Goal: Task Accomplishment & Management: Manage account settings

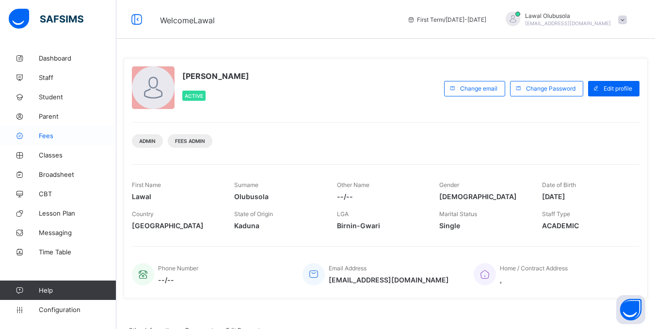
click at [51, 133] on span "Fees" at bounding box center [78, 136] width 78 height 8
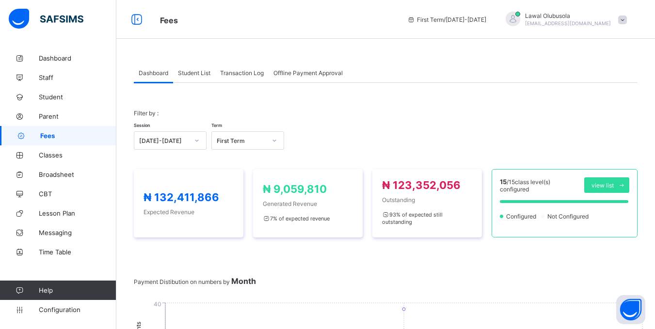
click at [190, 72] on span "Student List" at bounding box center [194, 72] width 32 height 7
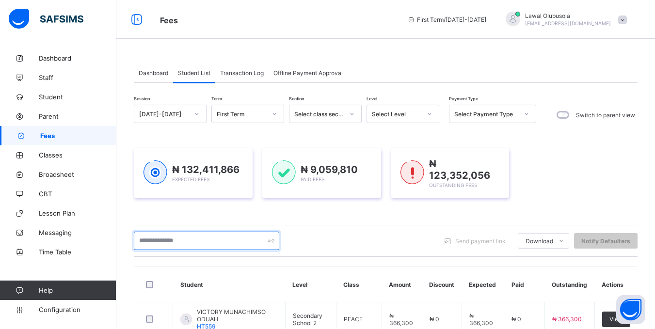
click at [195, 239] on input "text" at bounding box center [206, 241] width 145 height 18
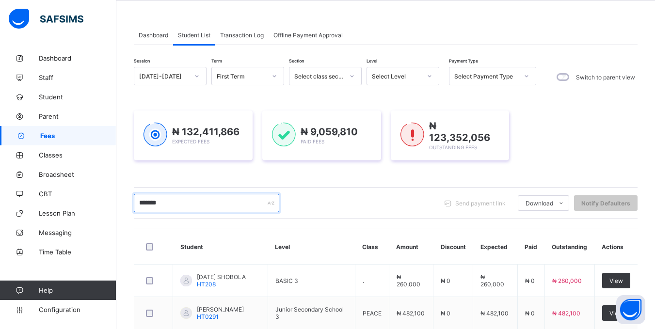
scroll to position [97, 0]
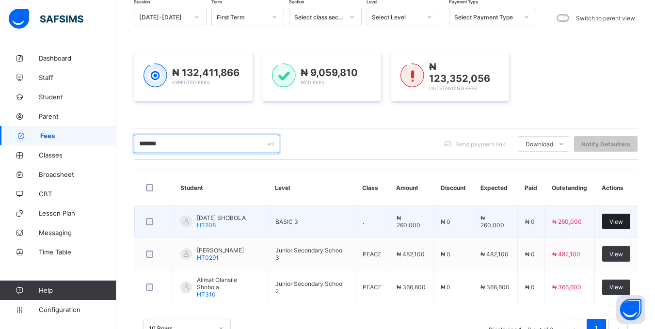
type input "*******"
click at [619, 219] on span "View" at bounding box center [616, 221] width 14 height 7
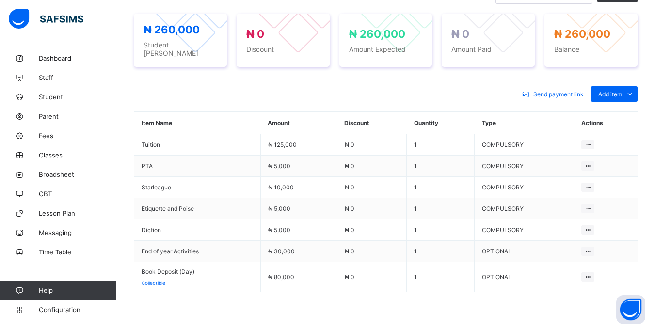
scroll to position [388, 0]
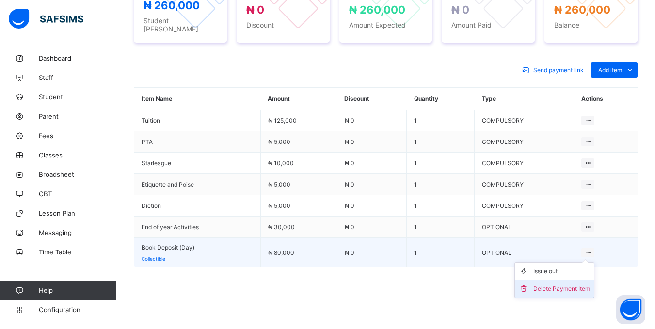
click at [556, 284] on div "Delete Payment Item" at bounding box center [561, 289] width 57 height 10
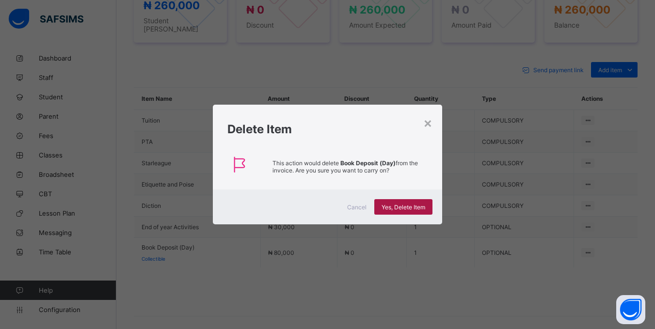
click at [405, 204] on span "Yes, Delete Item" at bounding box center [403, 207] width 44 height 7
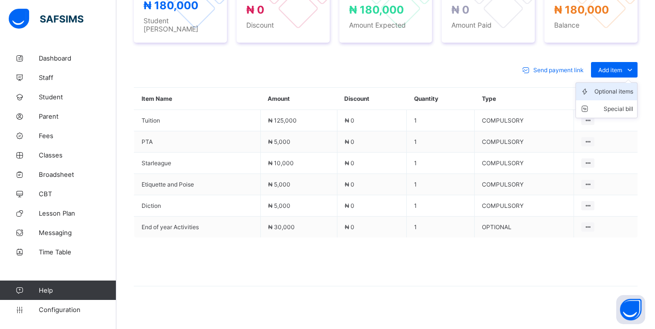
click at [620, 87] on div "Optional items" at bounding box center [613, 92] width 39 height 10
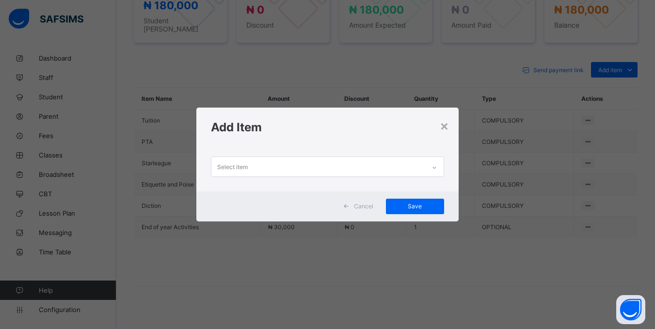
click at [396, 164] on div "Select item" at bounding box center [317, 166] width 213 height 19
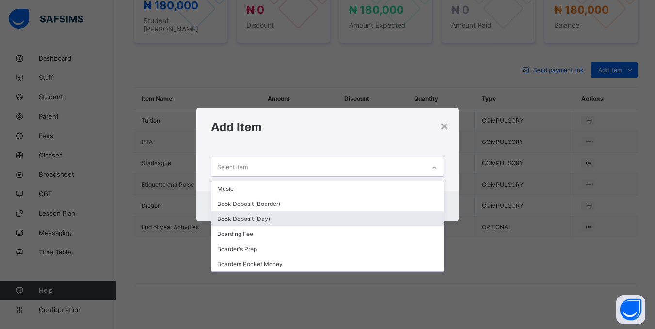
click at [242, 225] on div "Book Deposit (Day)" at bounding box center [327, 218] width 232 height 15
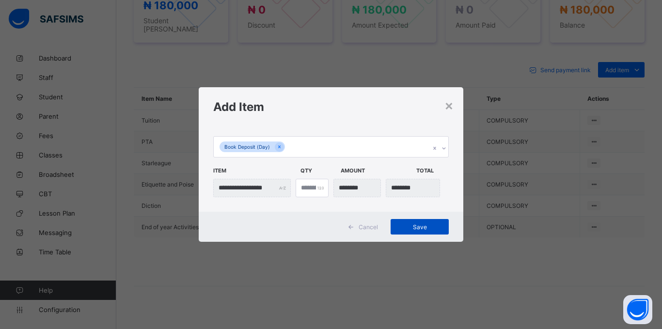
click at [424, 220] on div "Save" at bounding box center [420, 227] width 58 height 16
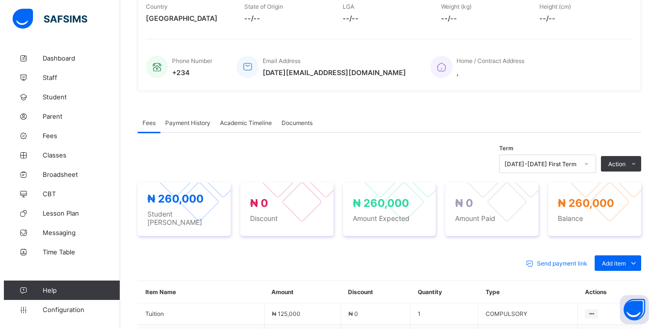
scroll to position [97, 0]
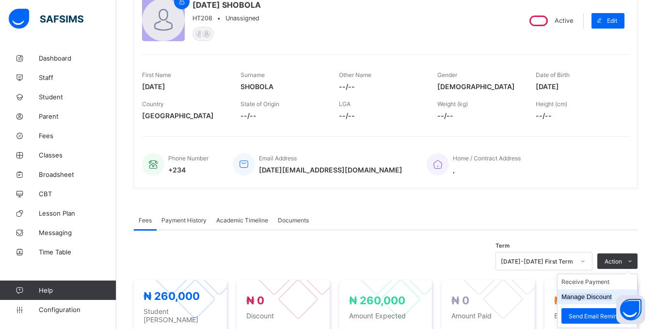
click at [602, 301] on li "Manage Discount" at bounding box center [596, 296] width 79 height 15
click at [601, 293] on li "Manage Discount" at bounding box center [596, 296] width 79 height 15
click at [583, 302] on li "Manage Discount" at bounding box center [596, 296] width 79 height 15
click at [581, 295] on button "Manage Discount" at bounding box center [586, 296] width 50 height 7
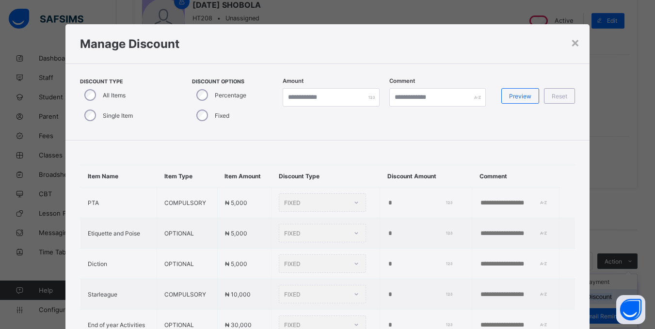
type input "*"
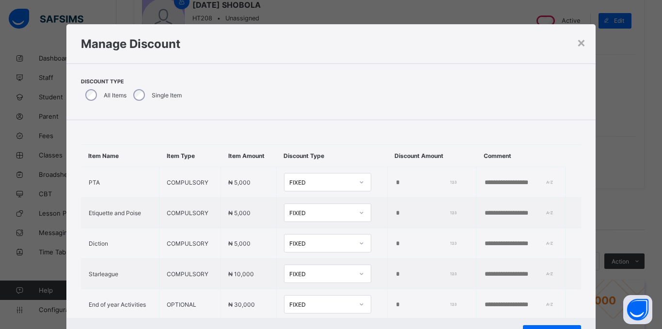
scroll to position [102, 0]
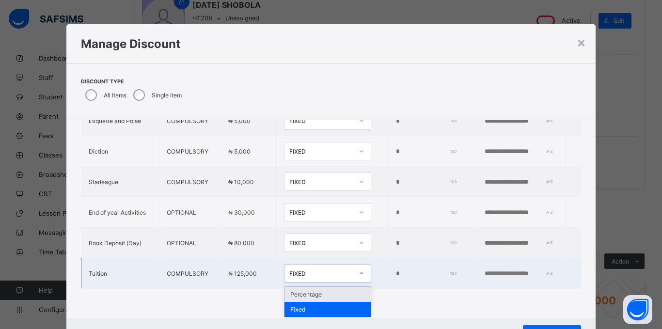
click at [359, 269] on icon at bounding box center [362, 273] width 6 height 10
click at [321, 294] on div "Percentage" at bounding box center [327, 294] width 86 height 15
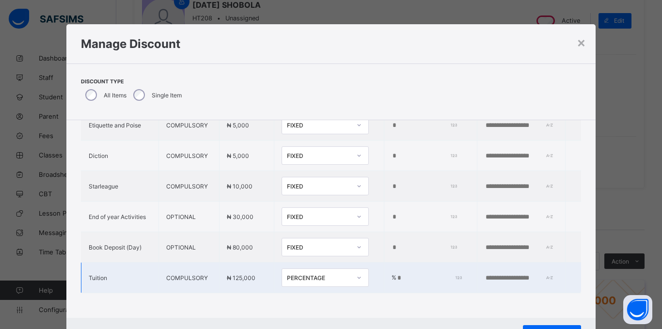
click at [396, 274] on input "*" at bounding box center [427, 278] width 63 height 8
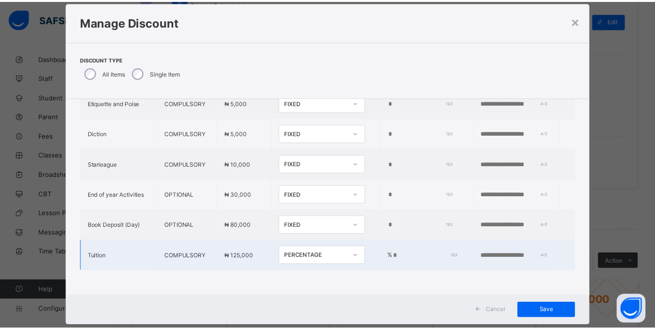
scroll to position [43, 0]
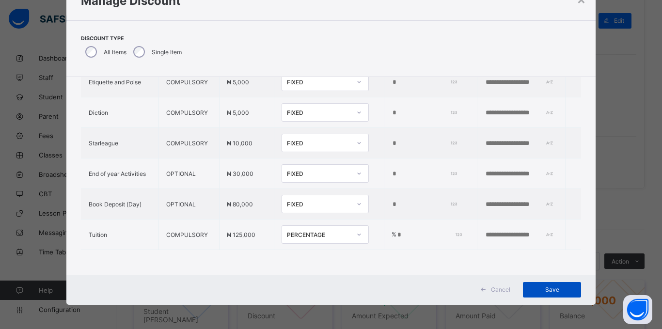
type input "*"
click at [549, 283] on div "Save" at bounding box center [552, 290] width 58 height 16
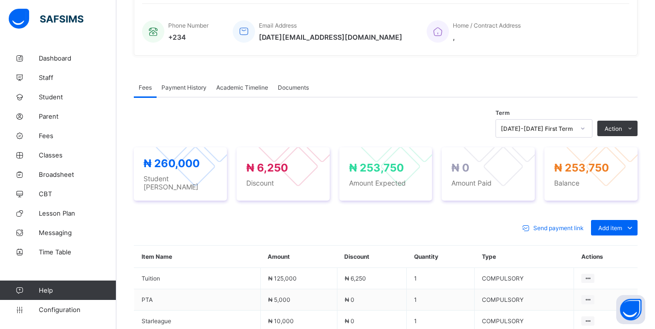
scroll to position [291, 0]
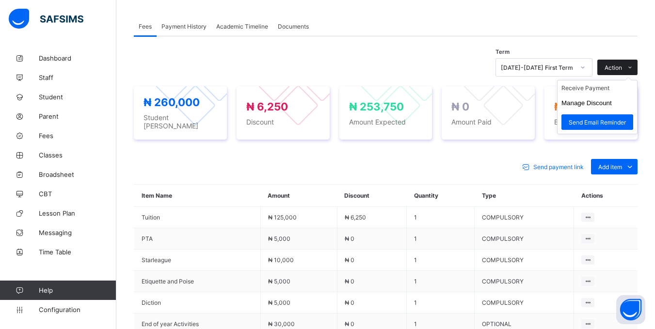
click at [615, 64] on span "Action" at bounding box center [612, 67] width 17 height 7
click at [606, 91] on li "Receive Payment" at bounding box center [596, 87] width 79 height 15
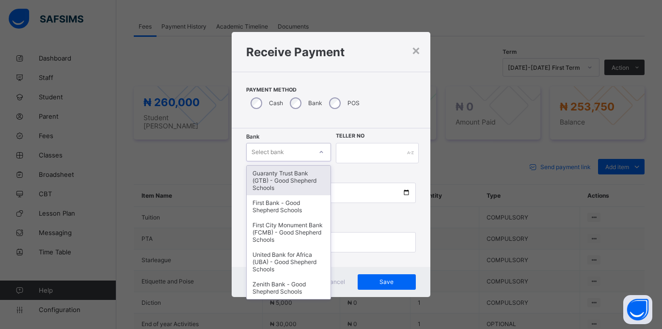
click at [267, 156] on div "Select bank" at bounding box center [268, 152] width 32 height 18
click at [272, 174] on div "Guaranty Trust Bank (GTB) - Good Shepherd Schools" at bounding box center [289, 181] width 84 height 30
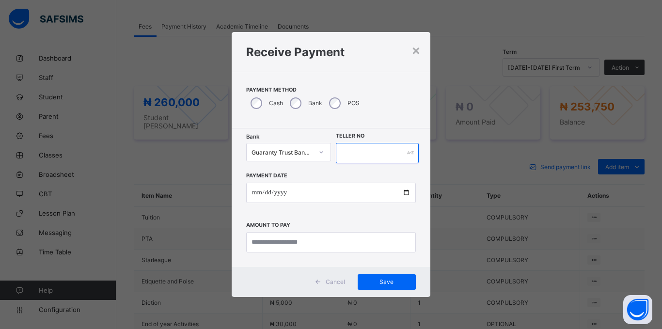
click at [367, 157] on input "text" at bounding box center [377, 153] width 83 height 20
type input "*****"
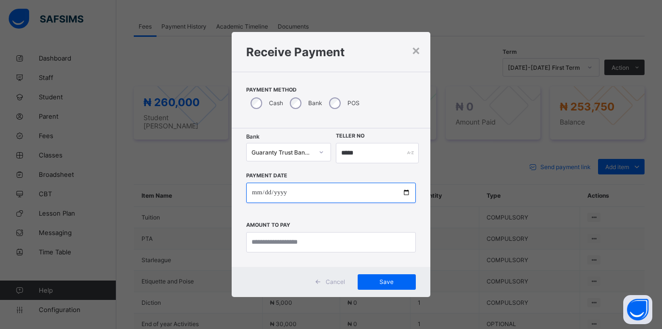
click at [254, 193] on input "date" at bounding box center [331, 193] width 170 height 20
type input "**********"
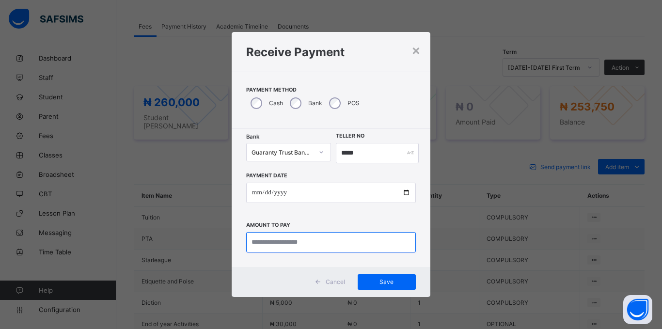
click at [284, 252] on input "currency" at bounding box center [331, 242] width 170 height 20
type input "*********"
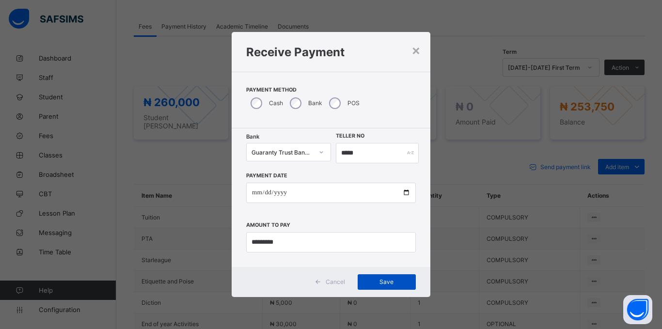
click at [391, 284] on span "Save" at bounding box center [387, 281] width 44 height 7
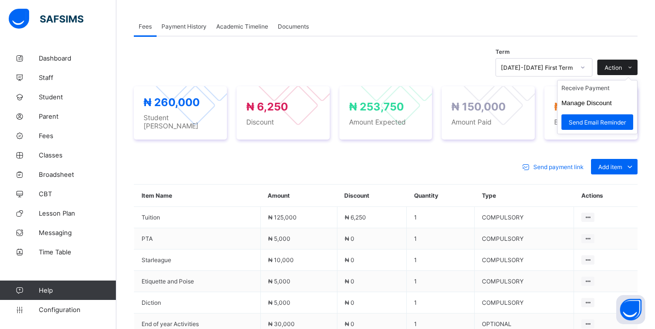
click at [633, 64] on icon at bounding box center [629, 67] width 7 height 6
click at [600, 90] on li "Receive Payment" at bounding box center [596, 87] width 79 height 15
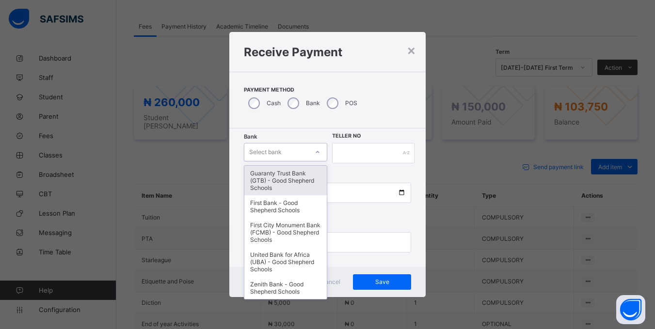
click at [265, 152] on div "Select bank" at bounding box center [265, 152] width 32 height 18
click at [284, 173] on div "Guaranty Trust Bank (GTB) - Good Shepherd Schools" at bounding box center [285, 181] width 83 height 30
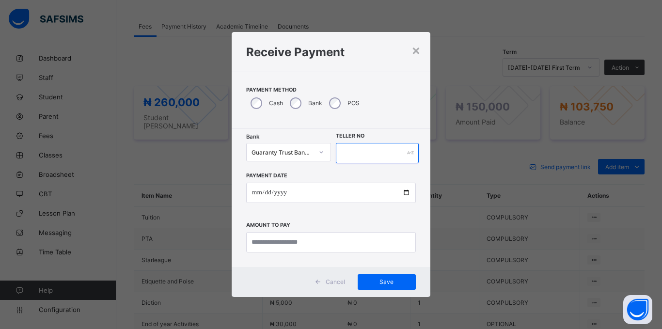
click at [400, 160] on input "text" at bounding box center [377, 153] width 83 height 20
type input "******"
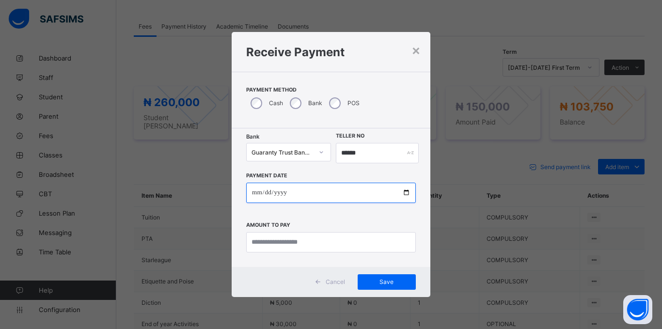
click at [251, 192] on input "date" at bounding box center [331, 193] width 170 height 20
type input "**********"
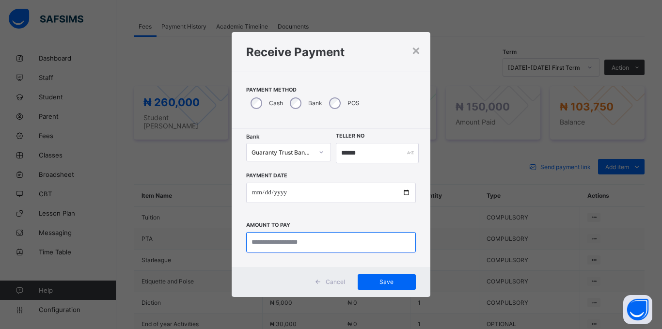
click at [277, 242] on input "currency" at bounding box center [331, 242] width 170 height 20
type input "*********"
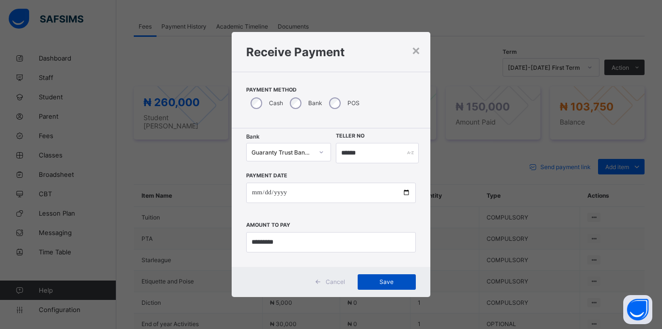
click at [381, 274] on div "Save" at bounding box center [387, 282] width 58 height 16
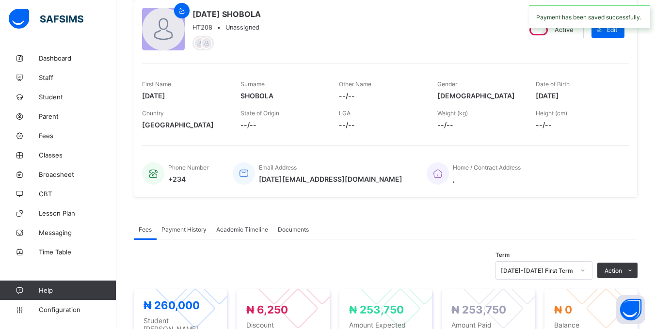
scroll to position [48, 0]
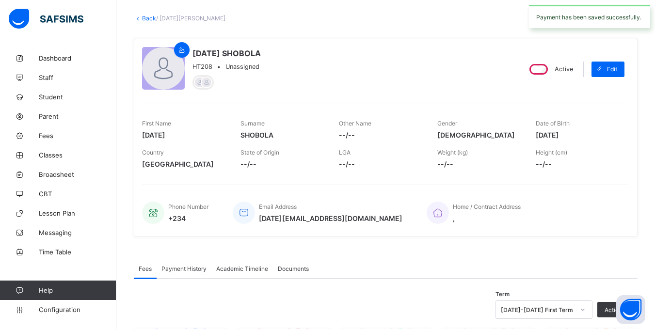
click at [145, 19] on link "Back" at bounding box center [149, 18] width 14 height 7
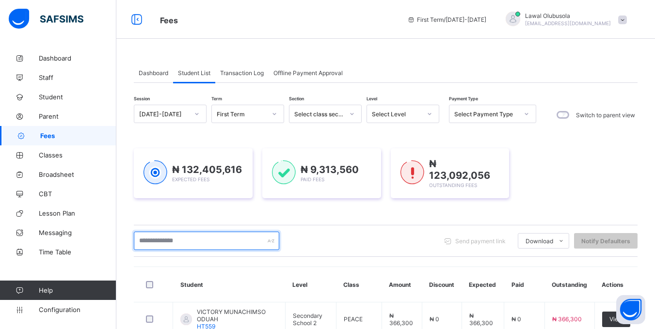
click at [189, 244] on input "text" at bounding box center [206, 241] width 145 height 18
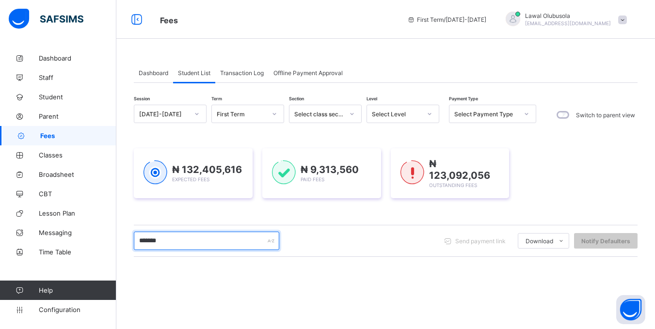
type input "*******"
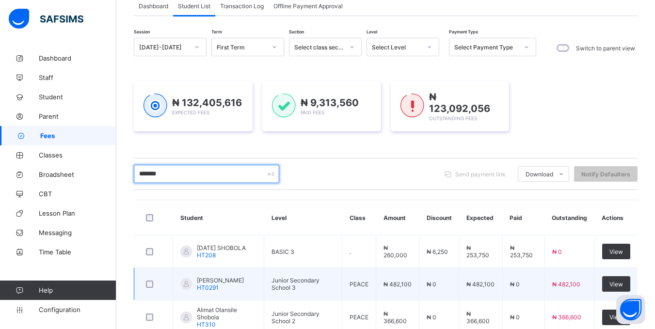
scroll to position [129, 0]
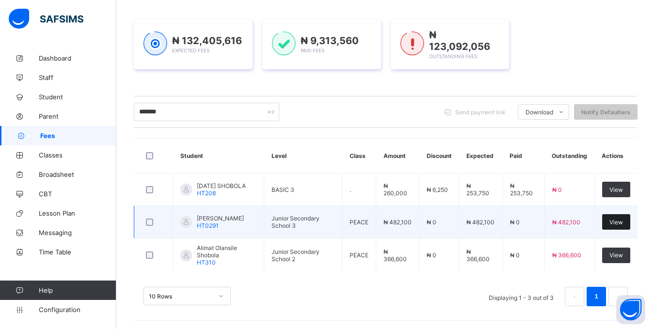
click at [623, 224] on span "View" at bounding box center [616, 222] width 14 height 7
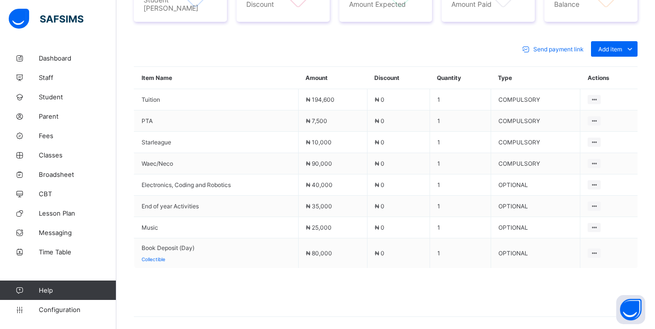
scroll to position [436, 0]
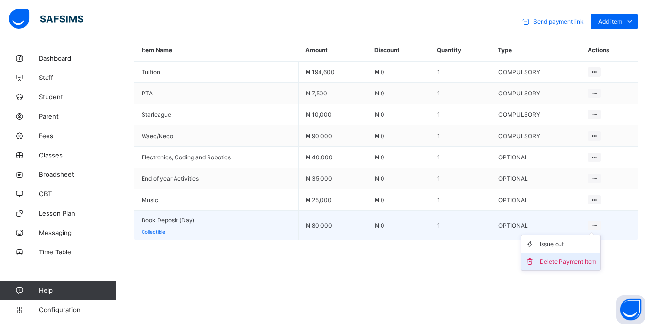
click at [578, 257] on div "Delete Payment Item" at bounding box center [567, 262] width 57 height 10
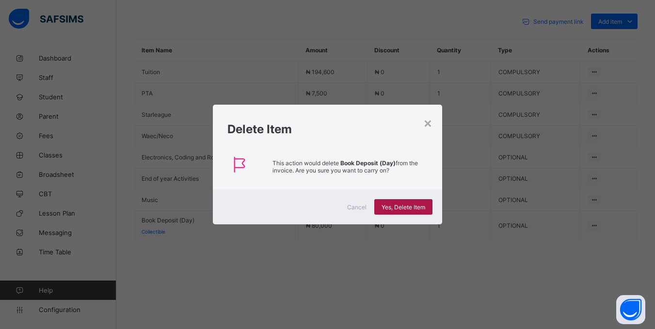
click at [421, 209] on span "Yes, Delete Item" at bounding box center [403, 207] width 44 height 7
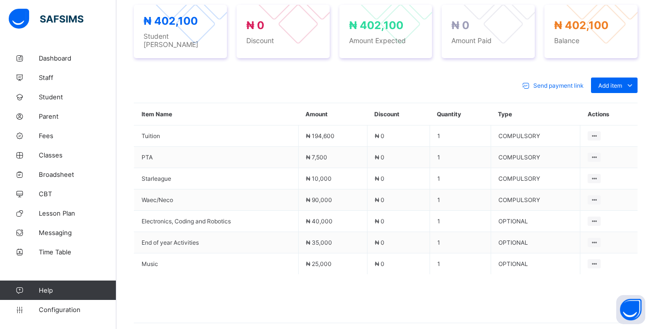
scroll to position [415, 0]
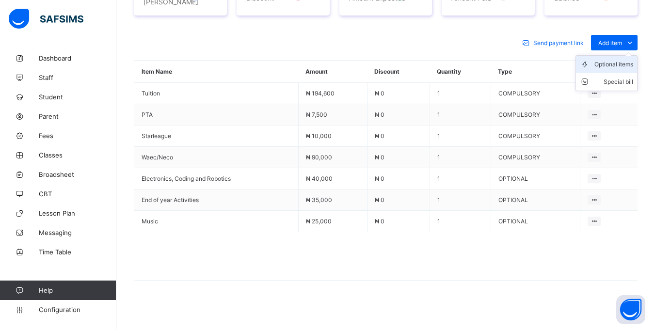
click at [618, 60] on div "Optional items" at bounding box center [613, 65] width 39 height 10
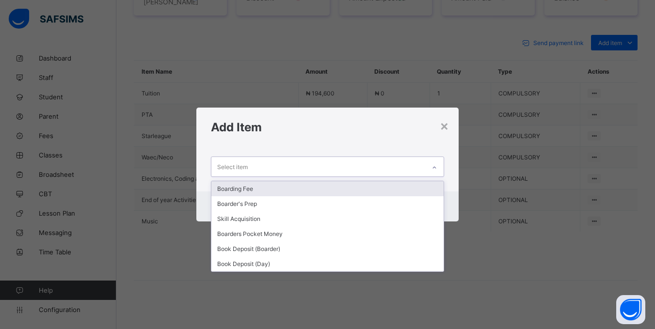
click at [397, 171] on div "Select item" at bounding box center [317, 166] width 213 height 19
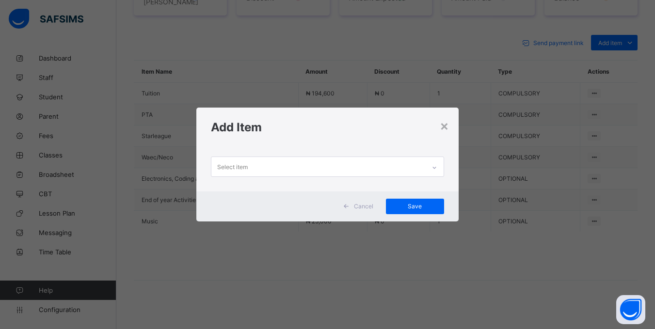
click at [496, 247] on div "× Add Item Select item Cancel Save" at bounding box center [327, 164] width 655 height 329
click at [444, 128] on div "×" at bounding box center [444, 125] width 9 height 16
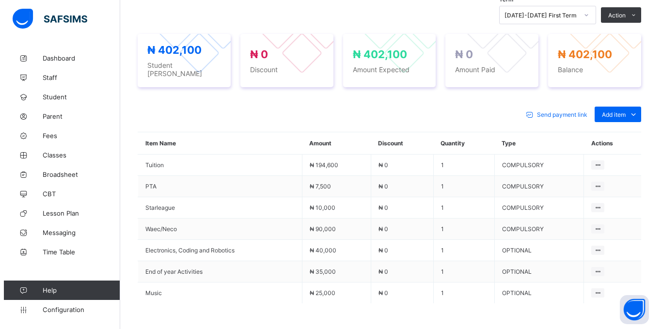
scroll to position [318, 0]
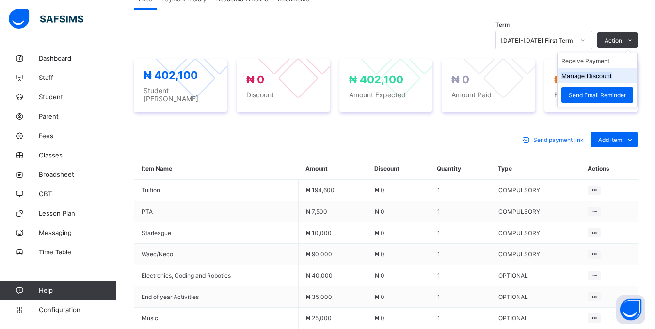
click at [590, 75] on button "Manage Discount" at bounding box center [586, 75] width 50 height 7
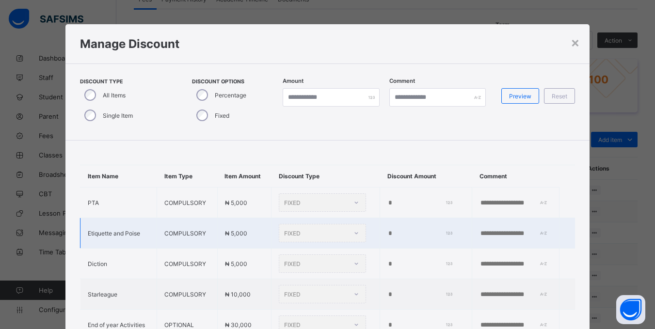
type input "*"
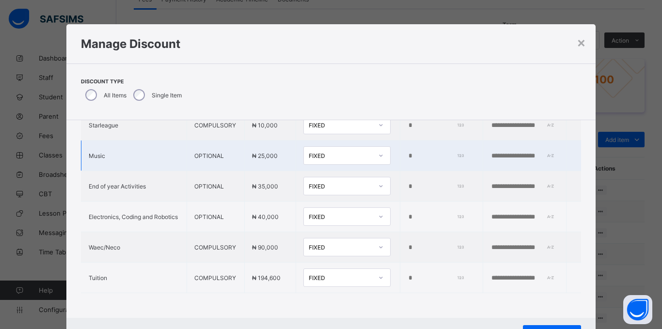
scroll to position [102, 0]
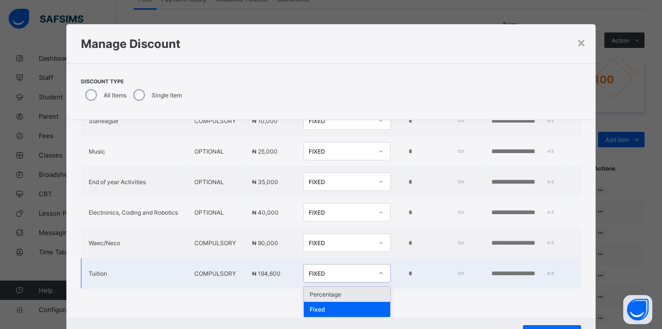
click at [378, 269] on icon at bounding box center [381, 273] width 6 height 10
click at [344, 291] on div "Percentage" at bounding box center [347, 294] width 86 height 15
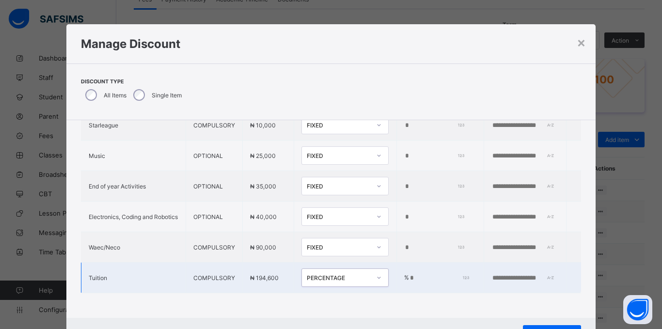
click at [409, 274] on input "*" at bounding box center [438, 278] width 59 height 8
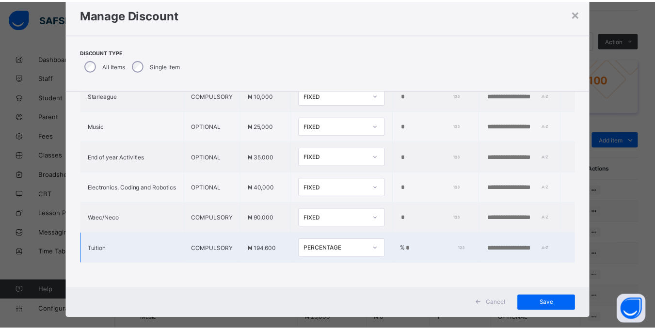
scroll to position [43, 0]
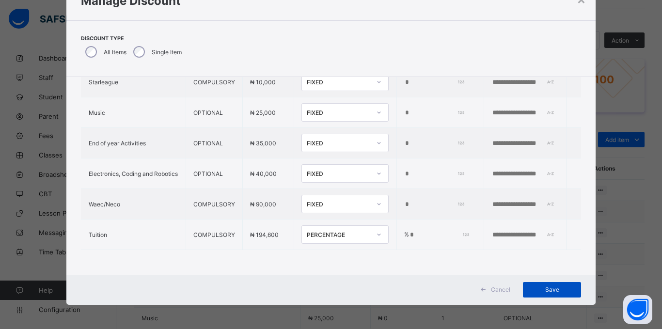
type input "*"
click at [546, 292] on span "Save" at bounding box center [552, 289] width 44 height 7
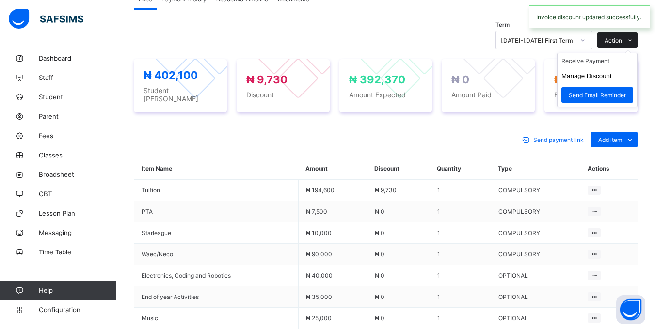
click at [615, 38] on span "Action" at bounding box center [612, 40] width 17 height 7
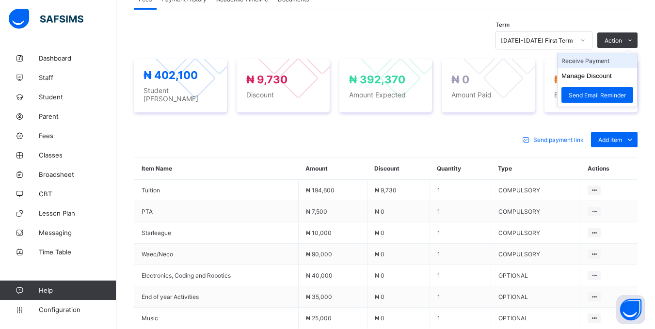
click at [599, 60] on li "Receive Payment" at bounding box center [596, 60] width 79 height 15
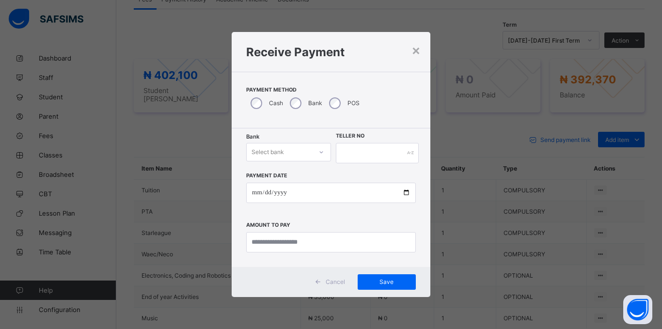
click at [301, 155] on div "Select bank" at bounding box center [279, 152] width 65 height 14
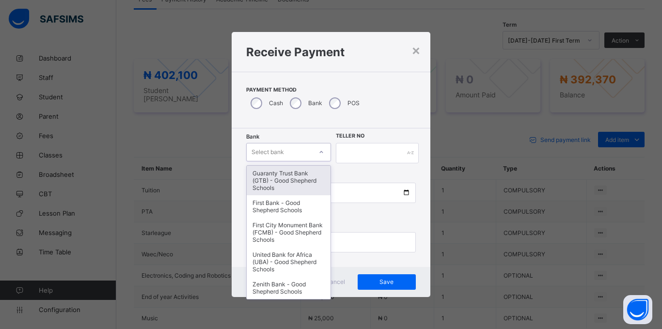
click at [282, 185] on div "Guaranty Trust Bank (GTB) - Good Shepherd Schools" at bounding box center [289, 181] width 84 height 30
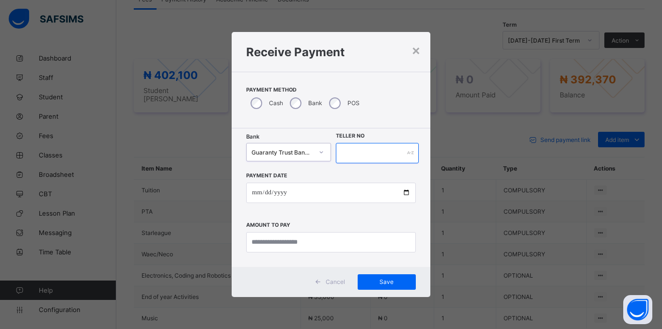
click at [347, 154] on input "text" at bounding box center [377, 153] width 83 height 20
type input "******"
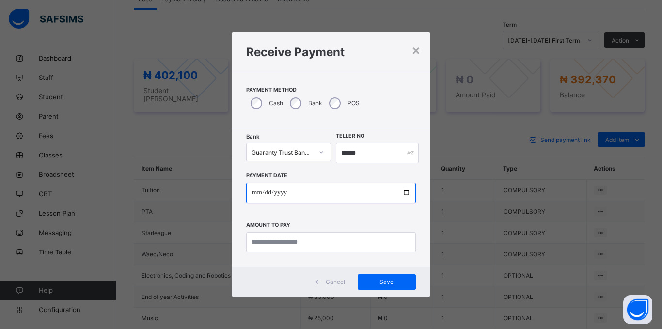
click at [247, 194] on input "date" at bounding box center [331, 193] width 170 height 20
type input "**********"
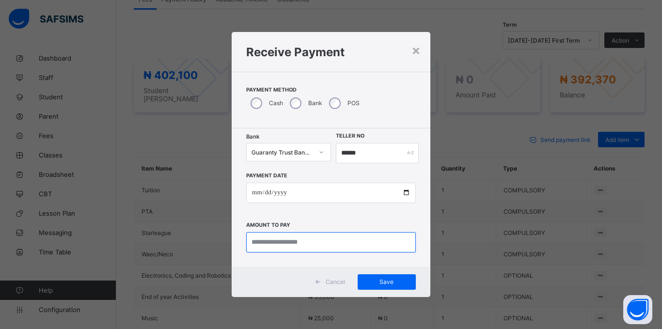
click at [305, 242] on input "currency" at bounding box center [331, 242] width 170 height 20
type input "*********"
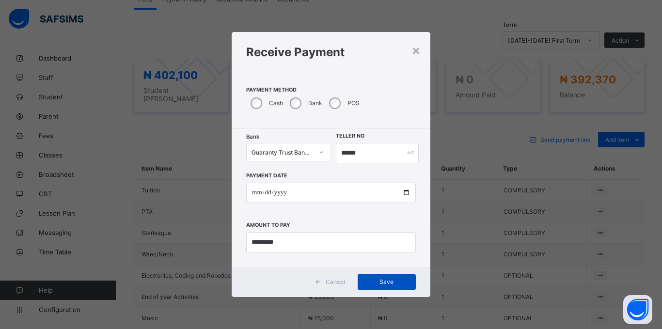
click at [388, 284] on span "Save" at bounding box center [387, 281] width 44 height 7
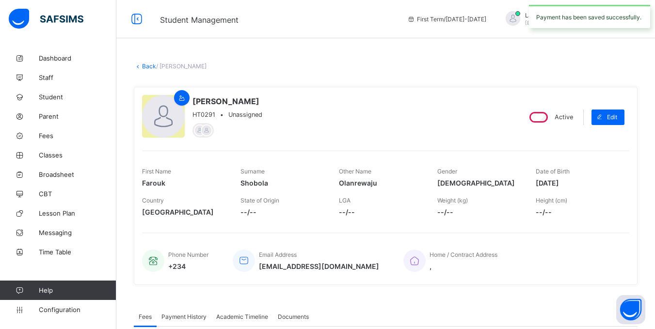
scroll to position [0, 0]
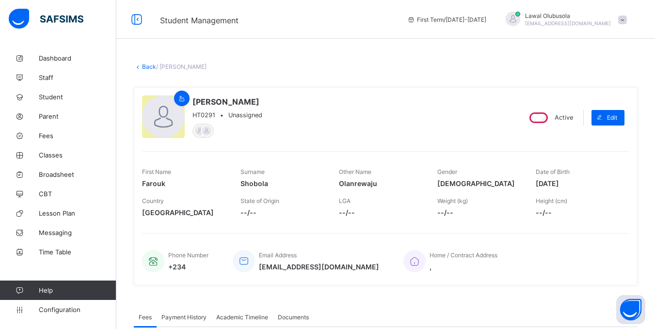
click at [140, 65] on icon at bounding box center [138, 66] width 8 height 7
click at [144, 67] on link "Back" at bounding box center [149, 66] width 14 height 7
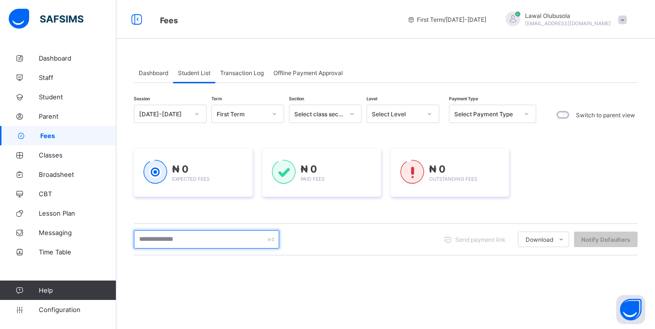
click at [166, 241] on input "text" at bounding box center [206, 239] width 145 height 18
type input "*******"
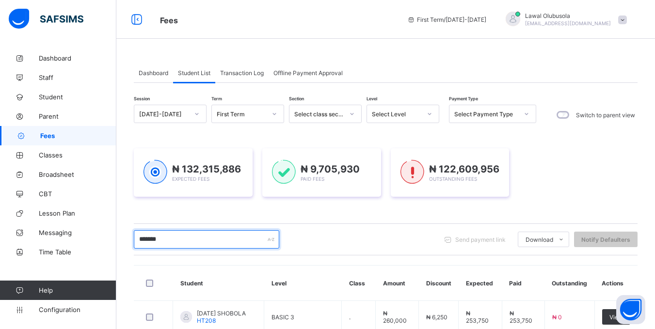
scroll to position [129, 0]
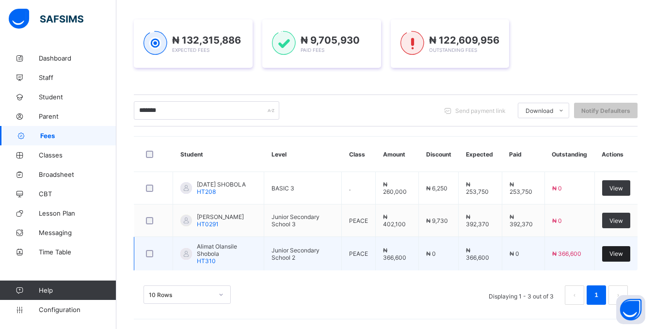
click at [619, 257] on span "View" at bounding box center [616, 253] width 14 height 7
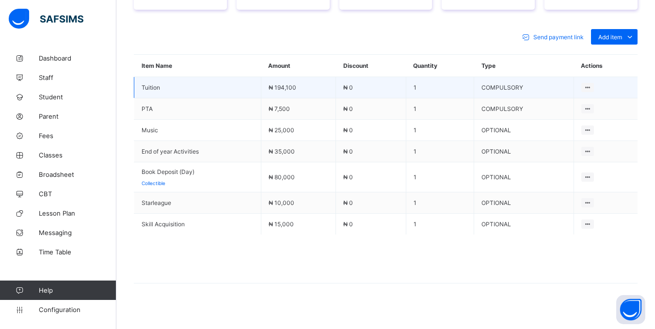
scroll to position [424, 0]
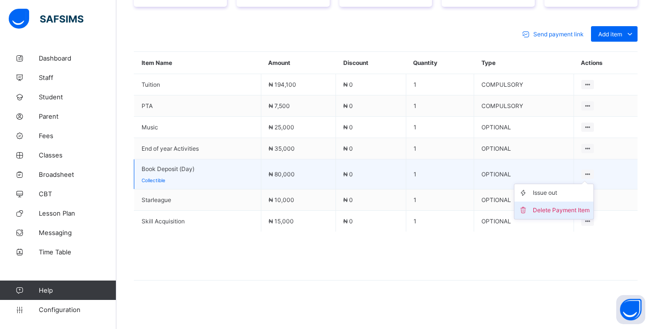
click at [550, 207] on div "Delete Payment Item" at bounding box center [561, 210] width 57 height 10
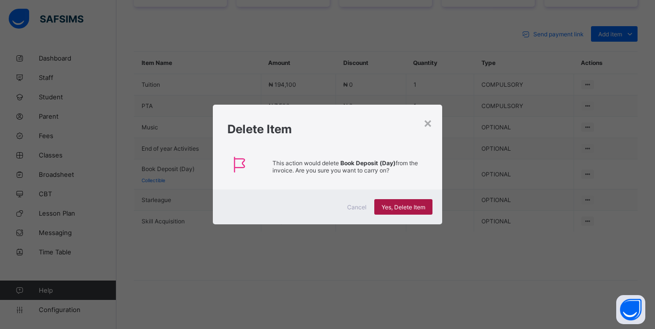
click at [387, 205] on span "Yes, Delete Item" at bounding box center [403, 207] width 44 height 7
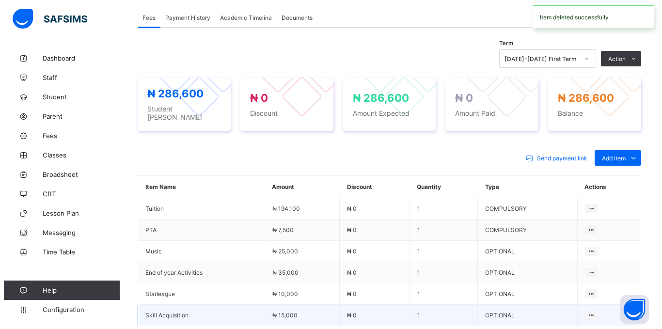
scroll to position [297, 0]
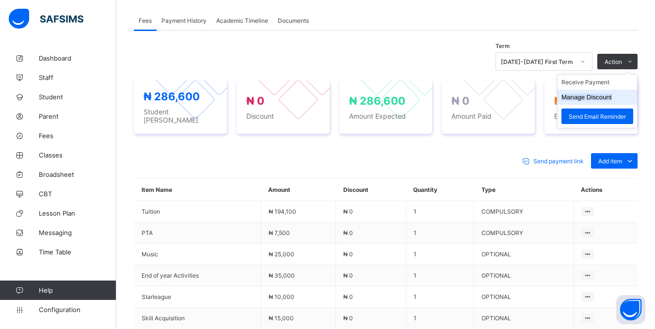
click at [595, 97] on button "Manage Discount" at bounding box center [586, 97] width 50 height 7
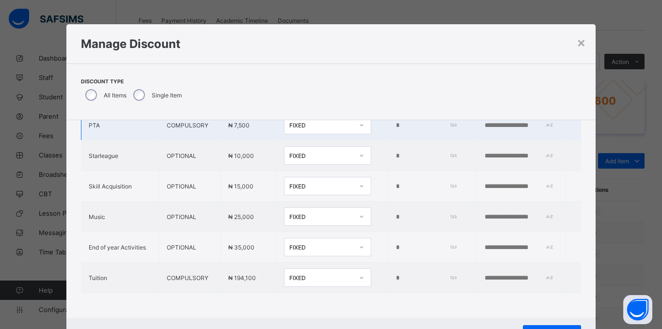
scroll to position [71, 0]
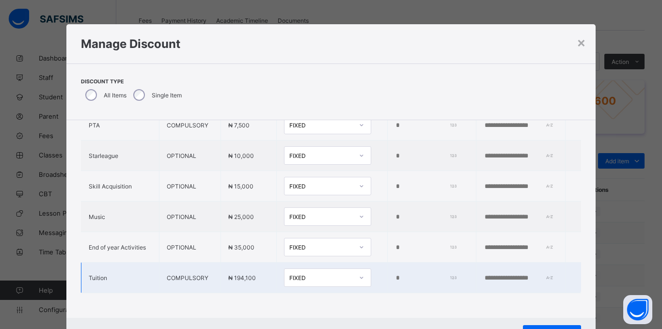
click at [303, 274] on div "FIXED" at bounding box center [321, 277] width 64 height 7
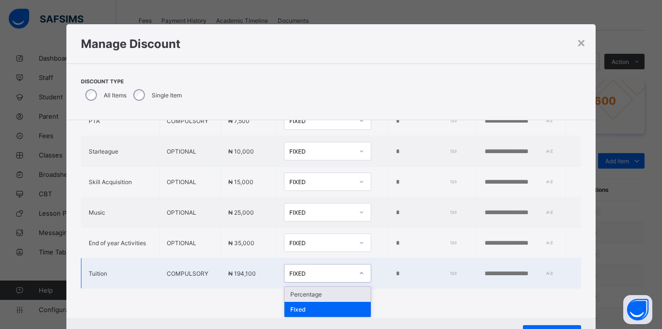
click at [296, 289] on div "Percentage" at bounding box center [327, 294] width 86 height 15
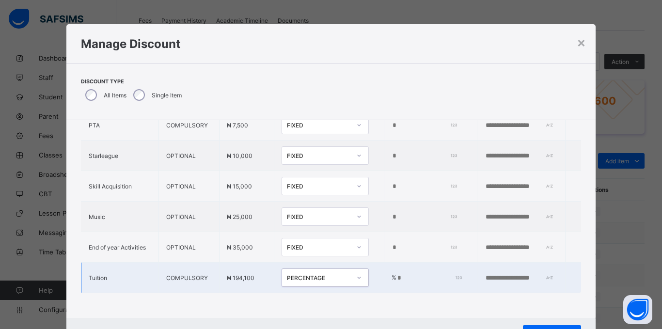
click at [396, 275] on input "*" at bounding box center [427, 278] width 63 height 8
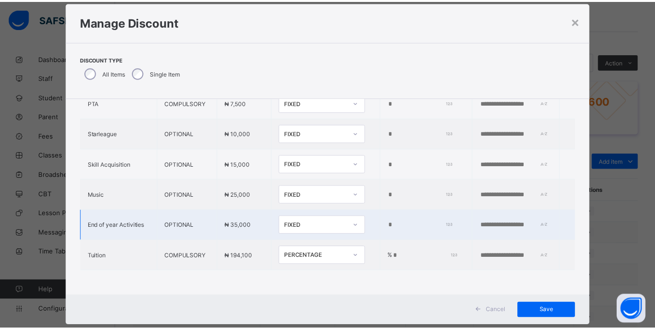
scroll to position [43, 0]
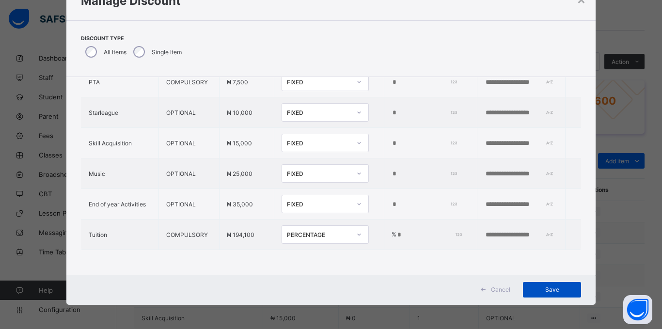
type input "*"
click at [549, 291] on span "Save" at bounding box center [552, 289] width 44 height 7
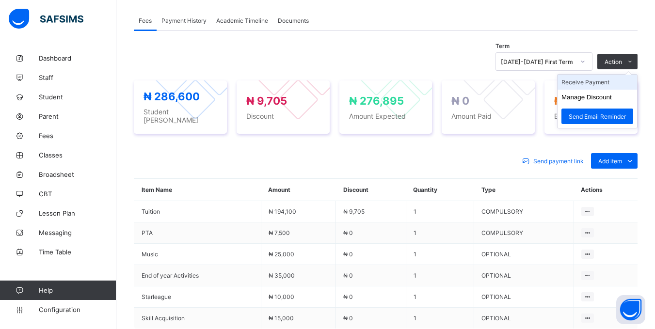
click at [595, 85] on li "Receive Payment" at bounding box center [596, 82] width 79 height 15
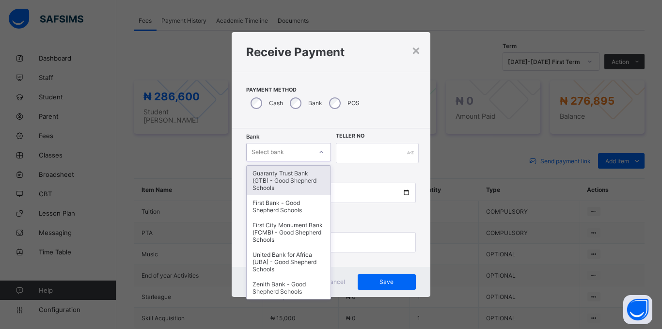
click at [271, 149] on div "Select bank" at bounding box center [268, 152] width 32 height 18
click at [282, 173] on div "Guaranty Trust Bank (GTB) - Good Shepherd Schools" at bounding box center [289, 181] width 84 height 30
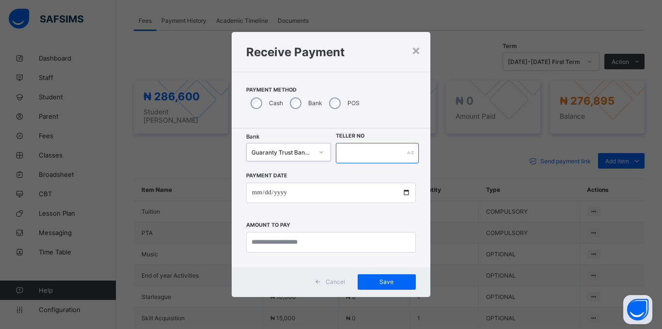
click at [341, 150] on input "text" at bounding box center [377, 153] width 83 height 20
type input "*****"
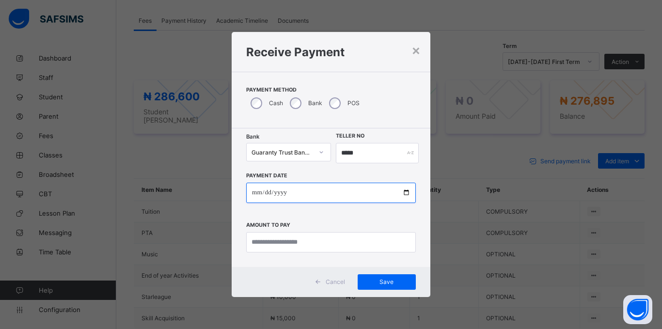
click at [253, 196] on input "date" at bounding box center [331, 193] width 170 height 20
type input "**********"
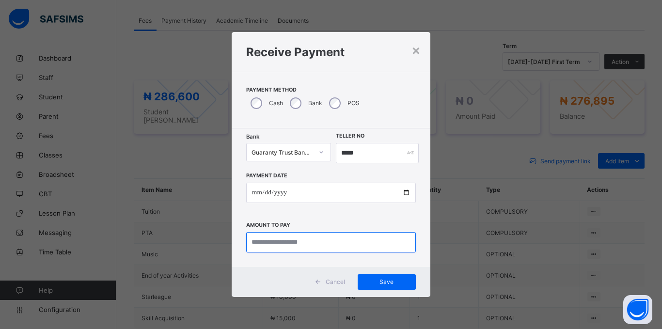
click at [290, 246] on input "currency" at bounding box center [331, 242] width 170 height 20
type input "*********"
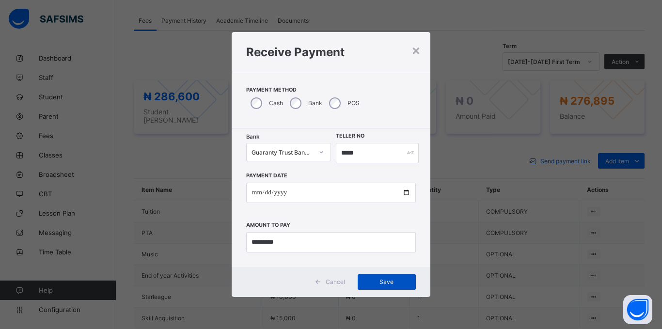
click at [381, 284] on span "Save" at bounding box center [387, 281] width 44 height 7
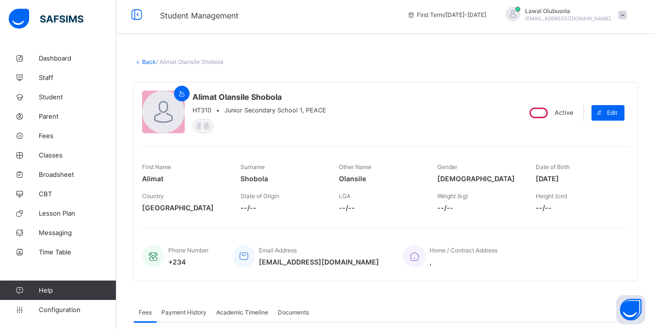
scroll to position [0, 0]
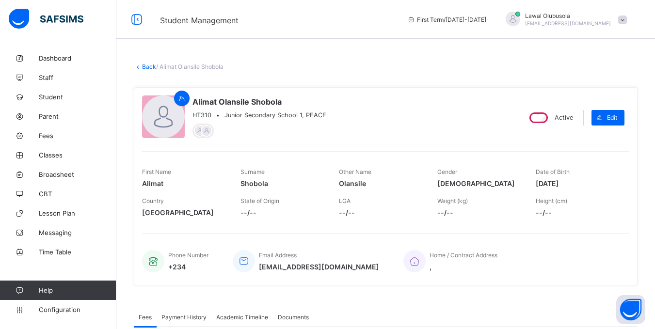
click at [142, 65] on link "Back" at bounding box center [149, 66] width 14 height 7
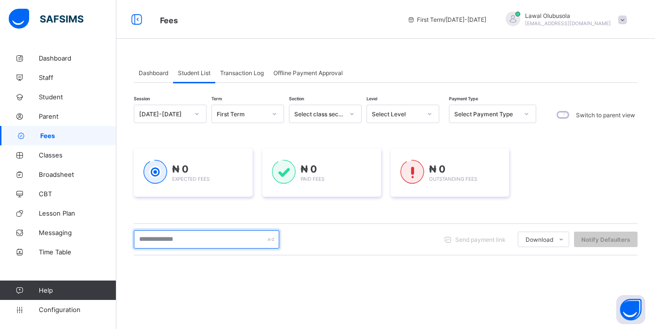
click at [180, 244] on input "text" at bounding box center [206, 239] width 145 height 18
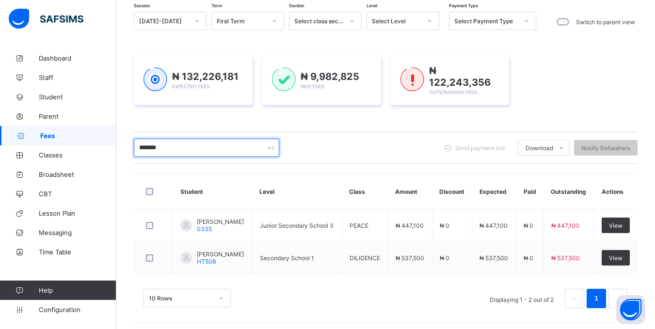
scroll to position [98, 0]
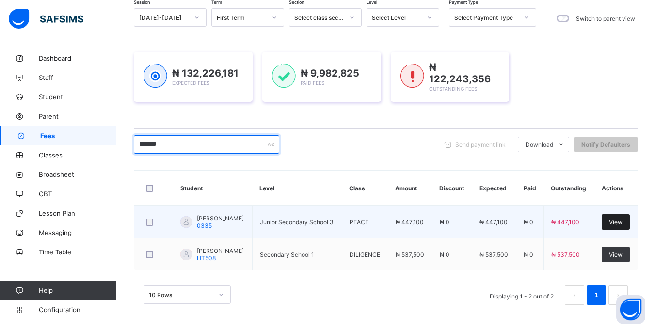
type input "*******"
click at [614, 214] on div "View" at bounding box center [615, 222] width 28 height 16
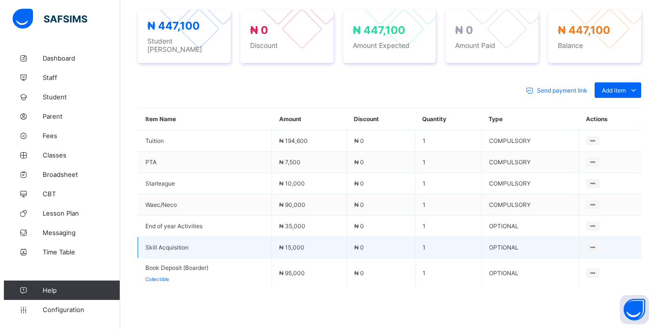
scroll to position [388, 0]
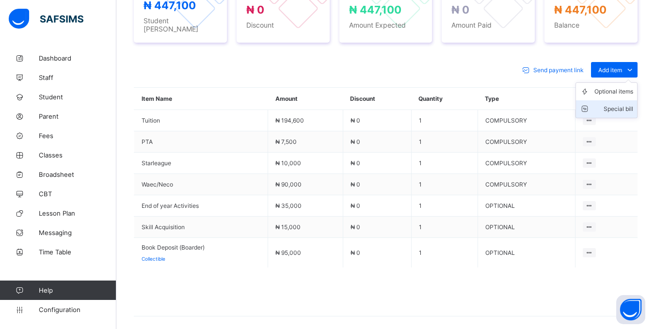
click at [615, 100] on li "Special bill" at bounding box center [606, 108] width 61 height 17
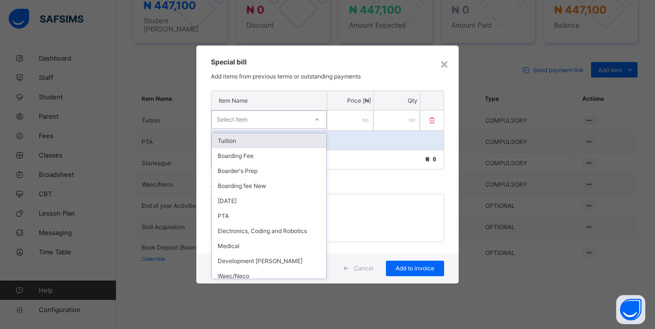
click at [281, 115] on div "Select item" at bounding box center [260, 120] width 96 height 14
click at [257, 154] on div "Boarding Fee" at bounding box center [269, 155] width 114 height 15
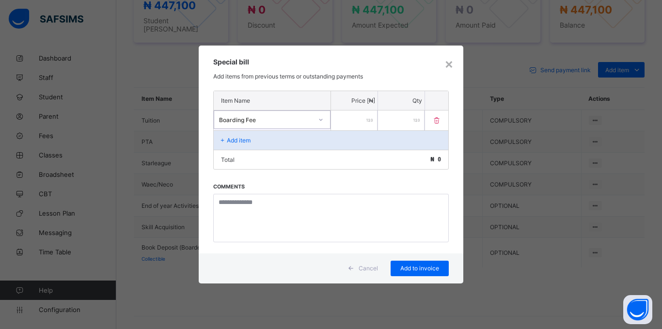
click at [352, 122] on input "number" at bounding box center [354, 120] width 47 height 20
type input "******"
click at [432, 270] on span "Add to invoice" at bounding box center [420, 268] width 44 height 7
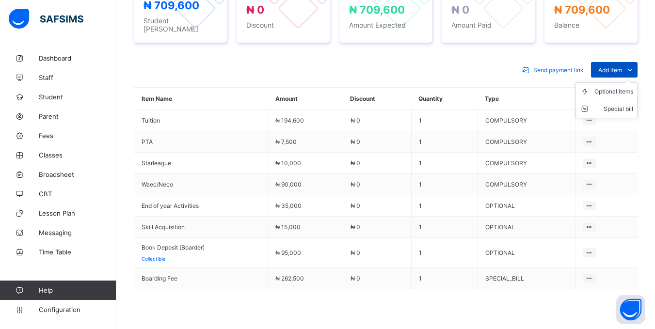
click at [609, 66] on span "Add item" at bounding box center [610, 69] width 24 height 7
click at [611, 87] on div "Optional items" at bounding box center [613, 92] width 39 height 10
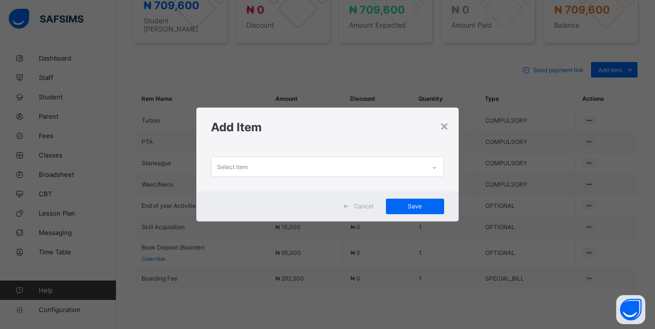
click at [284, 170] on div "Select item" at bounding box center [317, 166] width 213 height 19
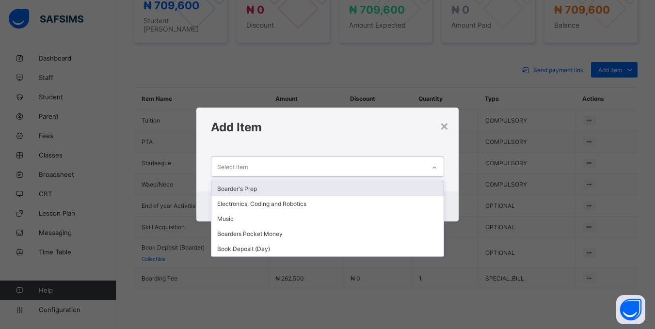
click at [260, 190] on div "Boarder's Prep" at bounding box center [327, 188] width 232 height 15
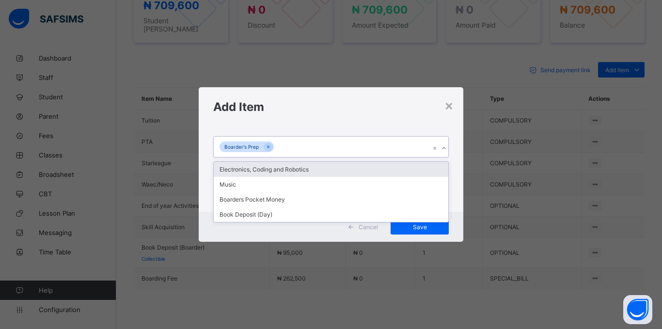
click at [292, 144] on div "Boarder's Prep" at bounding box center [322, 147] width 216 height 20
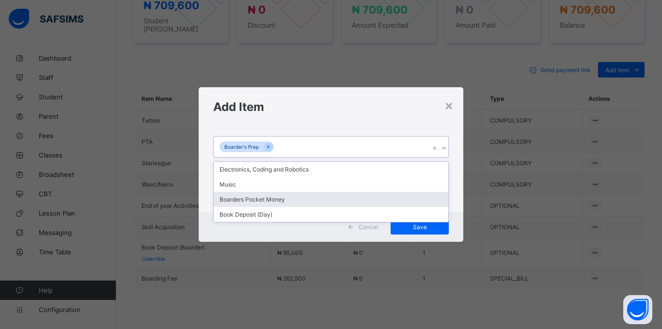
click at [277, 195] on div "Boarders Pocket Money" at bounding box center [331, 199] width 235 height 15
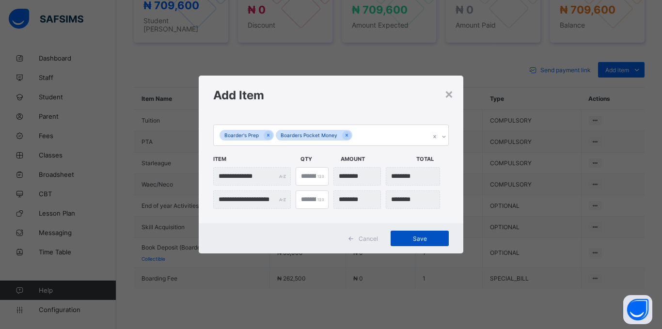
click at [410, 243] on div "Save" at bounding box center [420, 239] width 58 height 16
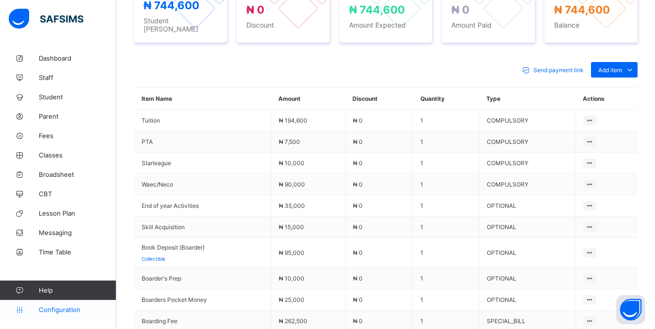
click at [47, 304] on link "Configuration" at bounding box center [58, 309] width 116 height 19
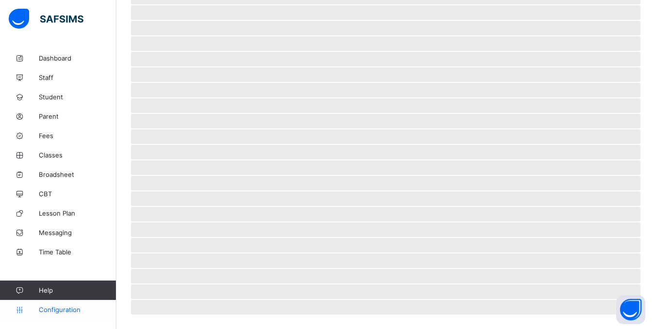
scroll to position [50, 0]
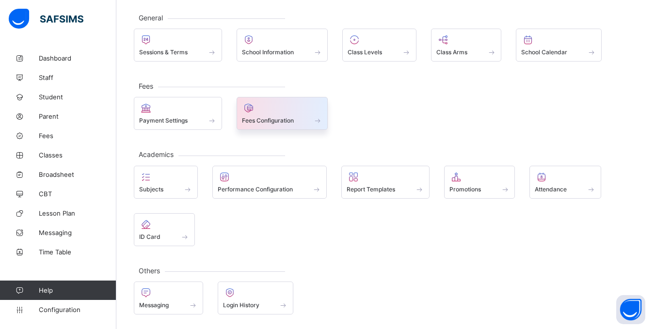
click at [294, 126] on div "Fees Configuration" at bounding box center [283, 113] width 92 height 33
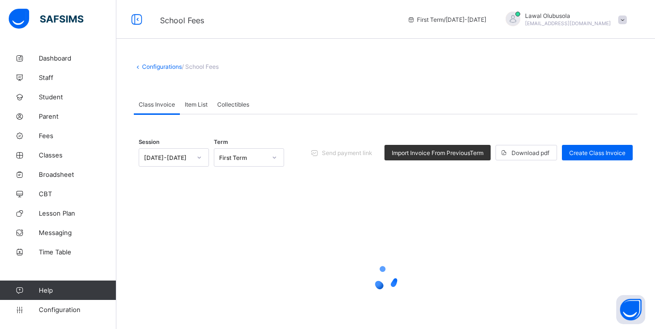
scroll to position [61, 0]
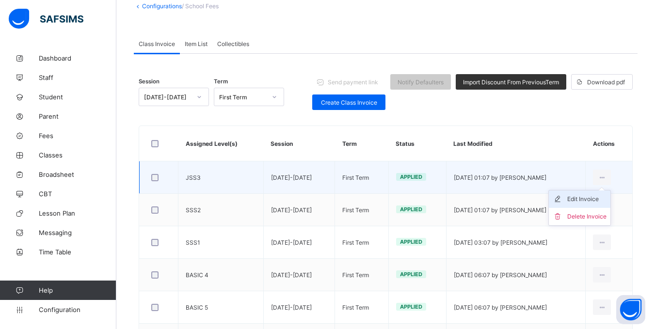
click at [599, 195] on div "Edit Invoice" at bounding box center [586, 199] width 39 height 10
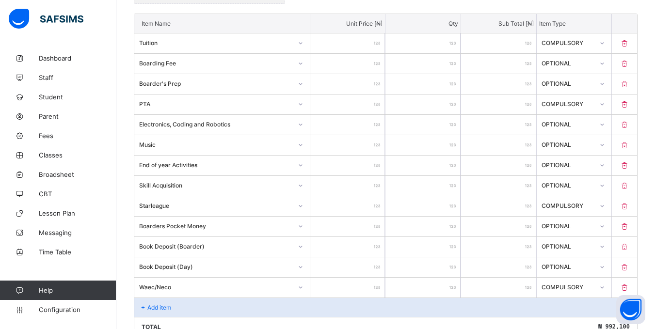
scroll to position [282, 0]
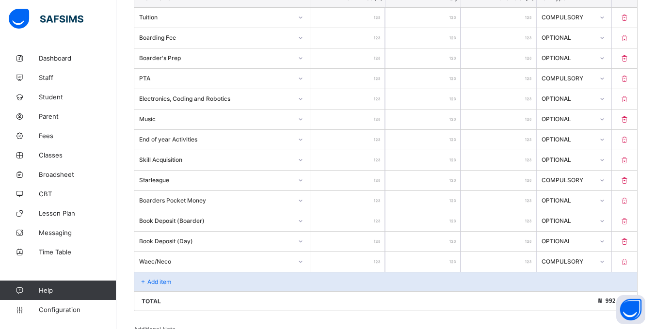
click at [347, 262] on input "*****" at bounding box center [347, 262] width 75 height 20
type input "******"
type input "*******"
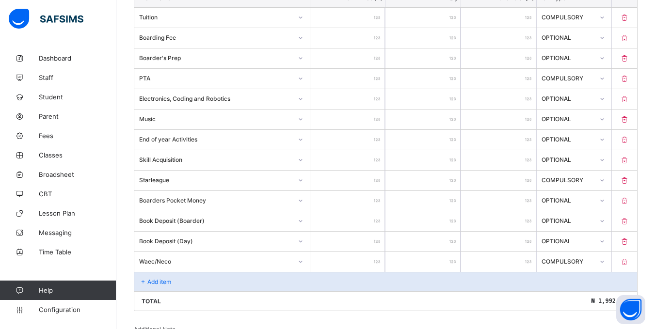
type input "******"
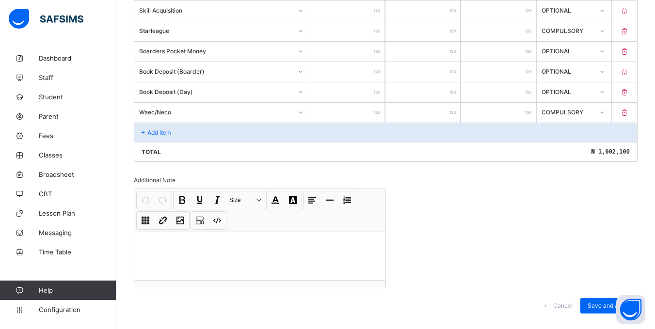
scroll to position [449, 0]
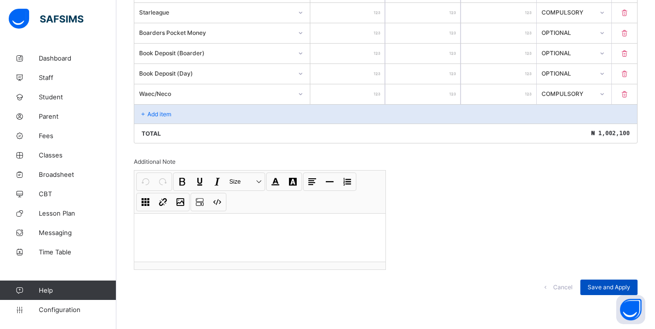
type input "******"
click at [597, 283] on div "Save and Apply" at bounding box center [608, 288] width 57 height 16
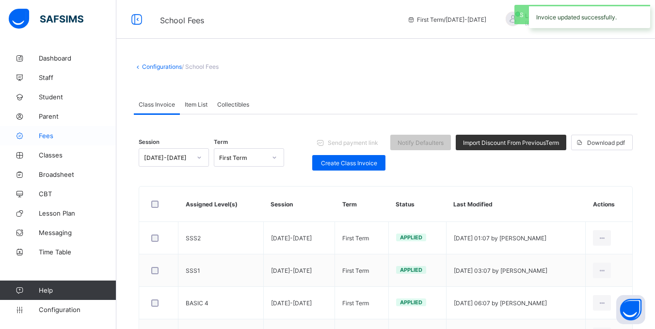
click at [48, 138] on span "Fees" at bounding box center [78, 136] width 78 height 8
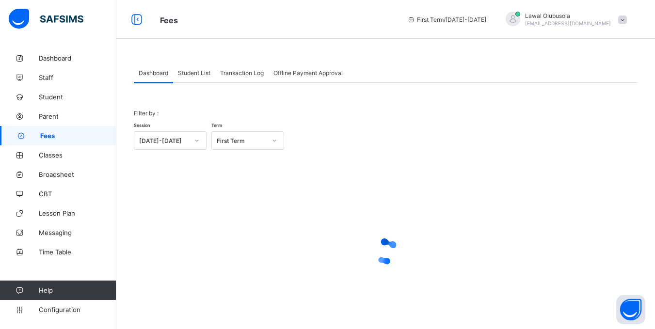
click at [199, 67] on div "Student List" at bounding box center [194, 72] width 42 height 19
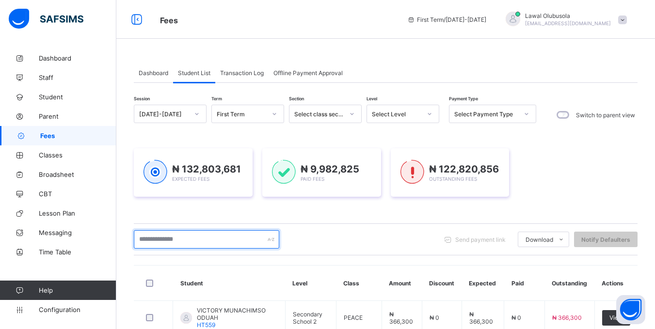
click at [207, 241] on input "text" at bounding box center [206, 239] width 145 height 18
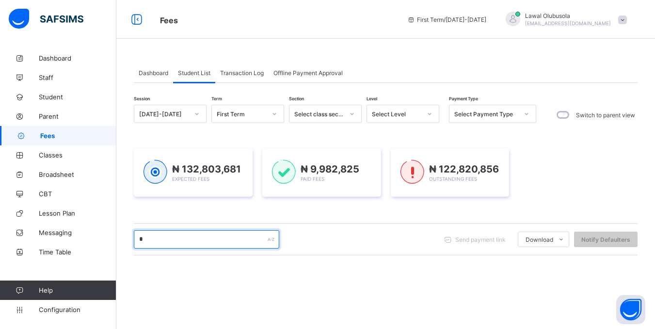
type input "*******"
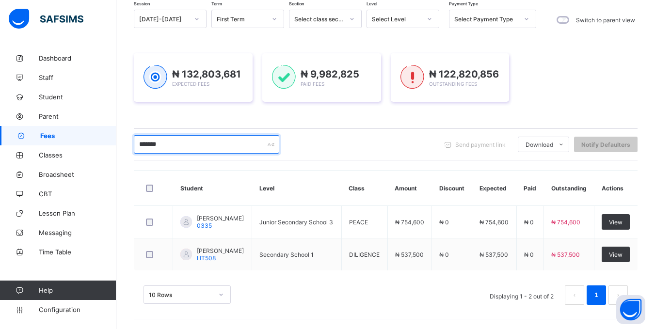
scroll to position [98, 0]
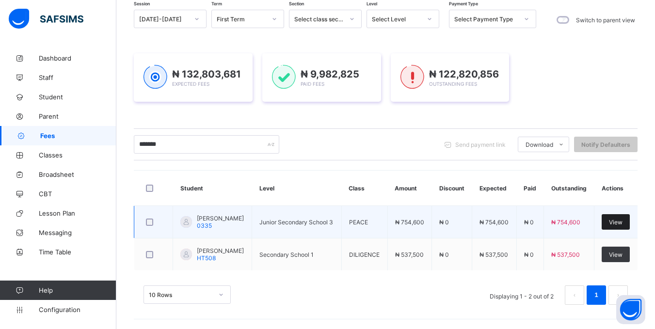
click at [622, 221] on span "View" at bounding box center [616, 222] width 14 height 7
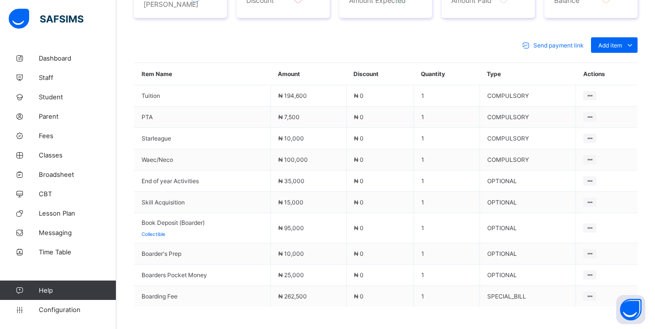
scroll to position [485, 0]
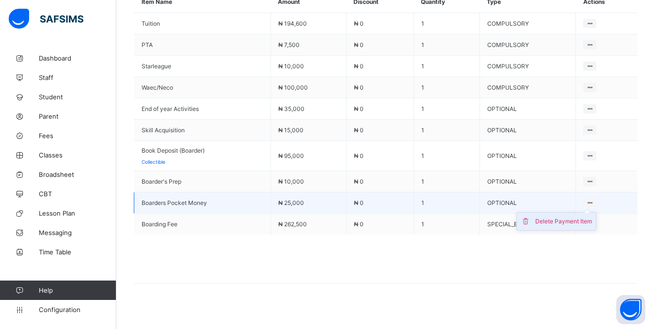
click at [580, 218] on div "Delete Payment Item" at bounding box center [563, 222] width 57 height 10
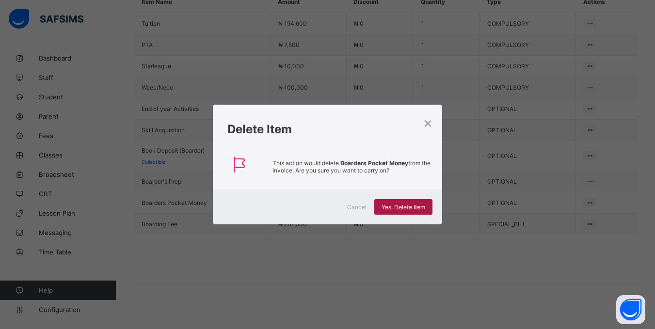
click at [379, 202] on div "Yes, Delete Item" at bounding box center [403, 207] width 58 height 16
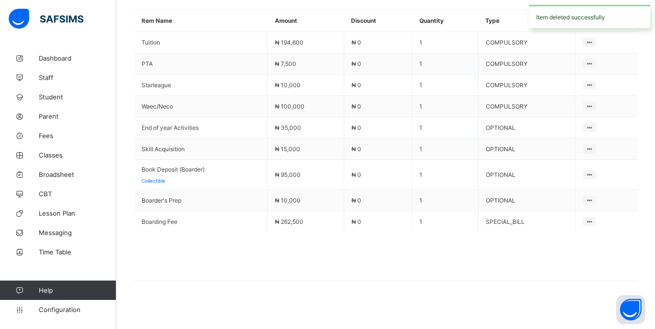
scroll to position [466, 0]
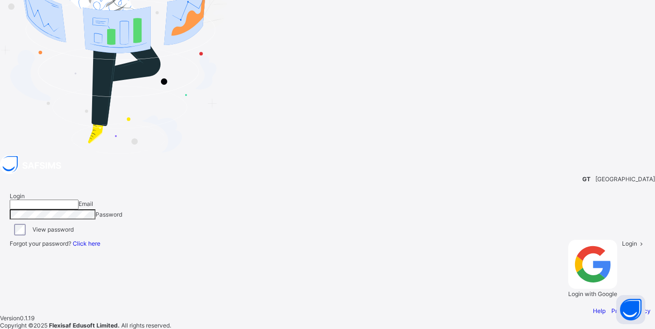
type input "**********"
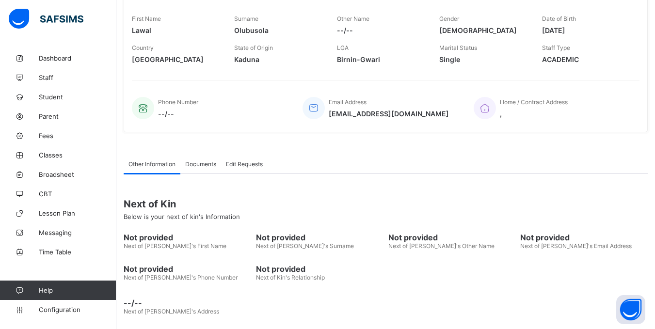
scroll to position [174, 0]
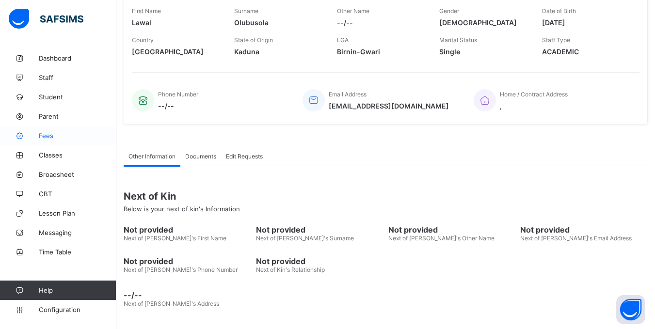
click at [51, 135] on span "Fees" at bounding box center [78, 136] width 78 height 8
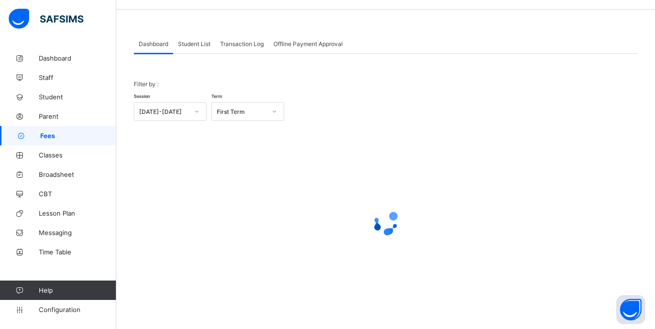
scroll to position [29, 0]
click at [203, 38] on div "Student List" at bounding box center [194, 43] width 42 height 19
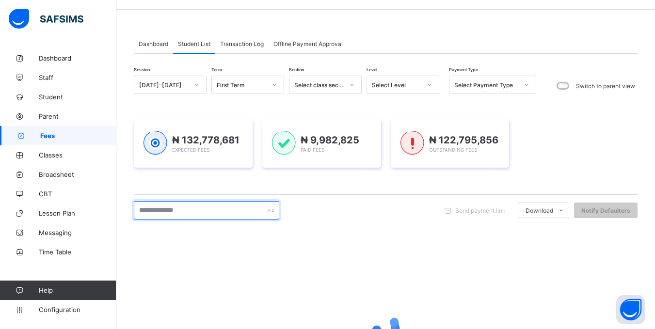
click at [175, 210] on input "text" at bounding box center [206, 210] width 145 height 18
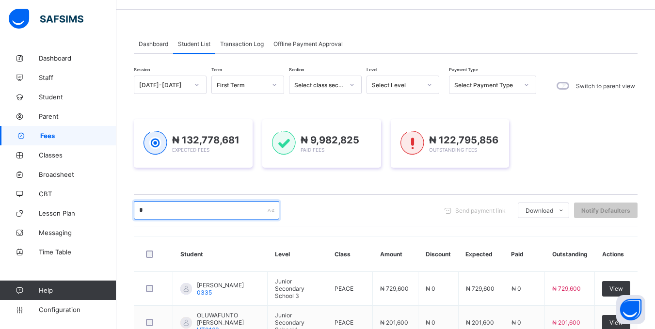
type input "*******"
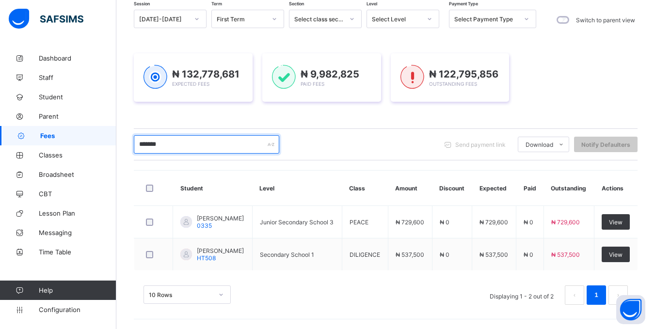
scroll to position [98, 0]
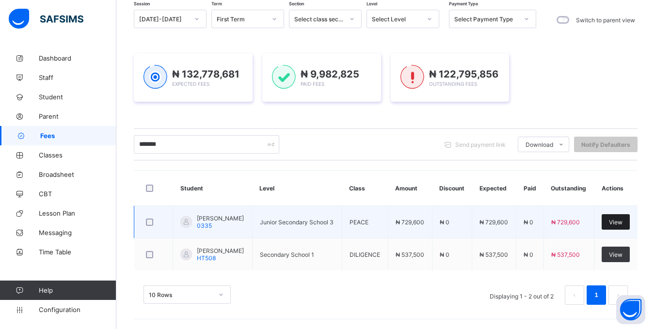
click at [622, 219] on span "View" at bounding box center [616, 222] width 14 height 7
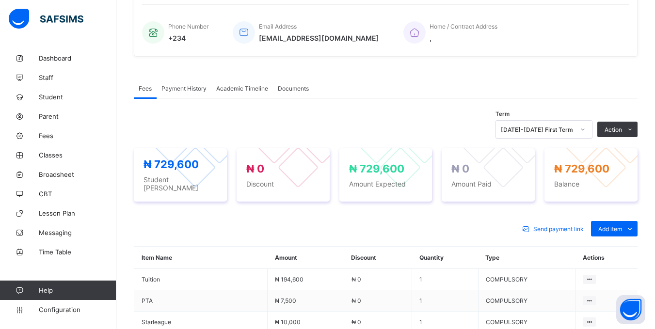
scroll to position [291, 0]
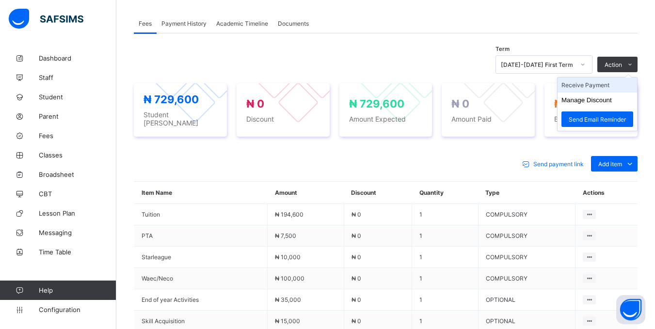
click at [592, 93] on li "Receive Payment" at bounding box center [596, 85] width 79 height 15
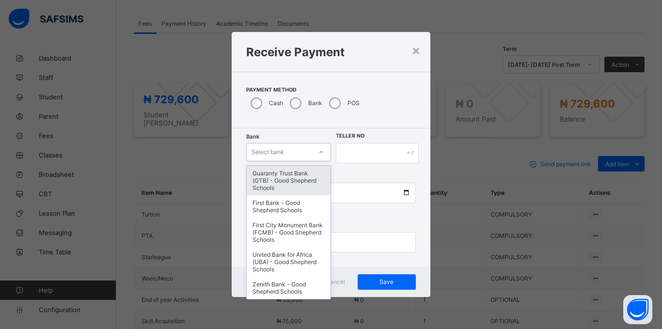
click at [267, 151] on div "Select bank" at bounding box center [268, 152] width 32 height 18
click at [262, 187] on div "Guaranty Trust Bank (GTB) - Good Shepherd Schools" at bounding box center [289, 181] width 84 height 30
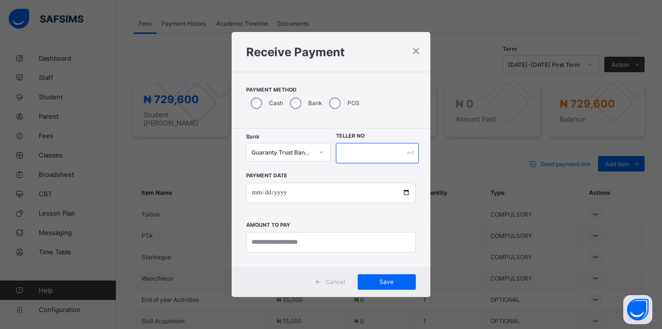
click at [350, 146] on input "text" at bounding box center [377, 153] width 83 height 20
type input "*****"
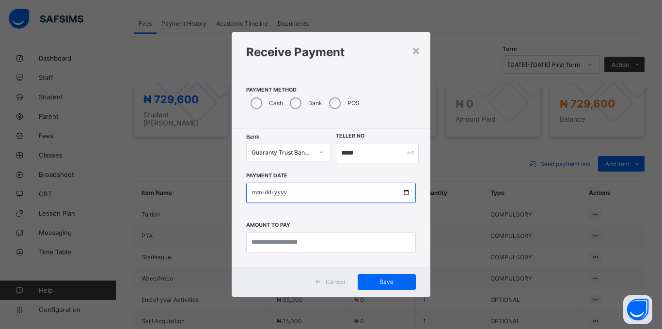
click at [257, 192] on input "date" at bounding box center [331, 193] width 170 height 20
type input "**********"
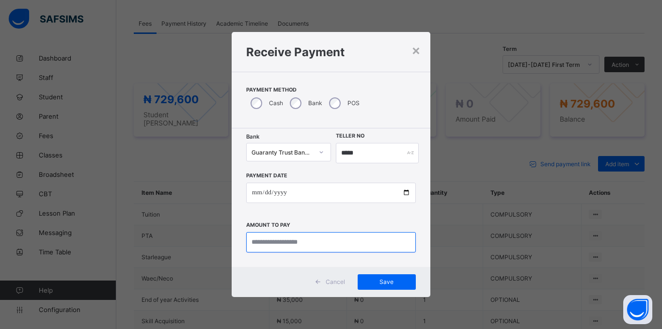
click at [363, 238] on input "currency" at bounding box center [331, 242] width 170 height 20
type input "*********"
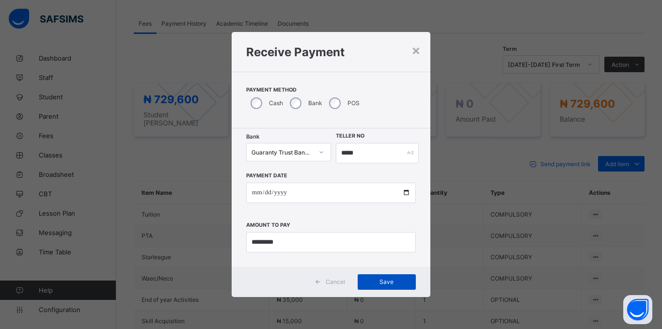
click at [385, 284] on span "Save" at bounding box center [387, 281] width 44 height 7
click at [360, 159] on input "*****" at bounding box center [373, 153] width 82 height 20
type input "******"
click at [408, 282] on span "Save" at bounding box center [387, 281] width 44 height 7
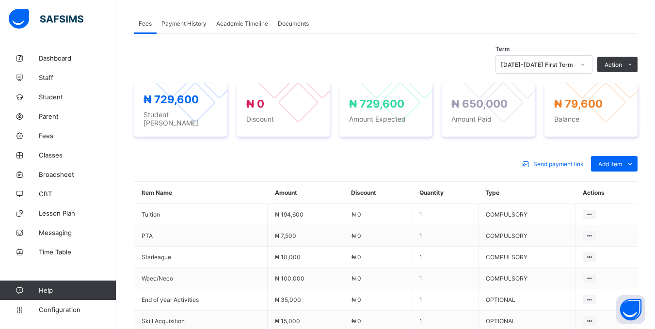
drag, startPoint x: 408, startPoint y: 282, endPoint x: 0, endPoint y: 330, distance: 410.4
drag, startPoint x: 0, startPoint y: 330, endPoint x: 362, endPoint y: 153, distance: 402.7
click at [362, 153] on div "Send payment link Add item Optional items Special bill Item Name Amount Discoun…" at bounding box center [386, 309] width 504 height 326
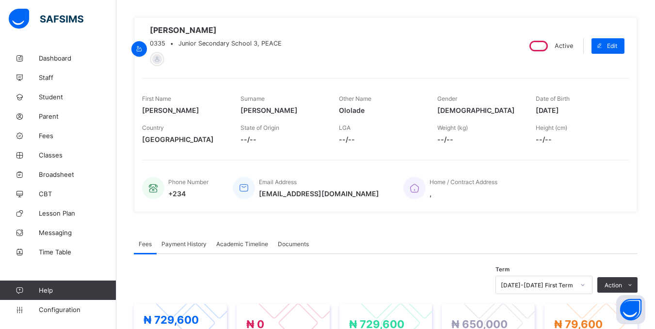
scroll to position [48, 0]
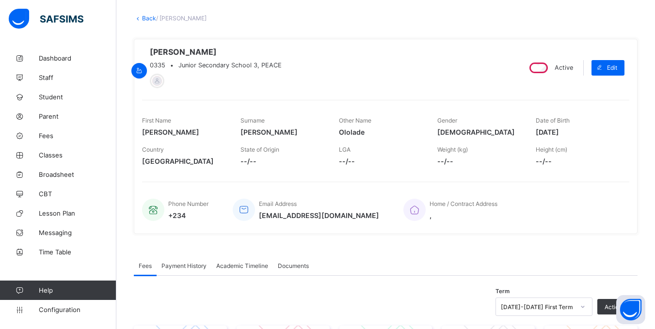
click at [151, 17] on link "Back" at bounding box center [149, 18] width 14 height 7
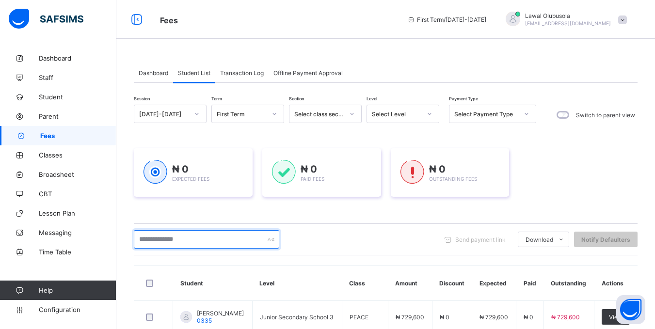
click at [217, 245] on input "text" at bounding box center [206, 239] width 145 height 18
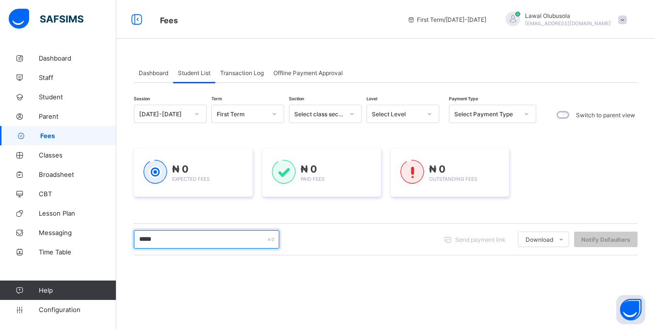
type input "*********"
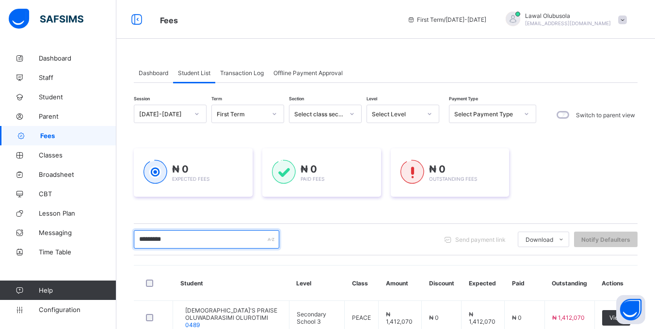
scroll to position [97, 0]
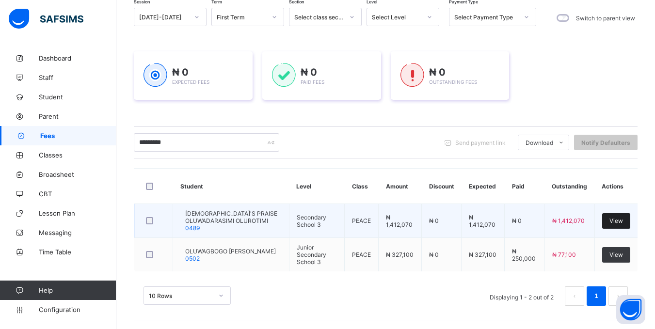
click at [624, 218] on div "View" at bounding box center [616, 221] width 28 height 16
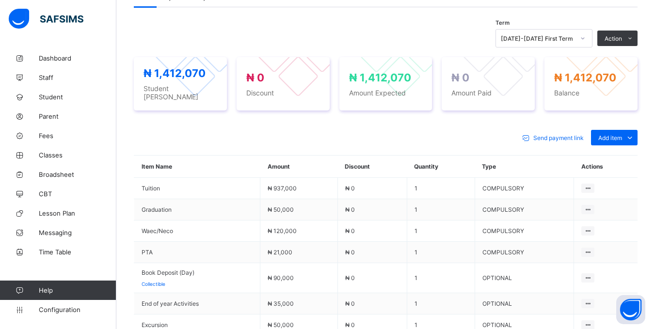
scroll to position [388, 0]
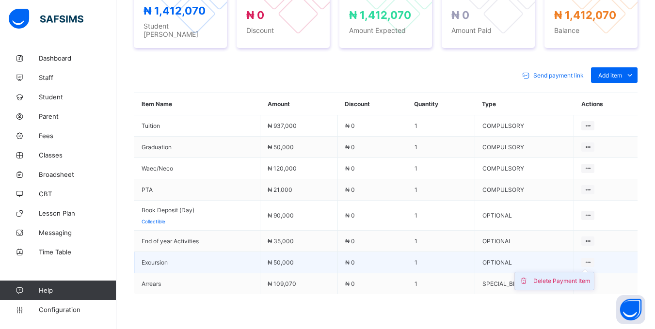
click at [580, 276] on div "Delete Payment Item" at bounding box center [561, 281] width 57 height 10
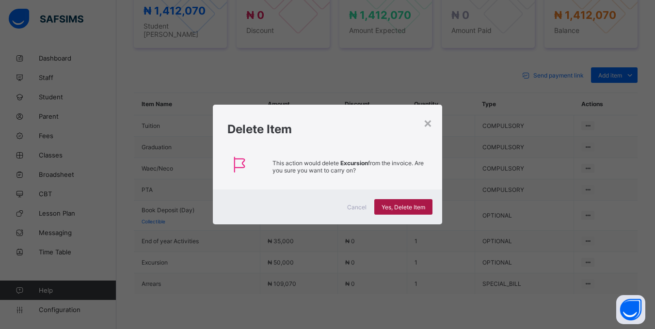
click at [415, 206] on span "Yes, Delete Item" at bounding box center [403, 207] width 44 height 7
click at [429, 126] on div "×" at bounding box center [427, 122] width 9 height 16
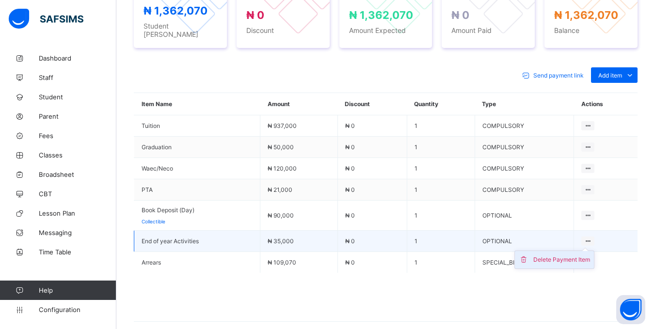
click at [583, 255] on div "Delete Payment Item" at bounding box center [561, 260] width 57 height 10
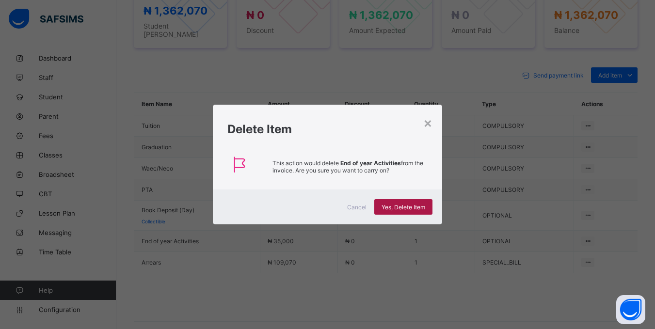
click at [401, 210] on span "Yes, Delete Item" at bounding box center [403, 207] width 44 height 7
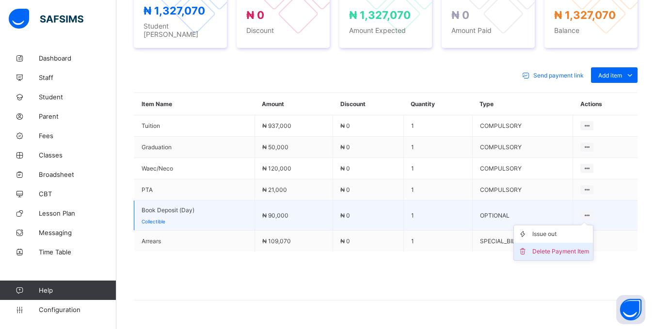
click at [566, 247] on div "Delete Payment Item" at bounding box center [560, 252] width 57 height 10
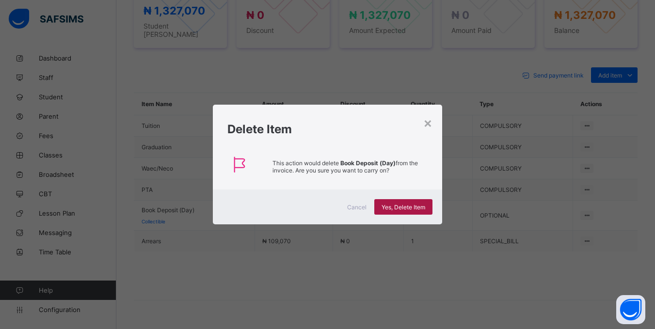
click at [396, 211] on div "Yes, Delete Item" at bounding box center [403, 207] width 58 height 16
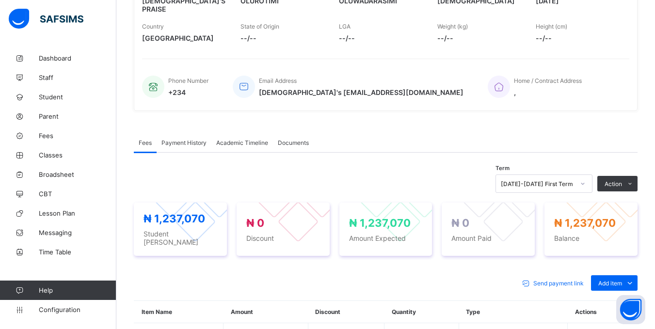
scroll to position [178, 0]
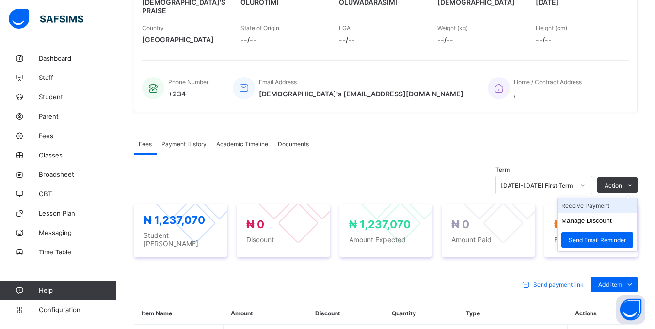
click at [606, 204] on li "Receive Payment" at bounding box center [596, 205] width 79 height 15
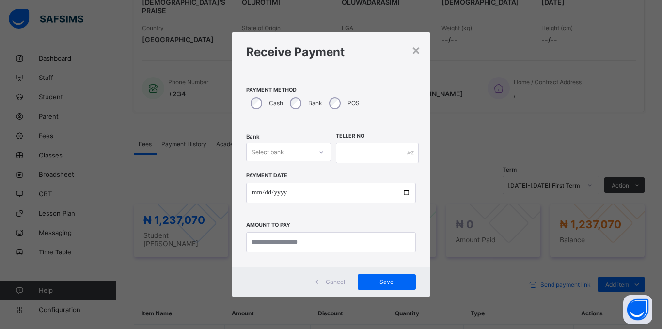
click at [268, 155] on div "Select bank" at bounding box center [268, 152] width 32 height 18
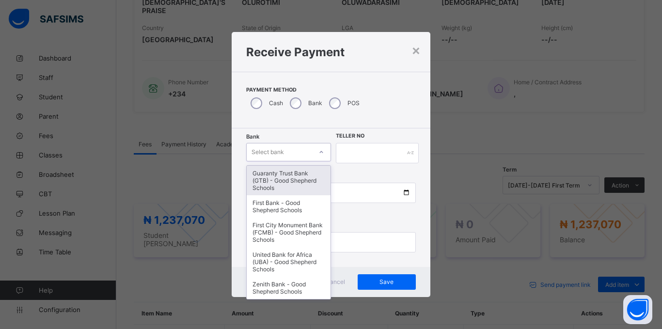
click at [265, 178] on div "Guaranty Trust Bank (GTB) - Good Shepherd Schools" at bounding box center [289, 181] width 84 height 30
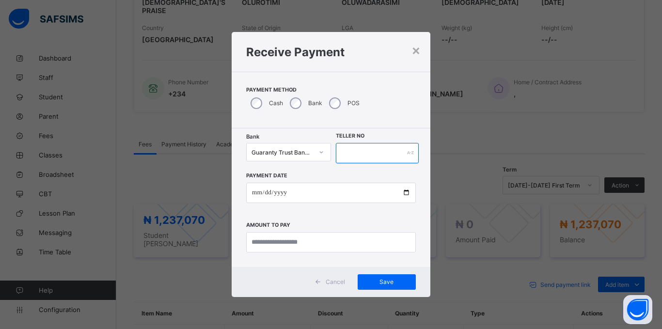
click at [367, 148] on input "text" at bounding box center [377, 153] width 83 height 20
type input "*****"
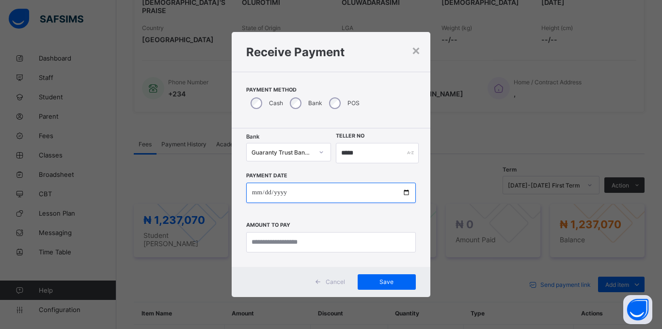
click at [255, 195] on input "date" at bounding box center [331, 193] width 170 height 20
type input "**********"
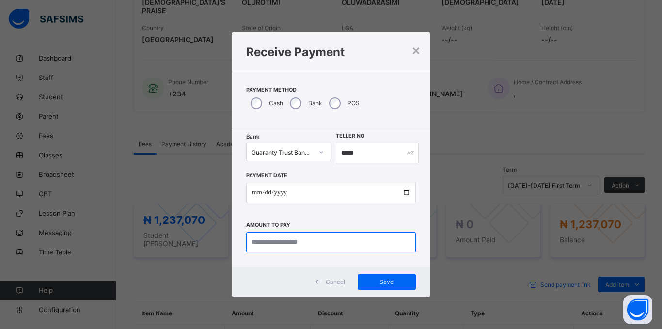
click at [289, 250] on input "currency" at bounding box center [331, 242] width 170 height 20
type input "*********"
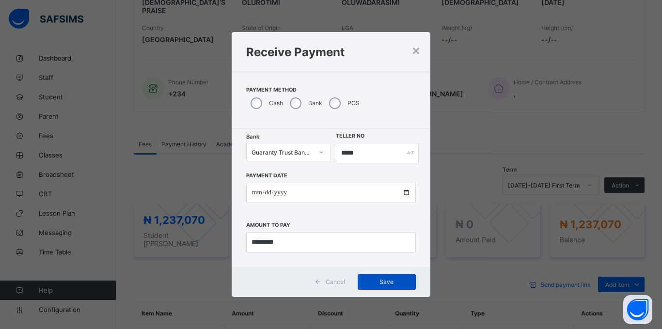
click at [389, 279] on span "Save" at bounding box center [387, 281] width 44 height 7
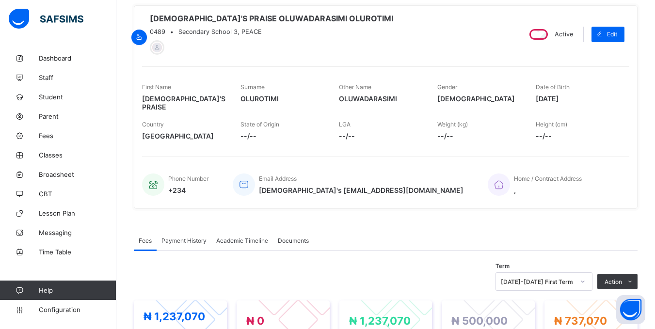
scroll to position [0, 0]
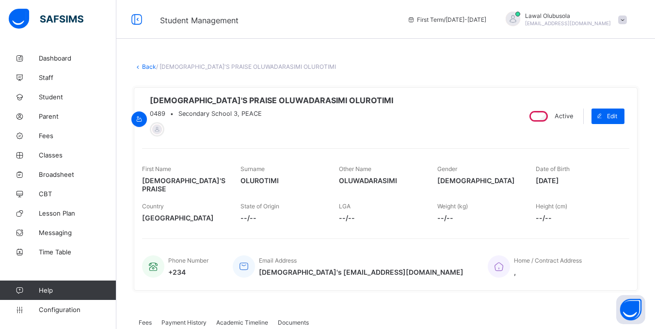
click at [148, 67] on link "Back" at bounding box center [149, 66] width 14 height 7
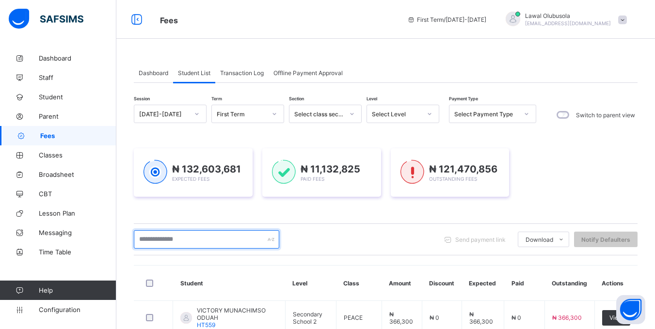
click at [176, 240] on input "text" at bounding box center [206, 239] width 145 height 18
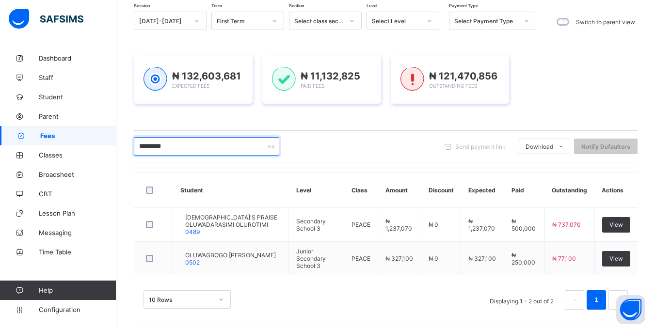
scroll to position [97, 0]
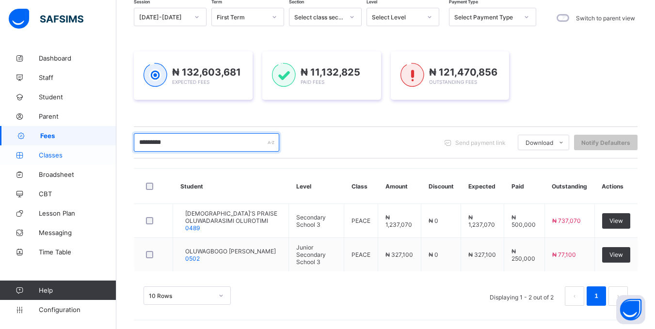
drag, startPoint x: 202, startPoint y: 143, endPoint x: 114, endPoint y: 163, distance: 89.9
click at [114, 163] on div "Fees First Term / 2025-2026 Lawal Olubusola lawal_olubusola_060@public.com Dash…" at bounding box center [327, 116] width 655 height 427
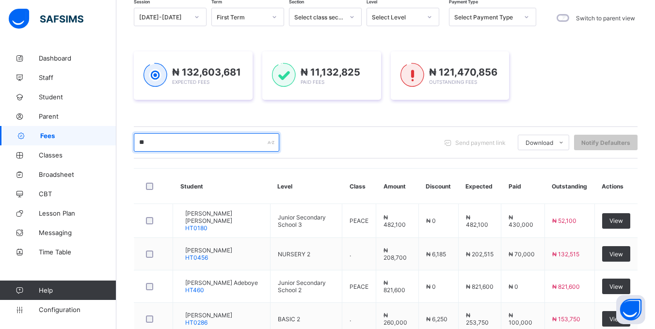
type input "*"
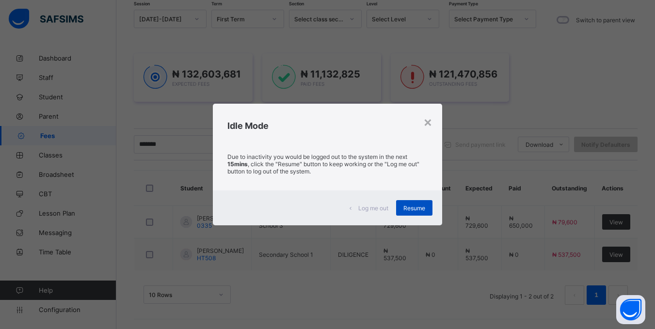
click at [420, 209] on span "Resume" at bounding box center [414, 208] width 22 height 7
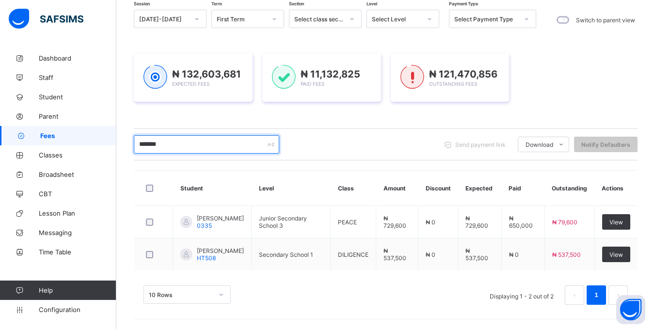
drag, startPoint x: 184, startPoint y: 147, endPoint x: 130, endPoint y: 151, distance: 54.4
click at [130, 151] on div "Dashboard Student List Transaction Log Offline Payment Approval Student List Mo…" at bounding box center [385, 141] width 538 height 376
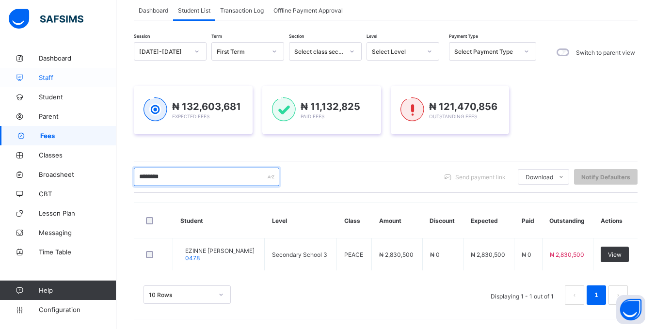
type input "********"
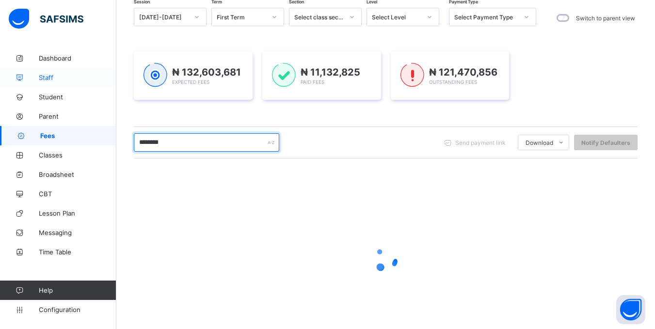
scroll to position [63, 0]
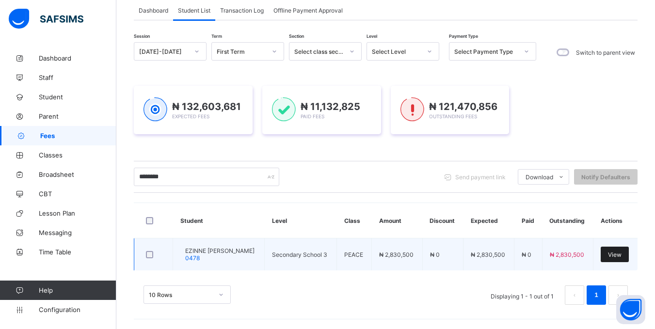
click at [622, 248] on div "View" at bounding box center [614, 255] width 28 height 16
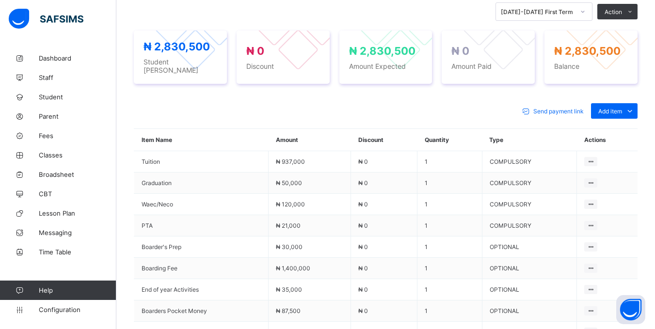
scroll to position [339, 0]
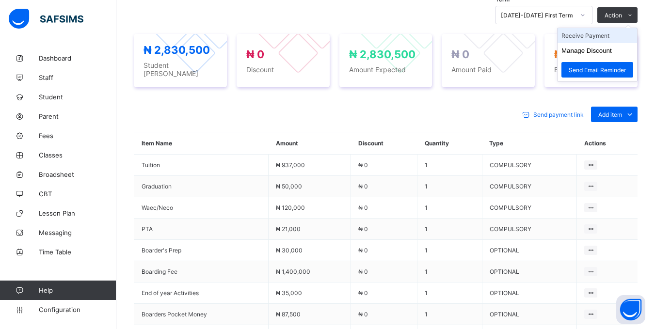
click at [610, 37] on li "Receive Payment" at bounding box center [596, 35] width 79 height 15
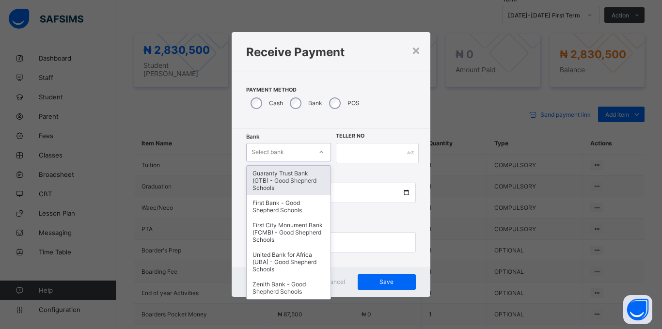
click at [252, 149] on div "Select bank" at bounding box center [268, 152] width 32 height 18
click at [266, 177] on div "Guaranty Trust Bank (GTB) - Good Shepherd Schools" at bounding box center [289, 181] width 84 height 30
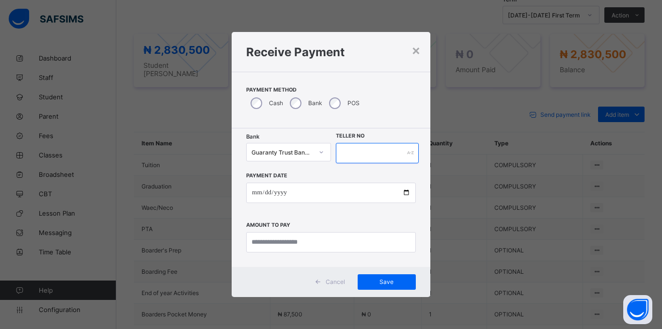
click at [336, 158] on input "text" at bounding box center [377, 153] width 83 height 20
type input "*****"
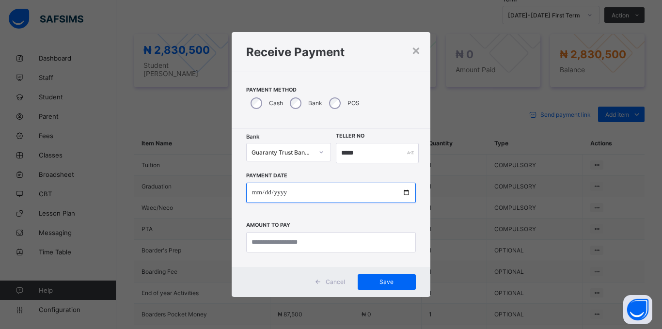
click at [258, 191] on input "date" at bounding box center [331, 193] width 170 height 20
type input "**********"
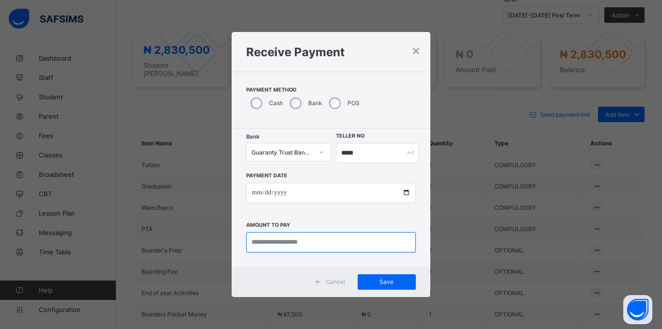
click at [292, 246] on input "currency" at bounding box center [331, 242] width 170 height 20
type input "**********"
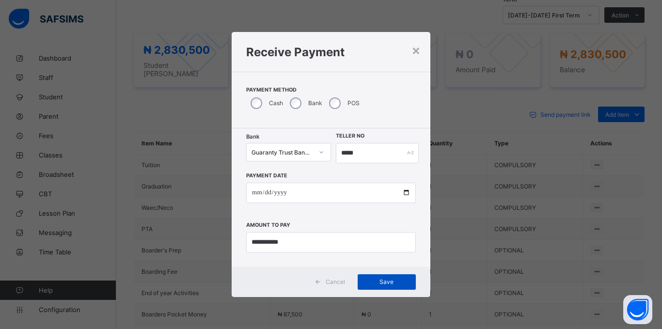
click at [396, 284] on span "Save" at bounding box center [387, 281] width 44 height 7
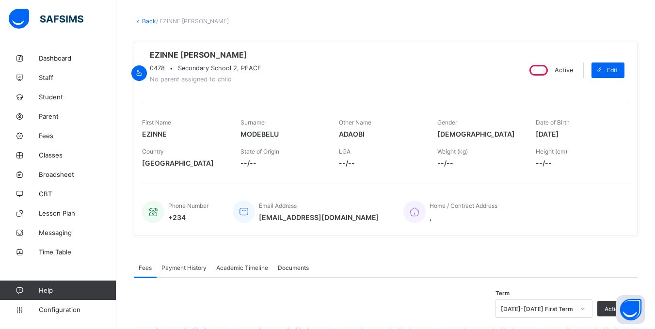
scroll to position [0, 0]
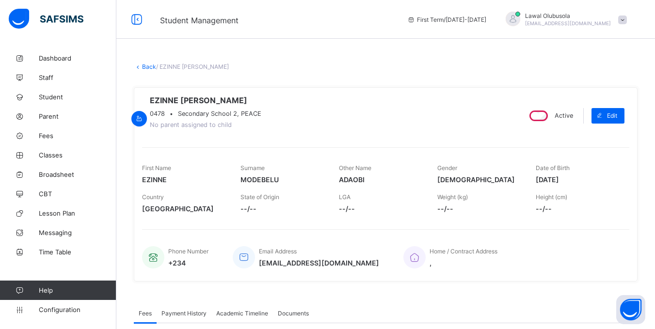
click at [149, 68] on link "Back" at bounding box center [149, 66] width 14 height 7
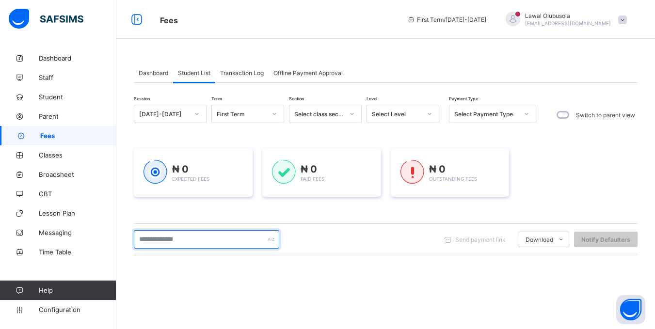
click at [178, 240] on input "text" at bounding box center [206, 239] width 145 height 18
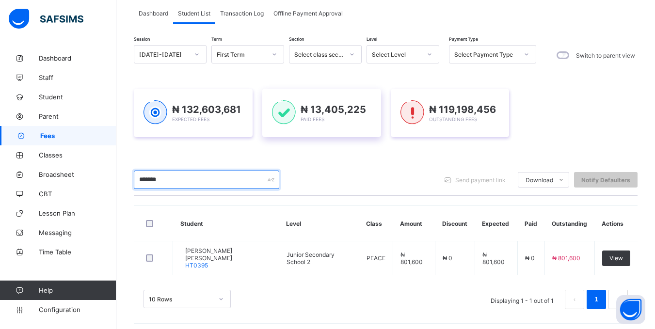
scroll to position [63, 0]
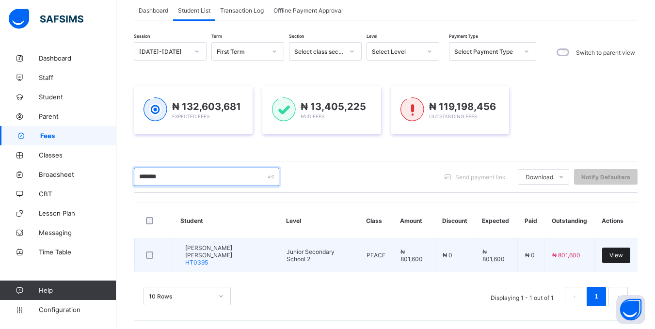
type input "*******"
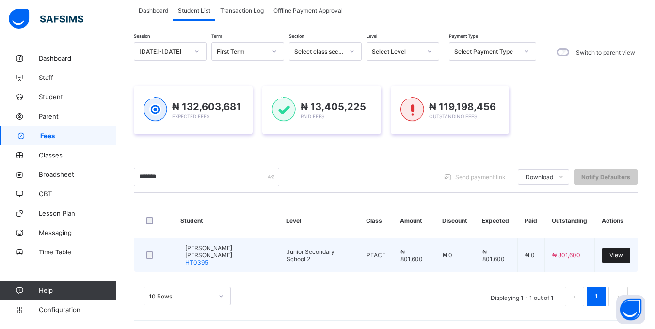
click at [621, 253] on span "View" at bounding box center [616, 255] width 14 height 7
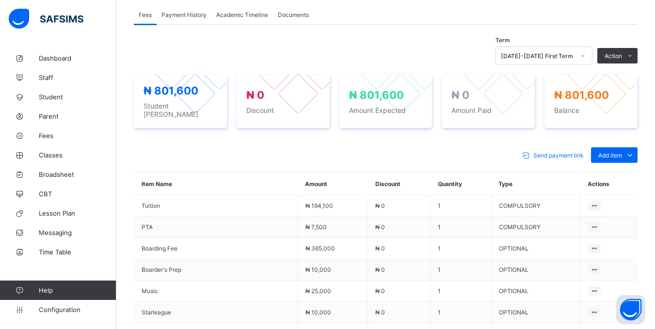
scroll to position [291, 0]
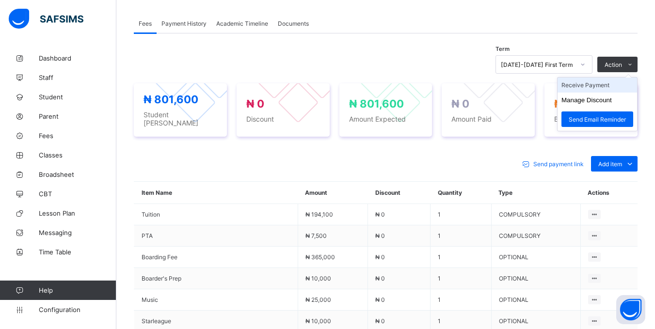
click at [609, 87] on li "Receive Payment" at bounding box center [596, 85] width 79 height 15
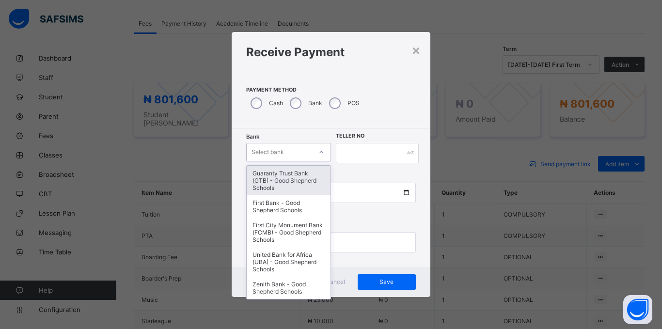
click at [299, 151] on div "Select bank" at bounding box center [279, 152] width 65 height 14
click at [284, 183] on div "Guaranty Trust Bank (GTB) - Good Shepherd Schools" at bounding box center [289, 181] width 84 height 30
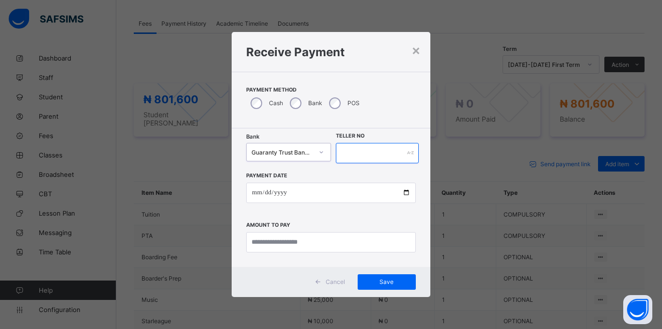
click at [352, 158] on input "text" at bounding box center [377, 153] width 83 height 20
type input "*****"
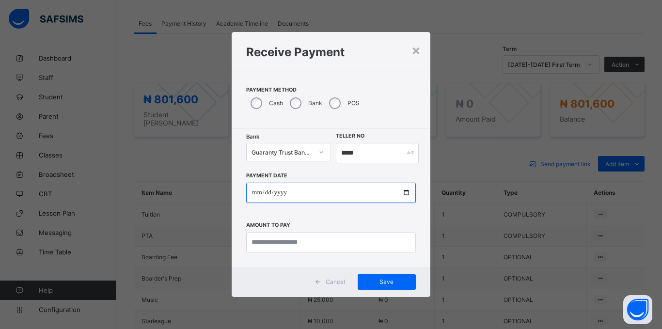
click at [252, 190] on input "date" at bounding box center [331, 193] width 170 height 20
type input "**********"
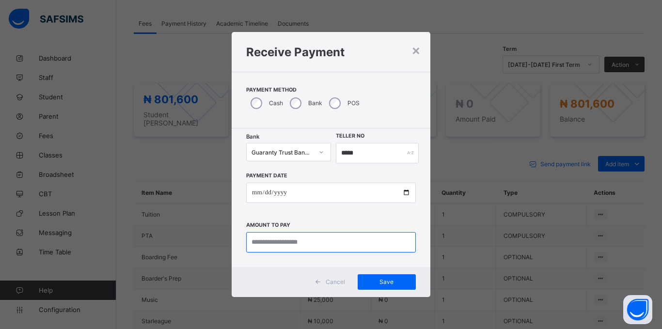
drag, startPoint x: 325, startPoint y: 247, endPoint x: 427, endPoint y: 239, distance: 102.5
click at [359, 245] on input "currency" at bounding box center [331, 242] width 170 height 20
type input "*********"
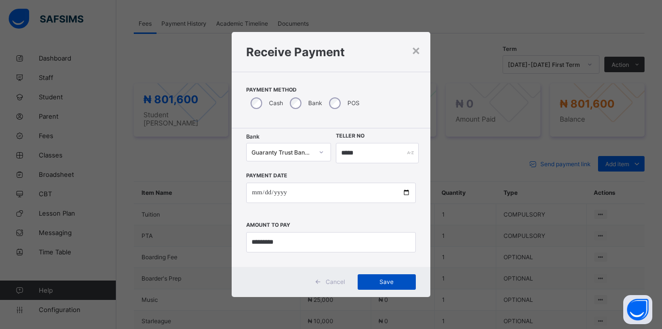
click at [386, 281] on span "Save" at bounding box center [387, 281] width 44 height 7
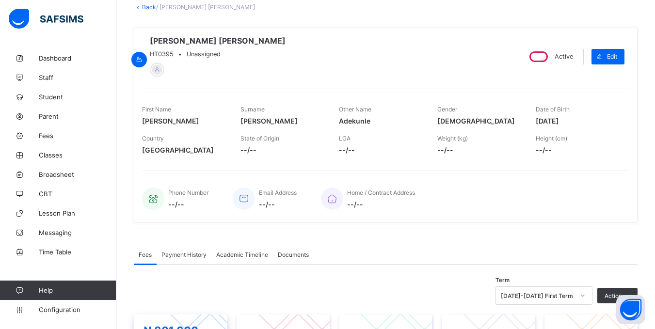
scroll to position [48, 0]
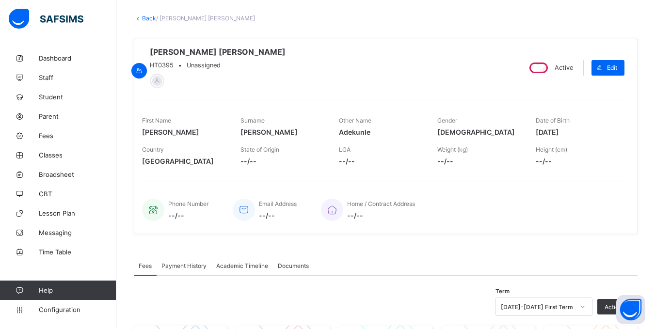
click at [145, 17] on link "Back" at bounding box center [149, 18] width 14 height 7
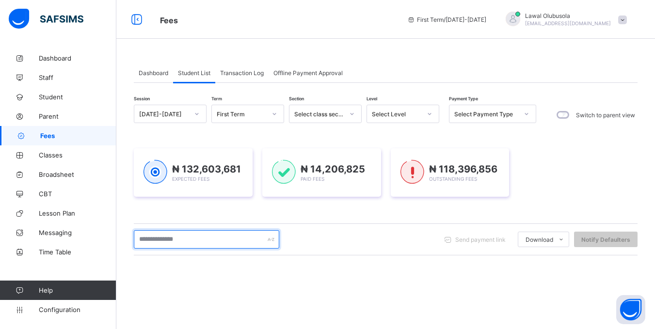
click at [172, 243] on input "text" at bounding box center [206, 239] width 145 height 18
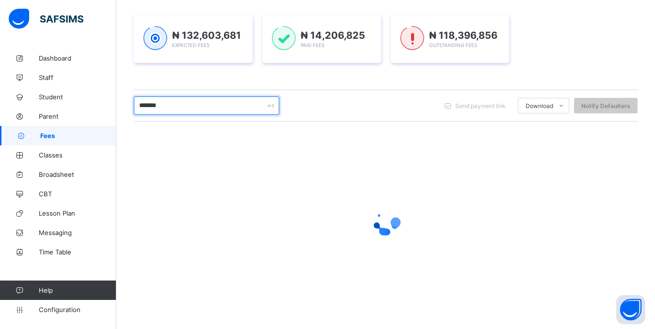
scroll to position [132, 0]
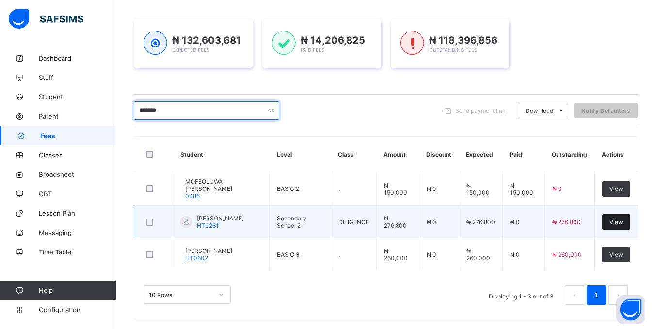
type input "*******"
click at [616, 219] on span "View" at bounding box center [616, 222] width 14 height 7
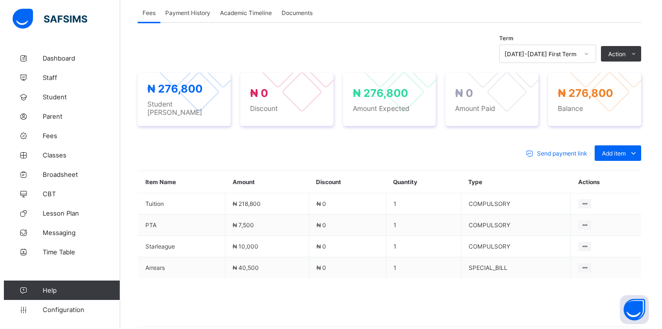
scroll to position [351, 0]
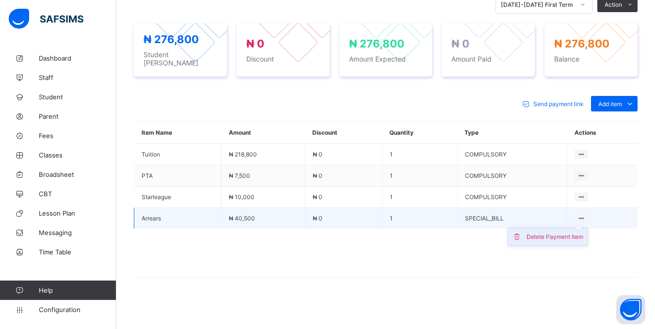
click at [572, 235] on div "Delete Payment Item" at bounding box center [554, 237] width 57 height 10
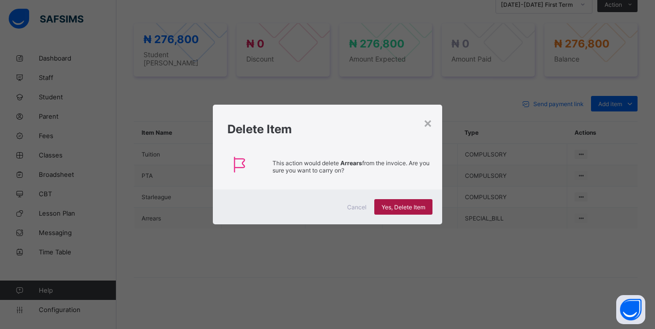
click at [397, 207] on span "Yes, Delete Item" at bounding box center [403, 207] width 44 height 7
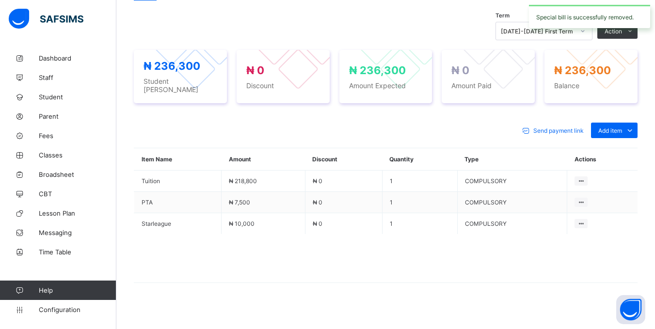
scroll to position [330, 0]
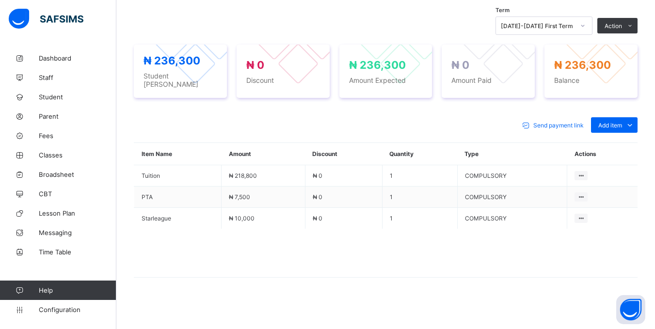
click at [358, 230] on span at bounding box center [386, 253] width 504 height 48
click at [623, 147] on div "Optional items" at bounding box center [613, 147] width 39 height 10
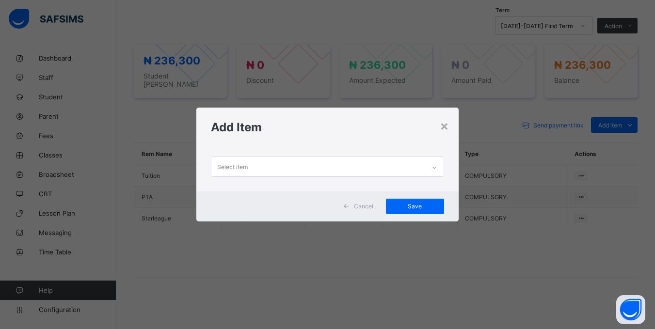
click at [301, 171] on div "Select item" at bounding box center [317, 166] width 213 height 19
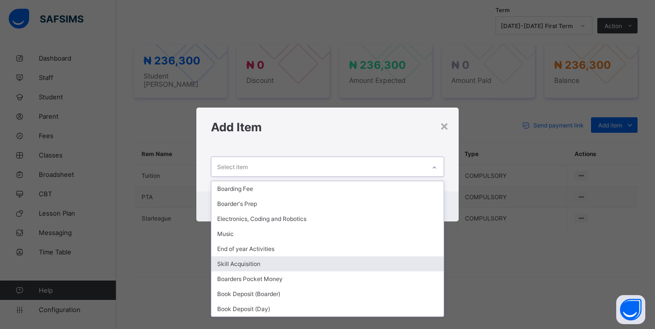
click at [271, 261] on div "Skill Acquisition" at bounding box center [327, 263] width 232 height 15
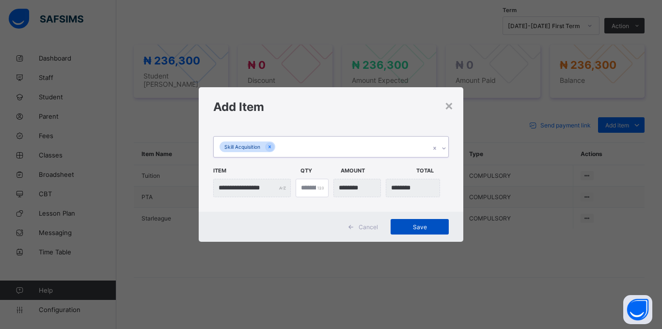
click at [421, 225] on span "Save" at bounding box center [420, 226] width 44 height 7
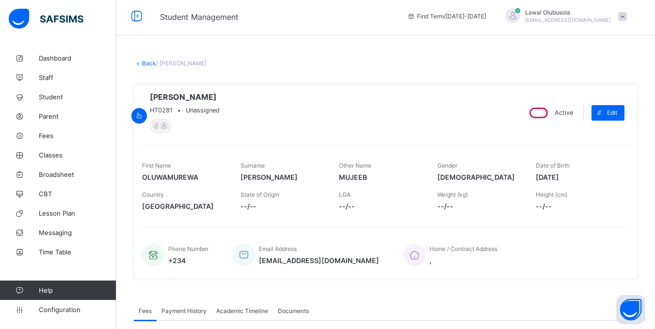
scroll to position [0, 0]
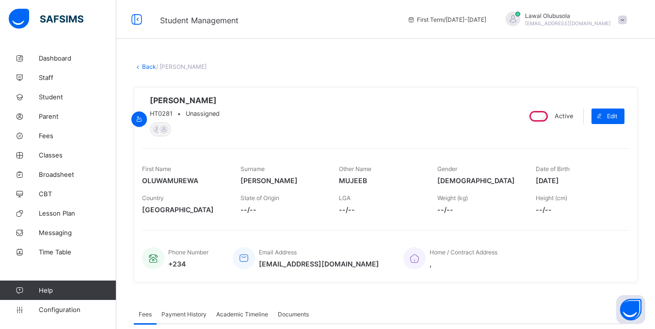
click at [149, 67] on link "Back" at bounding box center [149, 66] width 14 height 7
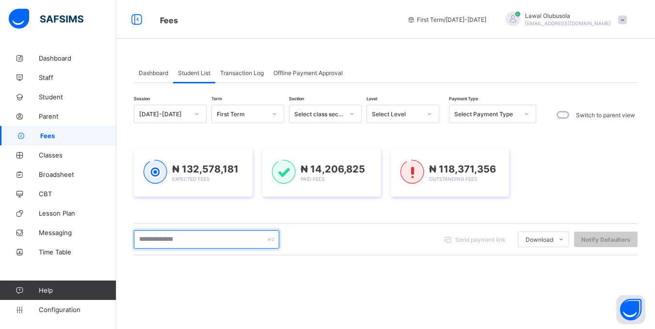
click at [173, 237] on input "text" at bounding box center [206, 239] width 145 height 18
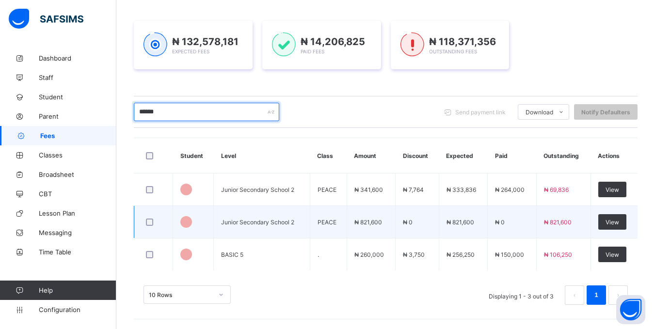
scroll to position [130, 0]
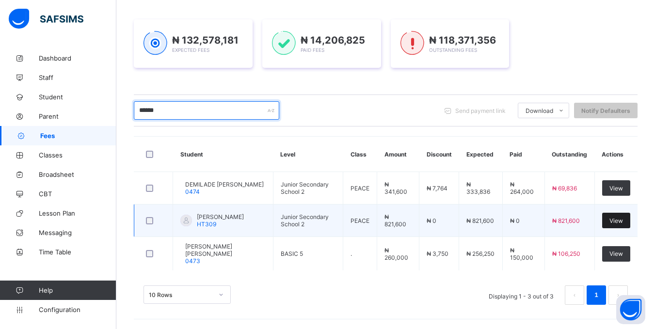
type input "*****"
click at [622, 219] on span "View" at bounding box center [616, 220] width 14 height 7
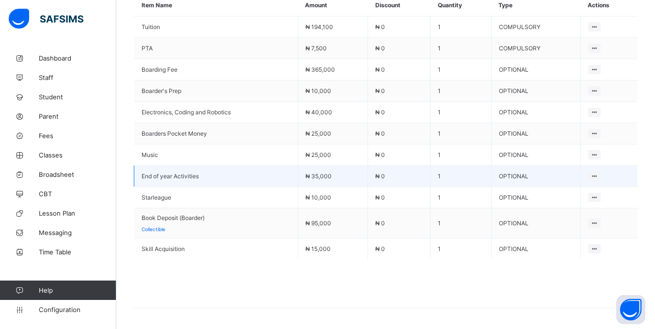
scroll to position [509, 0]
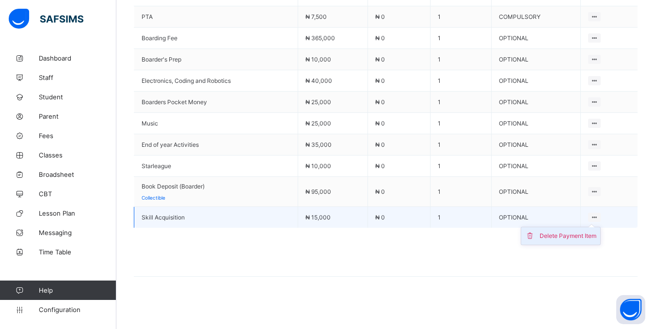
click at [591, 237] on div "Delete Payment Item" at bounding box center [567, 236] width 57 height 10
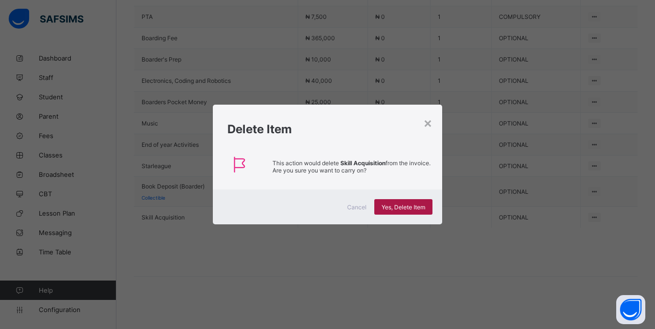
click at [400, 201] on div "Yes, Delete Item" at bounding box center [403, 207] width 58 height 16
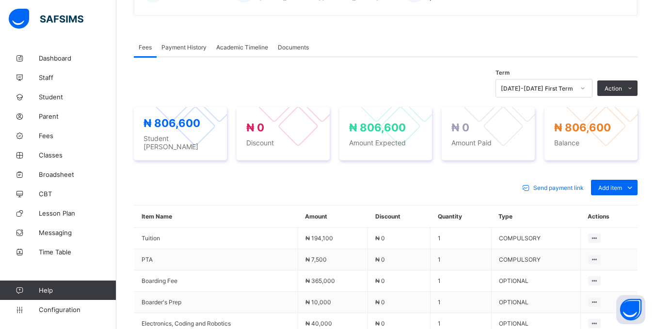
scroll to position [245, 0]
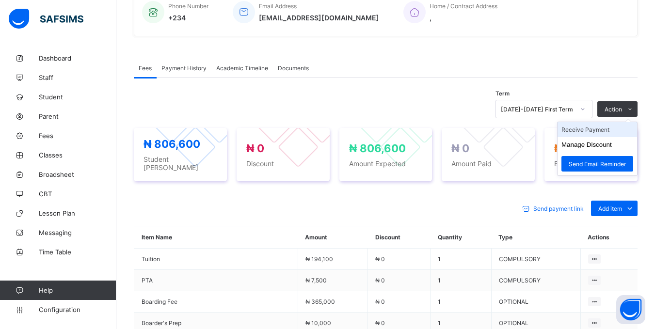
click at [601, 137] on li "Receive Payment" at bounding box center [596, 129] width 79 height 15
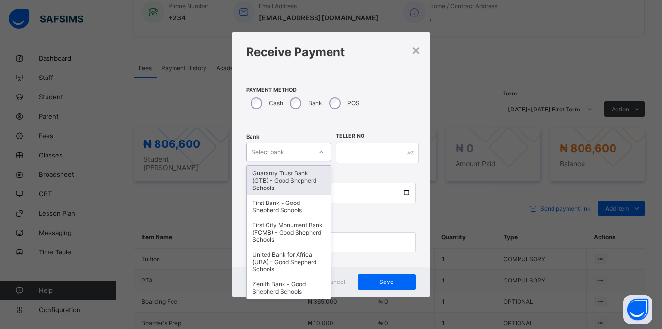
click at [279, 156] on div "Select bank" at bounding box center [268, 152] width 32 height 18
click at [289, 189] on div "Guaranty Trust Bank (GTB) - Good Shepherd Schools" at bounding box center [289, 181] width 84 height 30
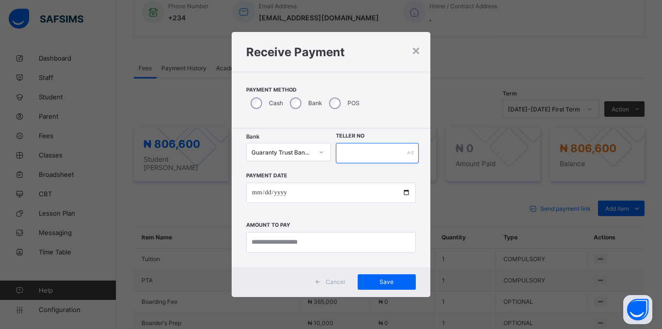
click at [363, 152] on input "text" at bounding box center [377, 153] width 83 height 20
type input "*****"
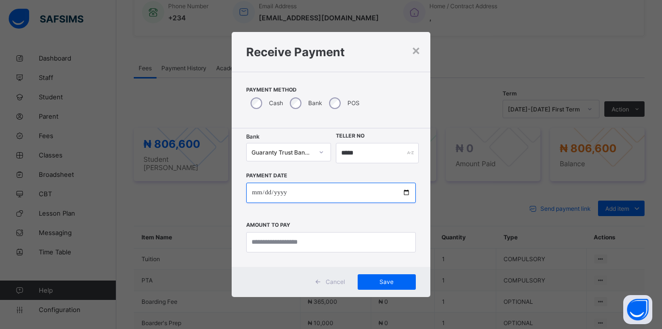
click at [254, 196] on input "date" at bounding box center [331, 193] width 170 height 20
type input "**********"
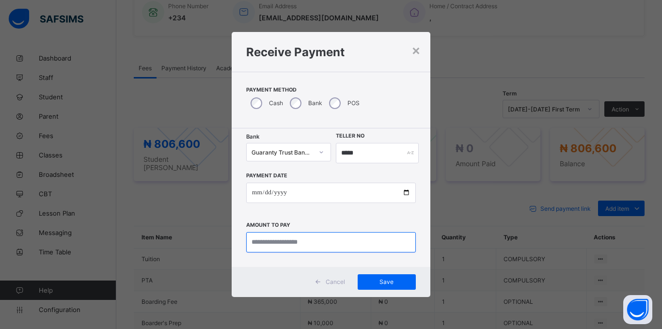
click at [280, 245] on input "currency" at bounding box center [331, 242] width 170 height 20
type input "*********"
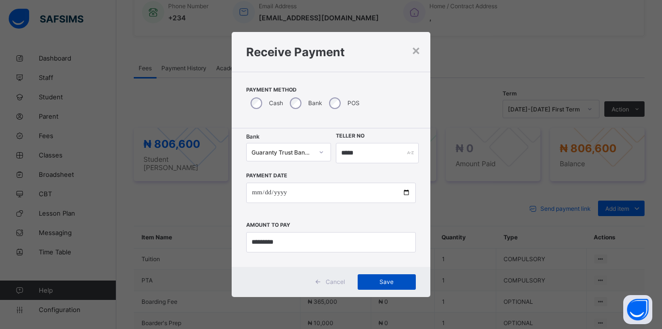
click at [405, 285] on span "Save" at bounding box center [387, 281] width 44 height 7
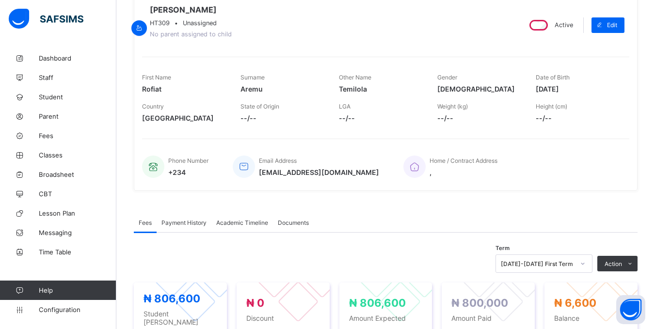
scroll to position [0, 0]
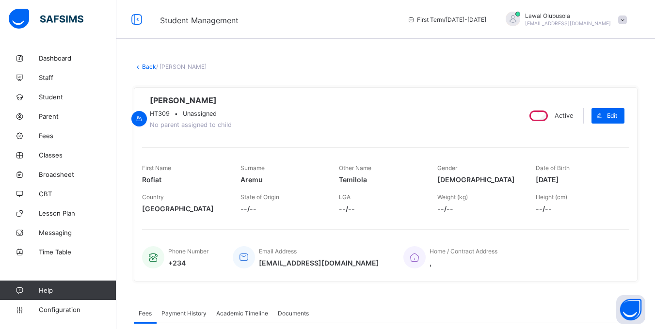
click at [148, 66] on link "Back" at bounding box center [149, 66] width 14 height 7
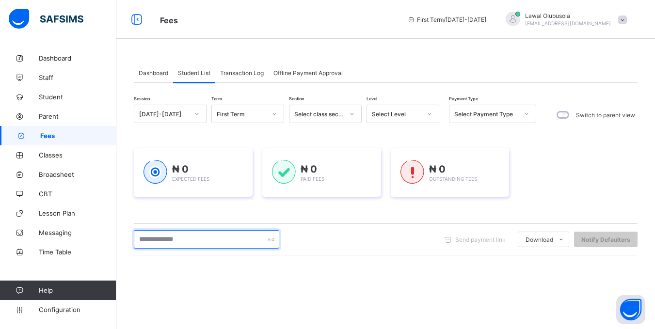
click at [166, 238] on input "text" at bounding box center [206, 239] width 145 height 18
type input "***"
click at [193, 241] on input "***" at bounding box center [206, 239] width 145 height 18
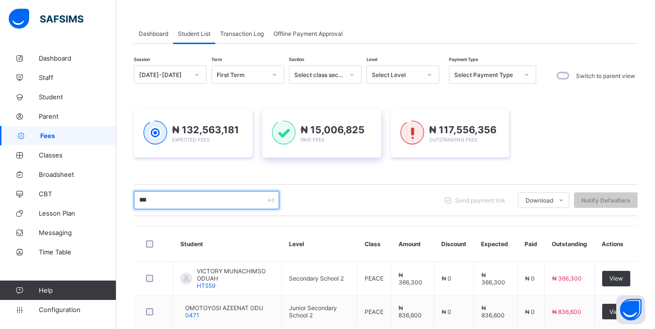
scroll to position [96, 0]
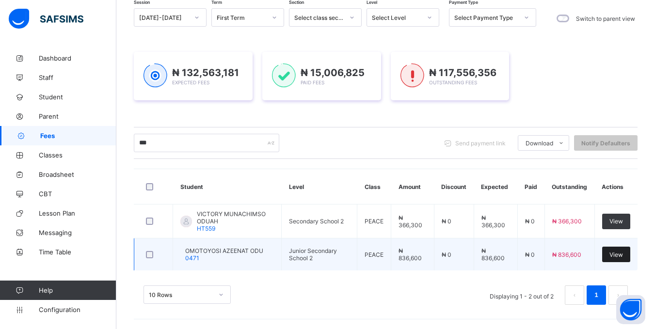
click at [614, 251] on div "View" at bounding box center [616, 255] width 28 height 16
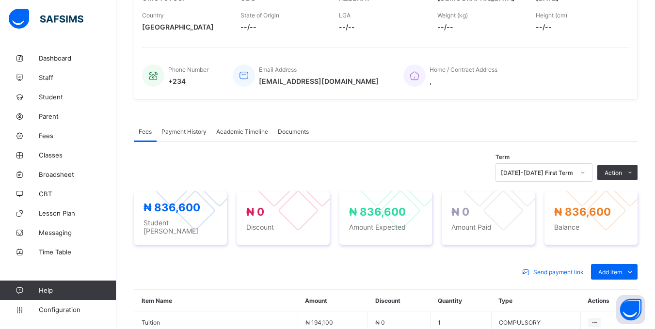
scroll to position [242, 0]
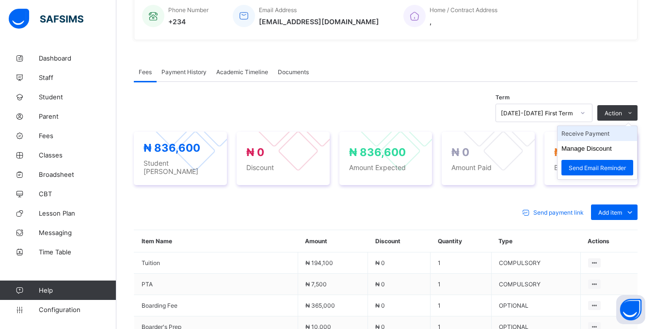
click at [605, 139] on li "Receive Payment" at bounding box center [596, 133] width 79 height 15
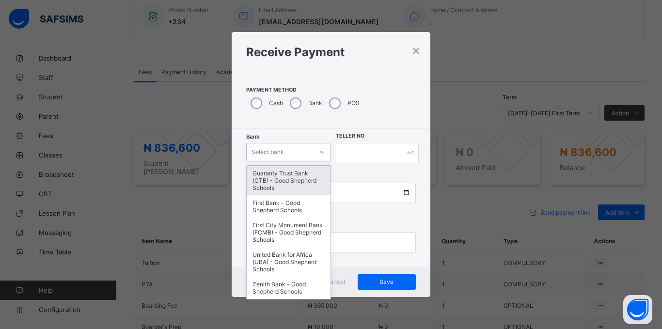
click at [317, 154] on div at bounding box center [321, 152] width 16 height 16
click at [307, 175] on div "Guaranty Trust Bank (GTB) - Good Shepherd Schools" at bounding box center [289, 181] width 84 height 30
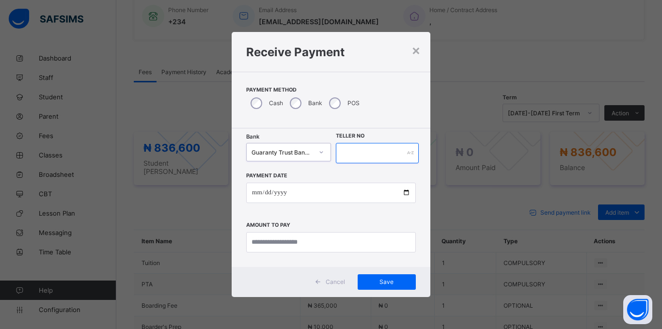
click at [366, 158] on input "text" at bounding box center [377, 153] width 83 height 20
type input "*****"
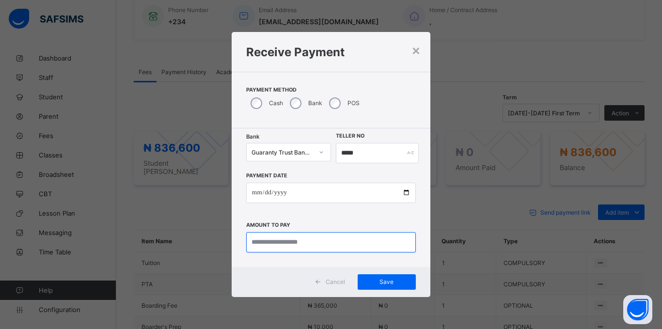
click at [313, 244] on input "currency" at bounding box center [331, 242] width 170 height 20
type input "*********"
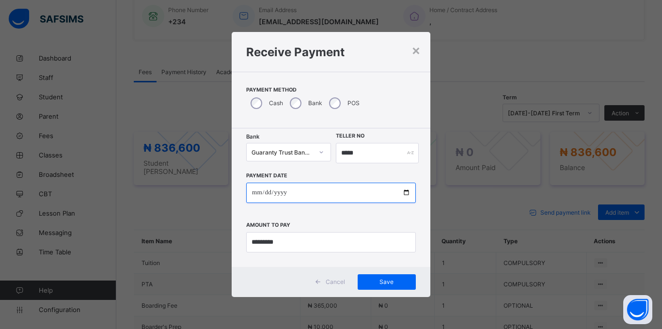
click at [247, 191] on input "date" at bounding box center [331, 193] width 170 height 20
type input "**********"
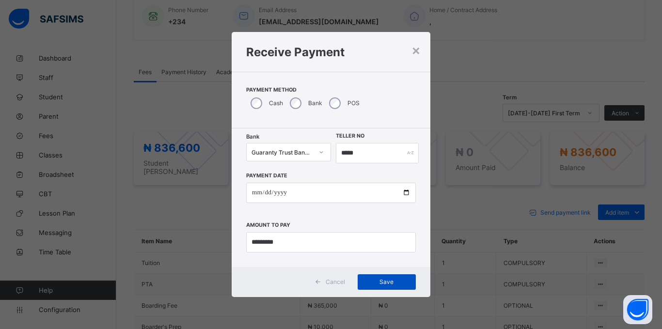
click at [391, 282] on span "Save" at bounding box center [387, 281] width 44 height 7
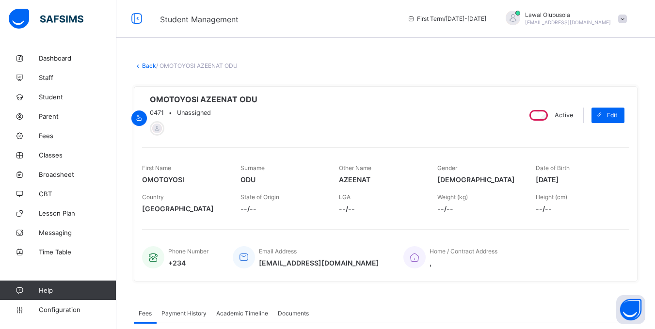
scroll to position [0, 0]
click at [144, 64] on link "Back" at bounding box center [149, 66] width 14 height 7
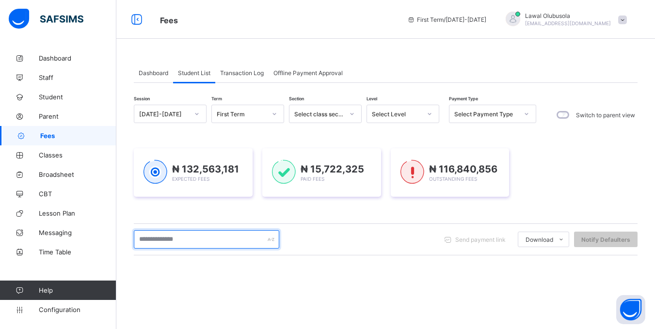
click at [173, 241] on input "text" at bounding box center [206, 239] width 145 height 18
type input "*********"
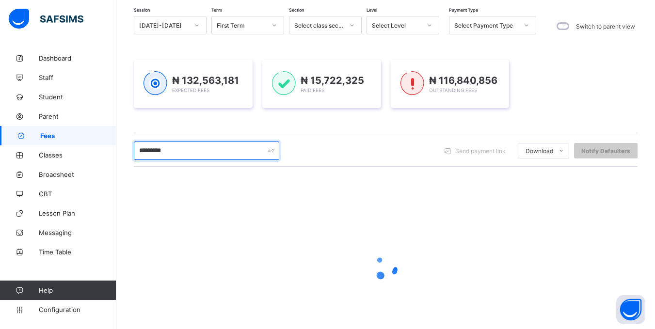
scroll to position [134, 0]
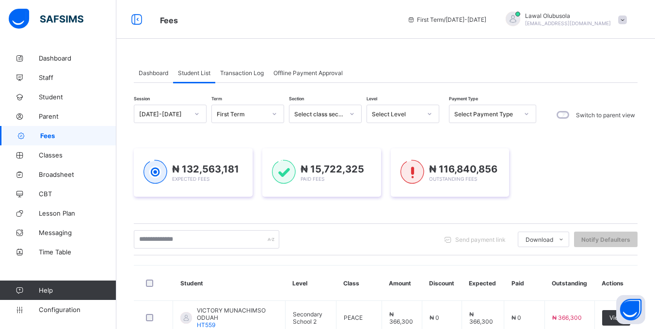
scroll to position [134, 0]
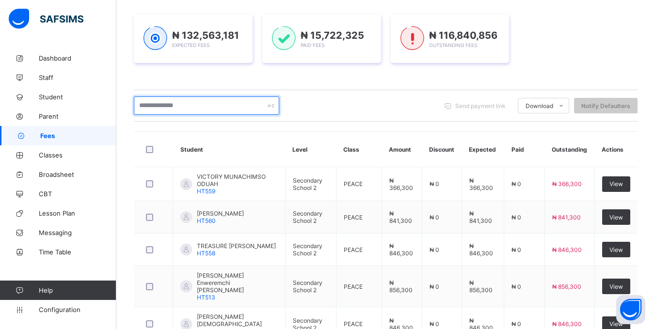
click at [227, 107] on input "text" at bounding box center [206, 105] width 145 height 18
type input "*********"
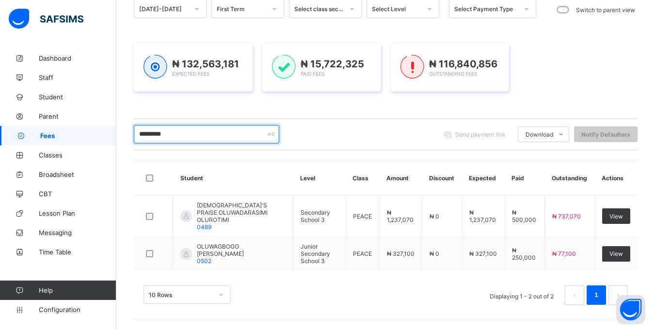
scroll to position [105, 0]
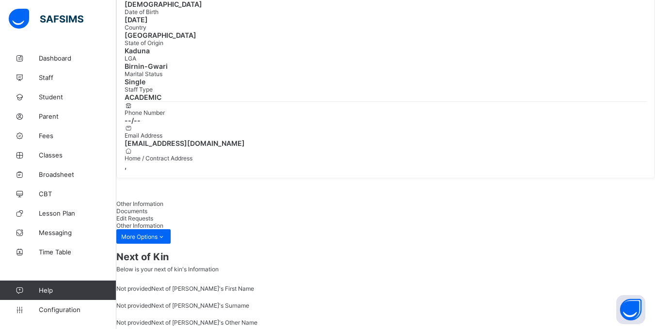
scroll to position [174, 0]
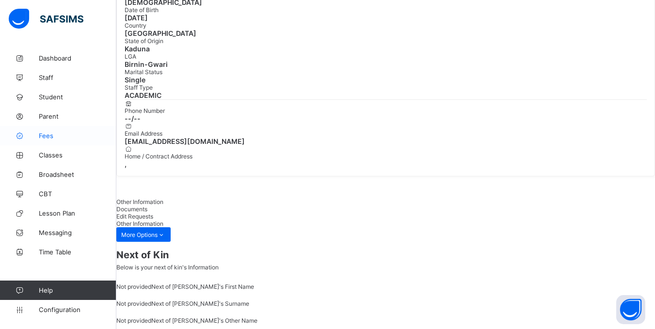
click at [48, 137] on span "Fees" at bounding box center [78, 136] width 78 height 8
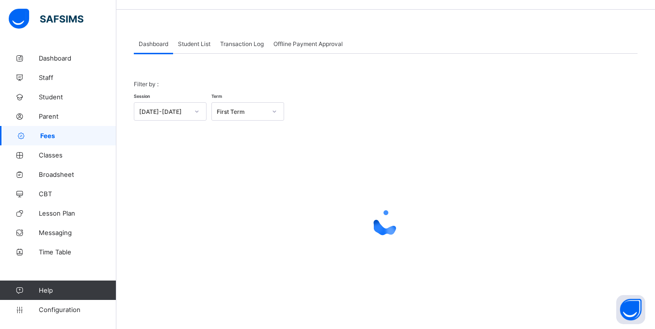
scroll to position [29, 0]
click at [196, 45] on span "Student List" at bounding box center [194, 43] width 32 height 7
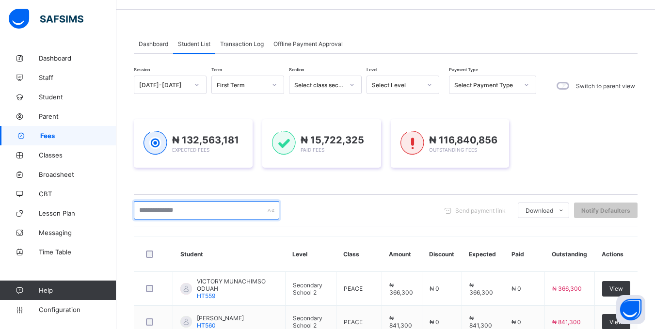
click at [186, 208] on input "text" at bounding box center [206, 210] width 145 height 18
click at [177, 210] on input "text" at bounding box center [206, 210] width 145 height 18
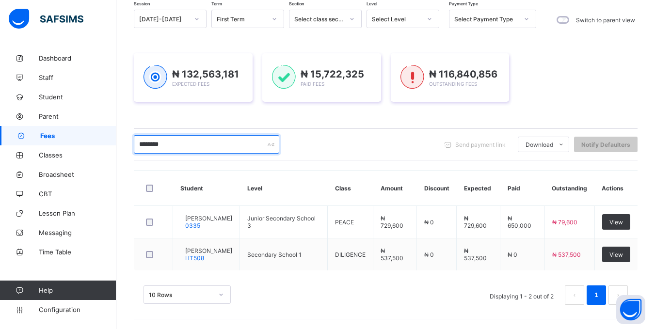
scroll to position [98, 0]
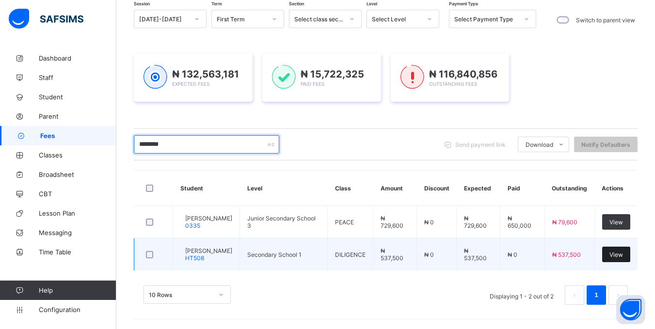
type input "********"
click at [627, 248] on div "View" at bounding box center [616, 255] width 28 height 16
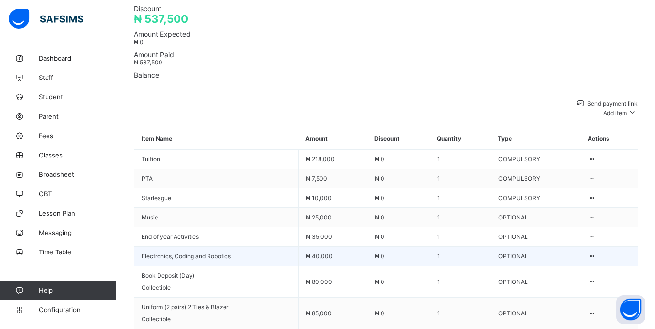
scroll to position [486, 0]
click at [596, 264] on ul "Delete Payment Item" at bounding box center [562, 276] width 65 height 24
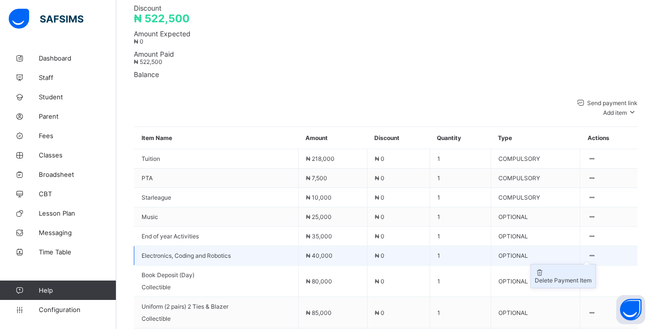
click at [583, 277] on div "Delete Payment Item" at bounding box center [563, 280] width 57 height 7
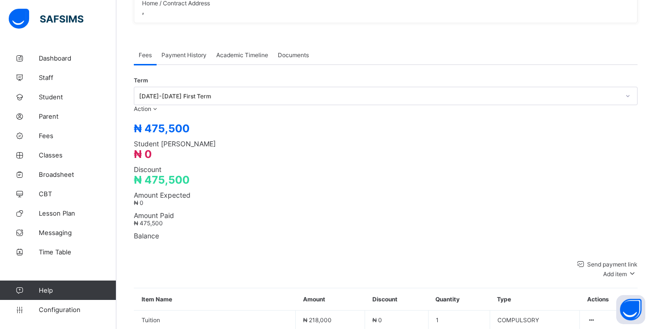
scroll to position [462, 0]
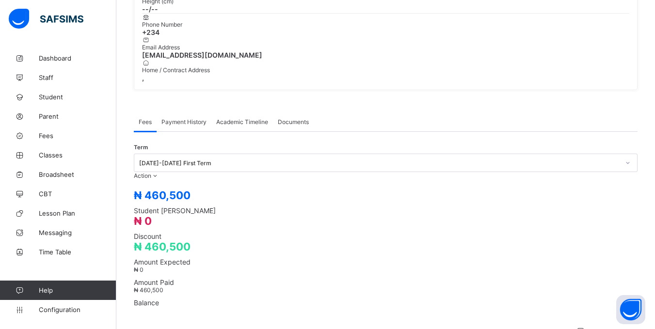
scroll to position [238, 0]
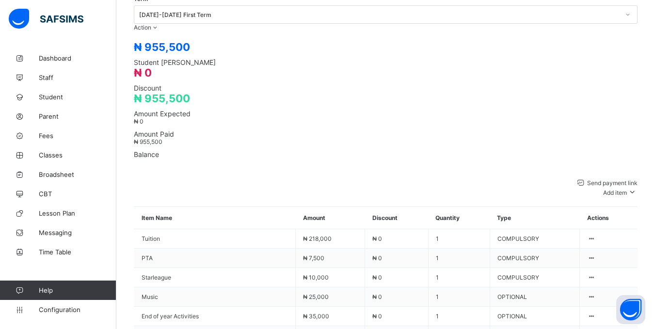
scroll to position [432, 0]
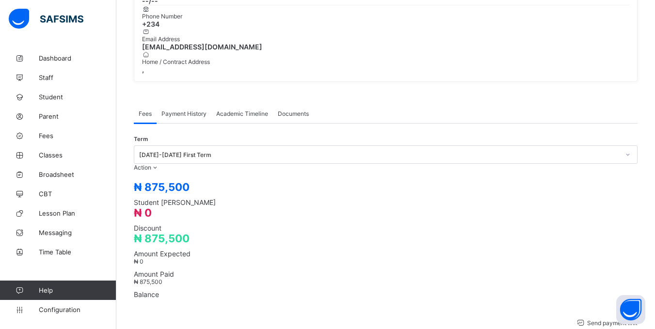
scroll to position [190, 0]
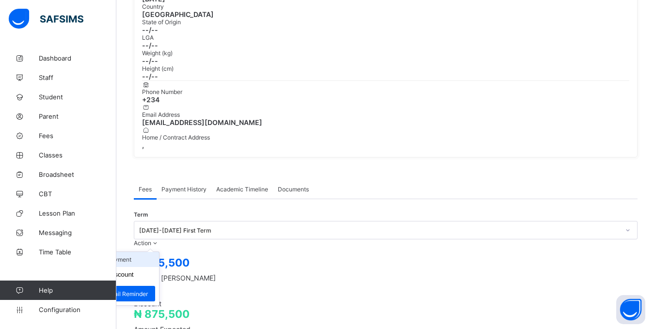
click at [159, 252] on li "Receive Payment" at bounding box center [118, 259] width 79 height 15
drag, startPoint x: 266, startPoint y: 189, endPoint x: 310, endPoint y: 168, distance: 48.8
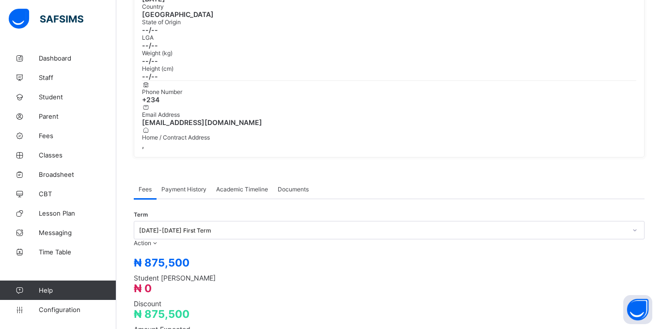
type input "*****"
type input "**********"
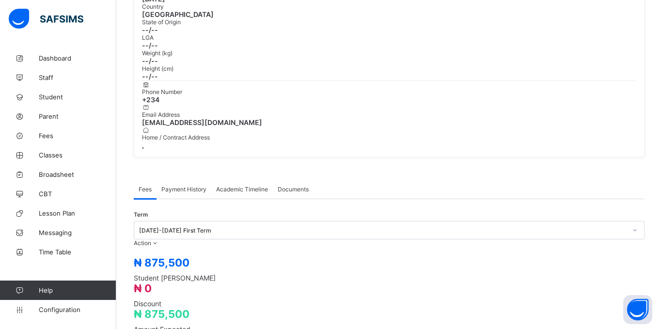
type input "*********"
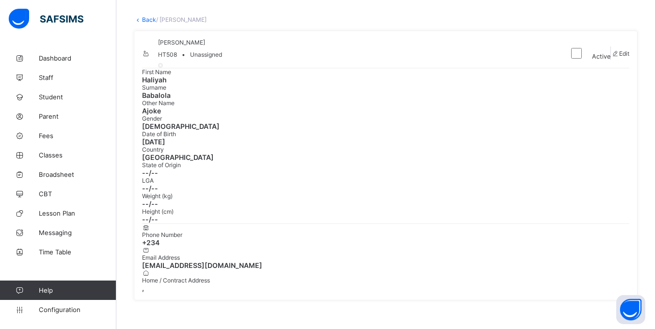
scroll to position [0, 0]
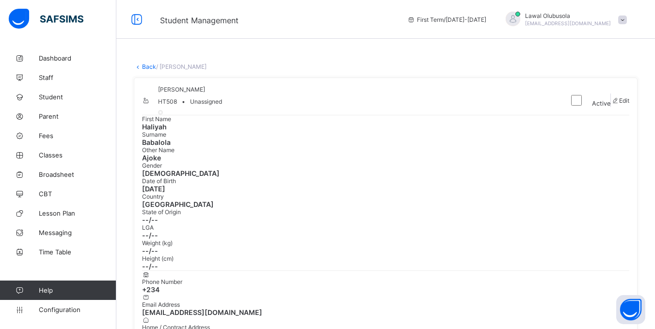
click at [147, 64] on link "Back" at bounding box center [149, 66] width 14 height 7
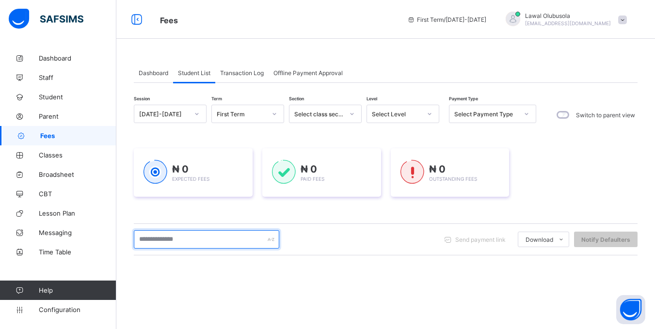
click at [147, 237] on input "text" at bounding box center [206, 239] width 145 height 18
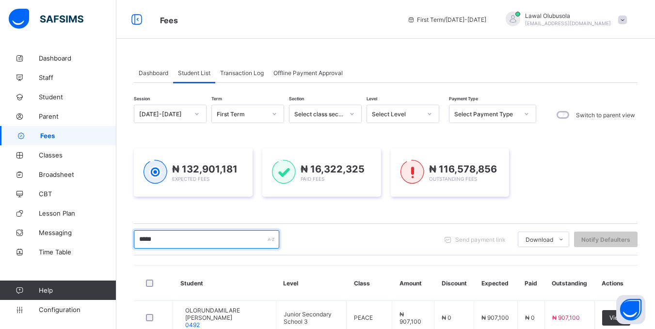
type input "*****"
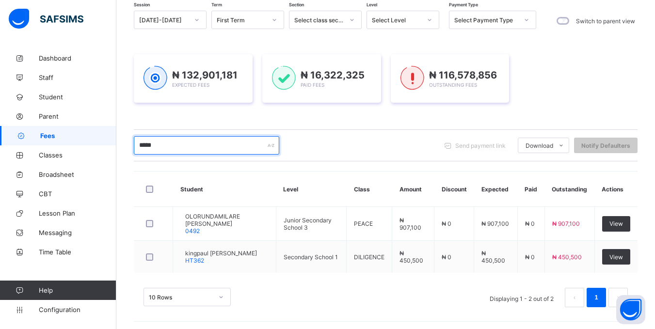
scroll to position [98, 0]
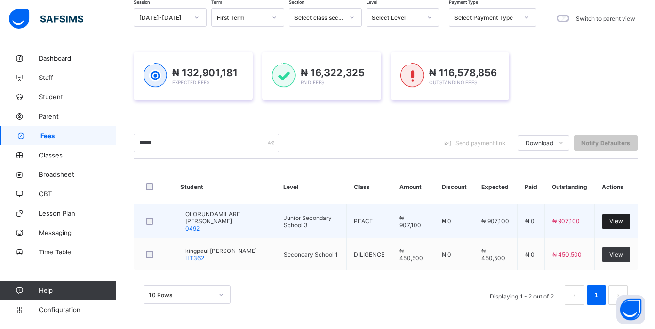
click at [622, 218] on span "View" at bounding box center [616, 221] width 14 height 7
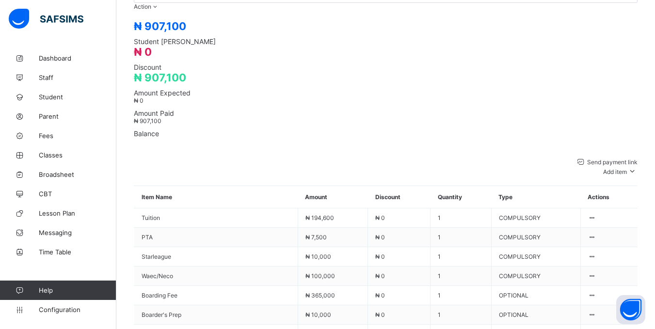
scroll to position [485, 0]
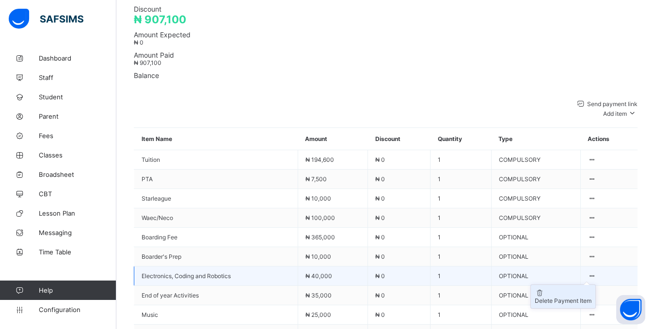
click at [584, 285] on li "Delete Payment Item" at bounding box center [563, 296] width 64 height 23
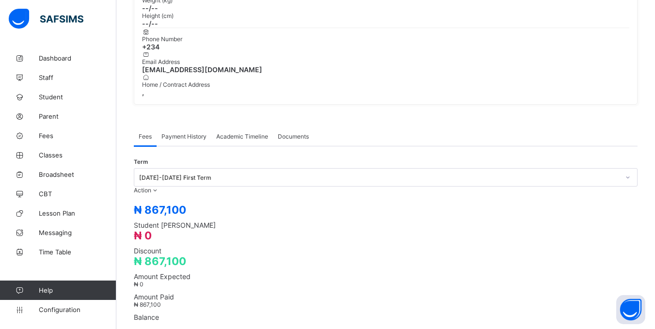
scroll to position [242, 0]
click at [159, 200] on li "Receive Payment" at bounding box center [118, 207] width 79 height 15
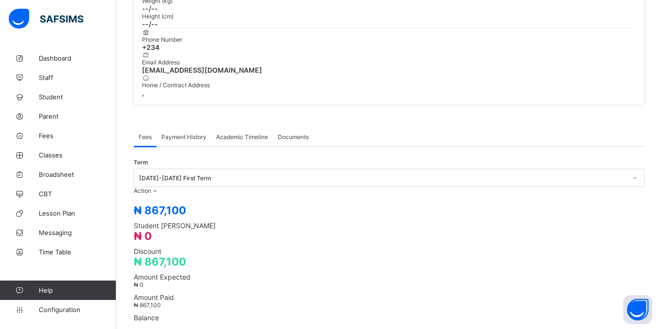
type input "*****"
drag, startPoint x: 250, startPoint y: 188, endPoint x: 301, endPoint y: 181, distance: 51.9
type input "**********"
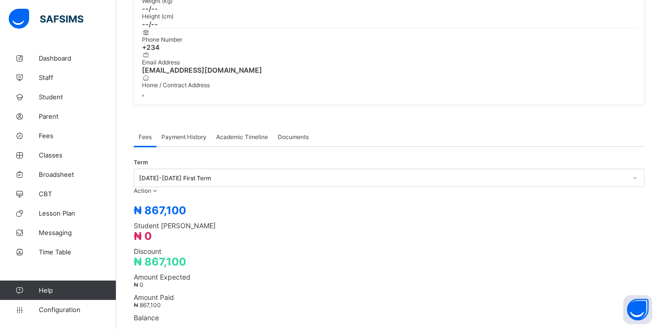
type input "*********"
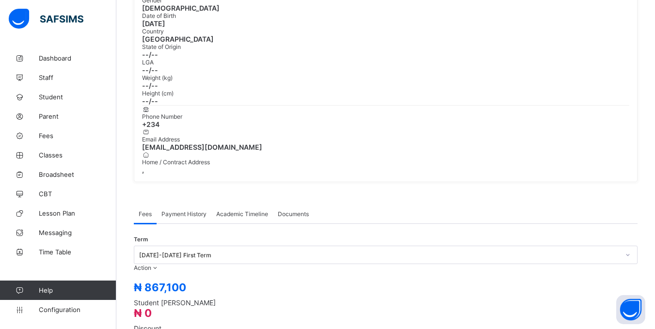
scroll to position [0, 0]
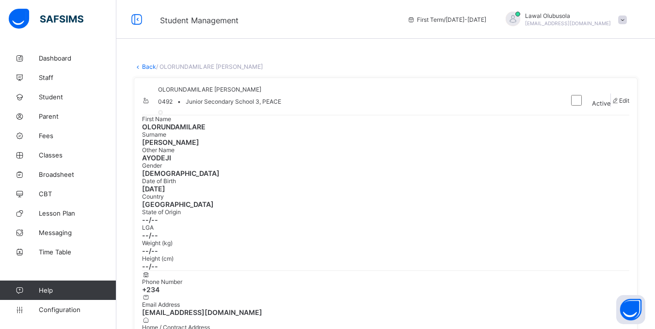
click at [154, 66] on link "Back" at bounding box center [149, 66] width 14 height 7
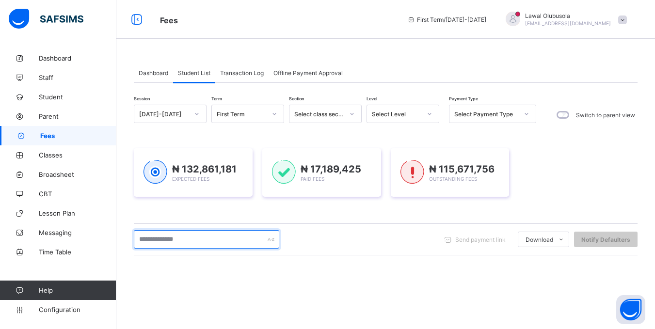
click at [220, 238] on input "text" at bounding box center [206, 239] width 145 height 18
type input "******"
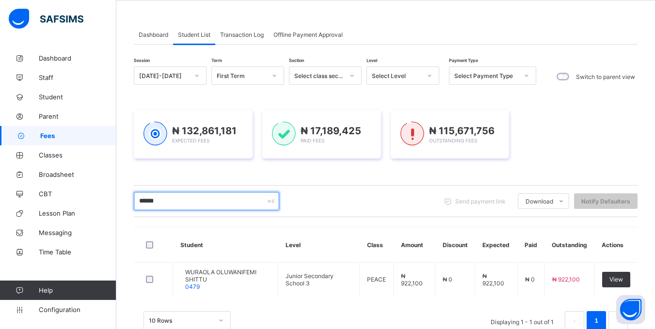
scroll to position [64, 0]
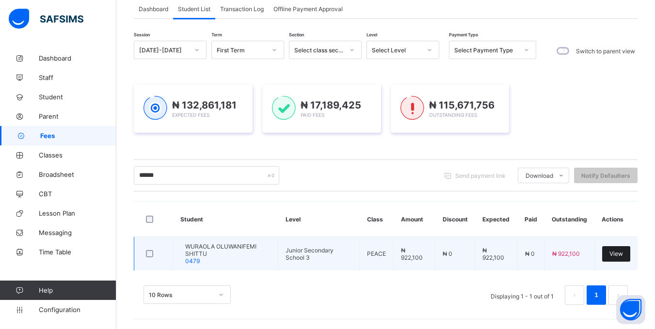
click at [620, 255] on span "View" at bounding box center [616, 253] width 14 height 7
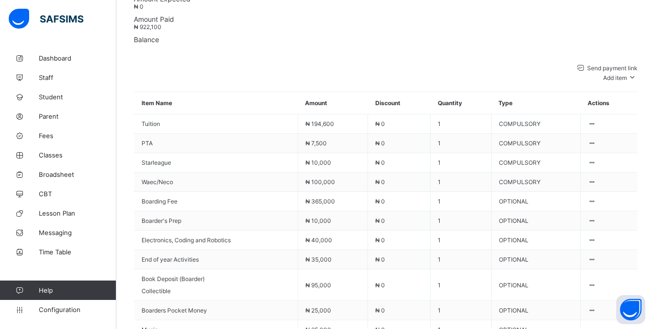
scroll to position [530, 0]
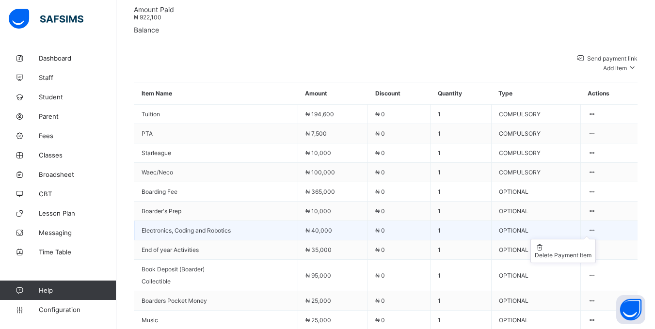
click at [596, 227] on icon at bounding box center [592, 230] width 8 height 7
click at [591, 252] on div "Delete Payment Item" at bounding box center [563, 255] width 57 height 7
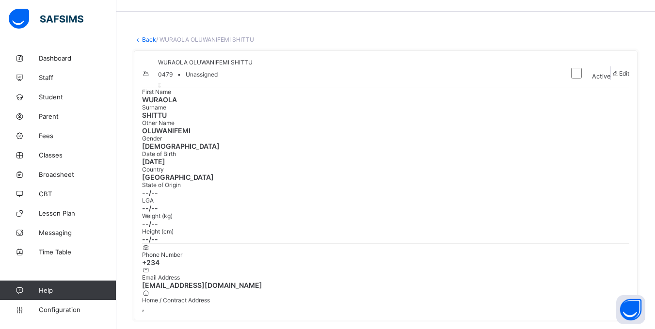
scroll to position [24, 0]
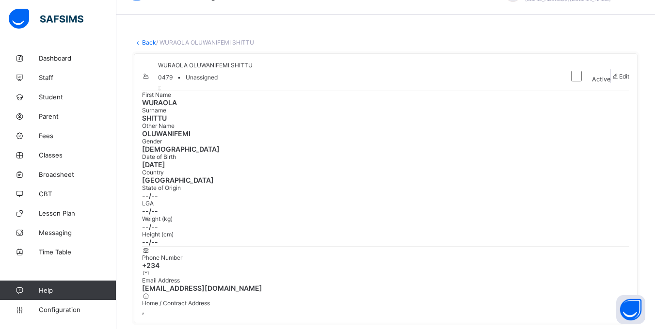
click at [147, 44] on link "Back" at bounding box center [149, 42] width 14 height 7
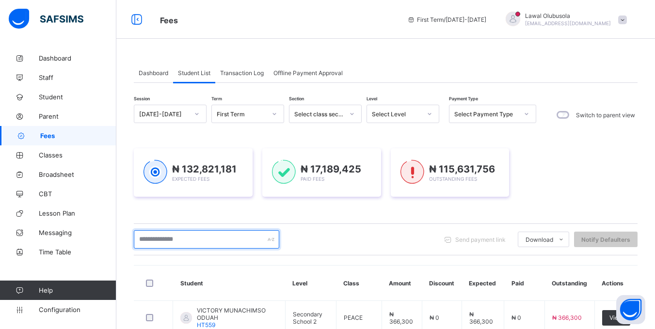
click at [162, 235] on input "text" at bounding box center [206, 239] width 145 height 18
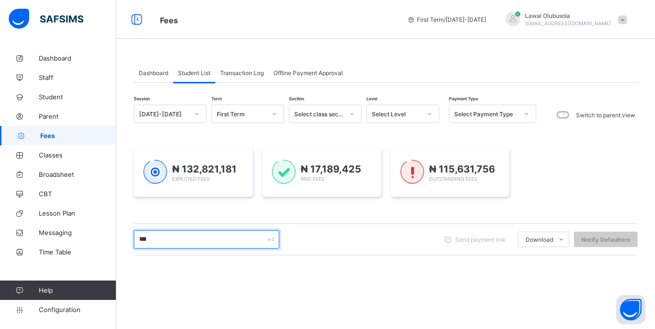
type input "*****"
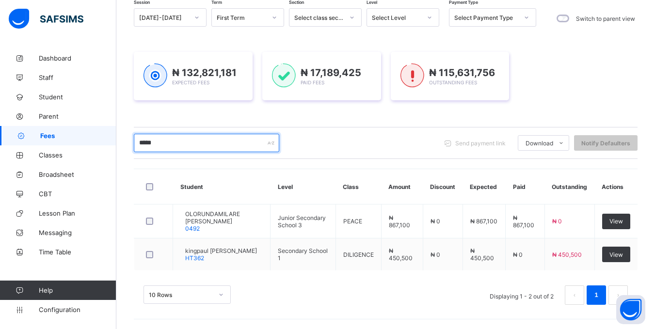
scroll to position [98, 0]
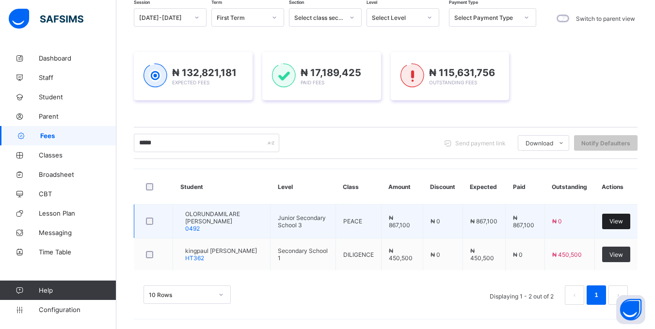
click at [618, 218] on span "View" at bounding box center [616, 221] width 14 height 7
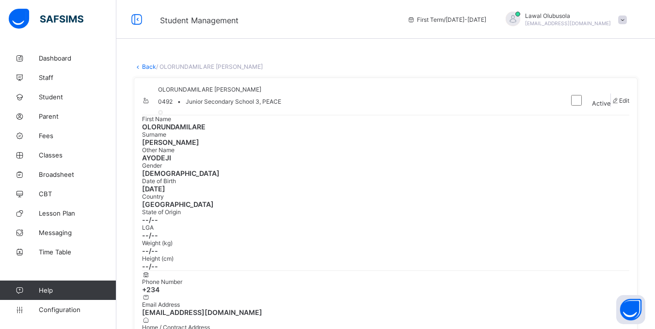
click at [142, 64] on link "Back" at bounding box center [149, 66] width 14 height 7
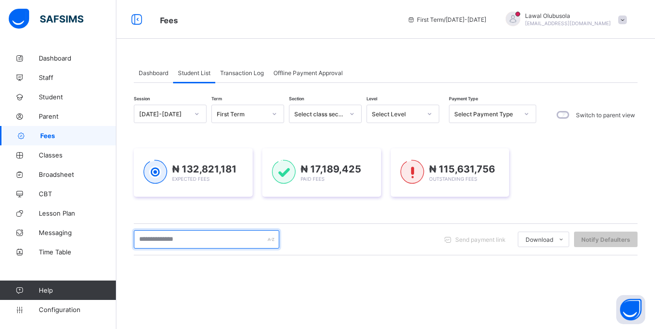
click at [186, 241] on input "text" at bounding box center [206, 239] width 145 height 18
type input "******"
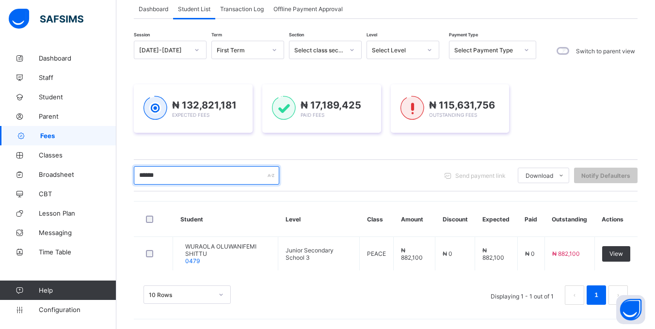
scroll to position [64, 0]
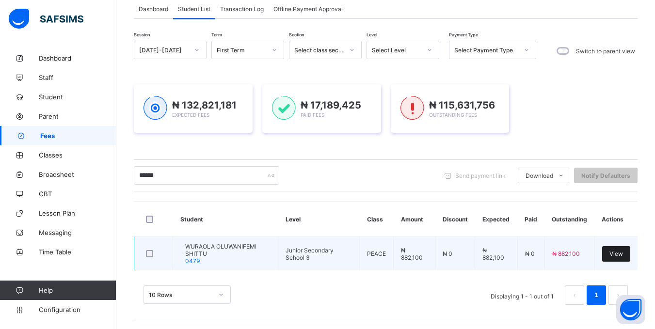
click at [623, 255] on span "View" at bounding box center [616, 253] width 14 height 7
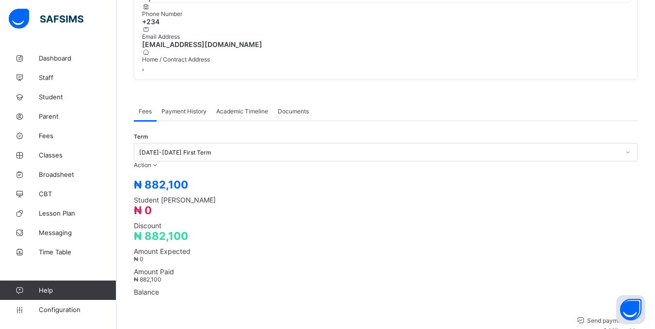
scroll to position [242, 0]
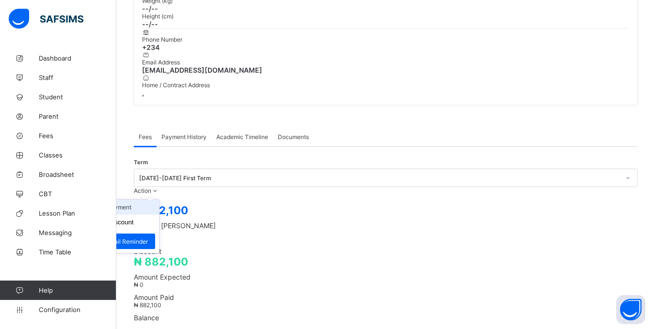
click at [159, 200] on li "Receive Payment" at bounding box center [118, 207] width 79 height 15
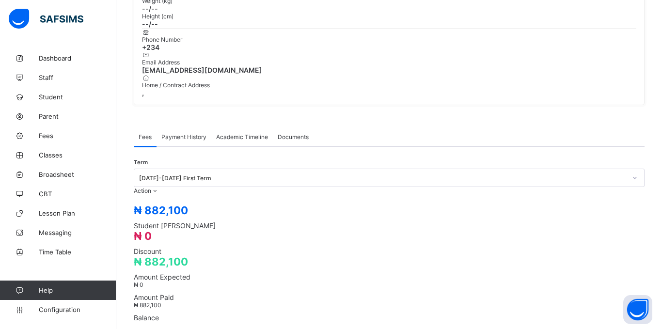
type input "*****"
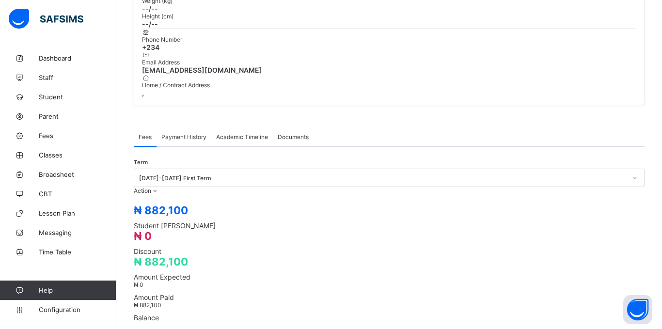
type input "**********"
type input "*********"
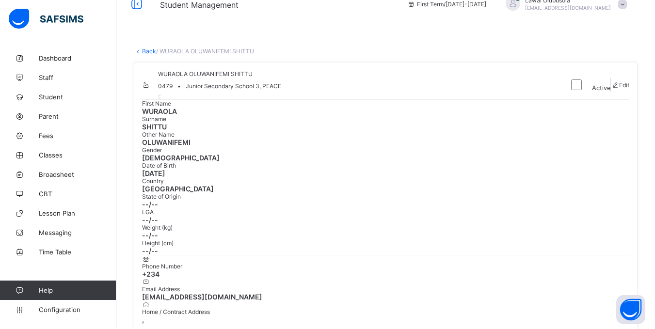
scroll to position [0, 0]
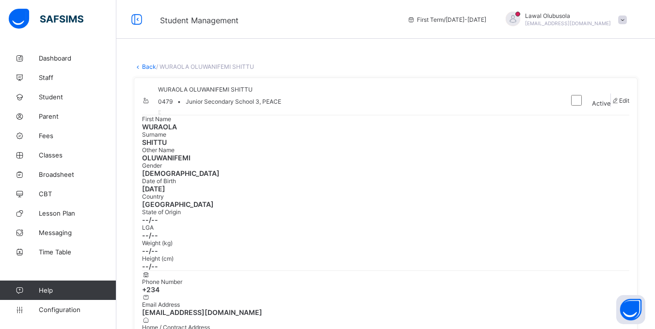
click at [149, 68] on link "Back" at bounding box center [149, 66] width 14 height 7
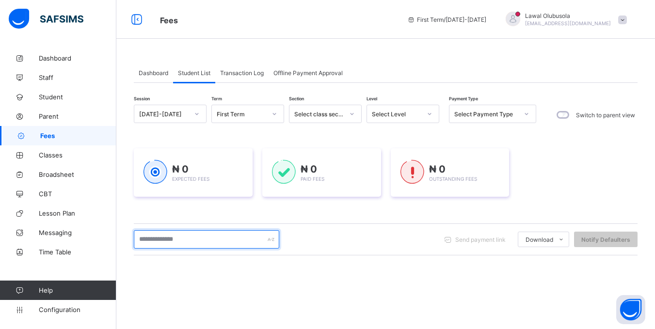
click at [172, 244] on input "text" at bounding box center [206, 239] width 145 height 18
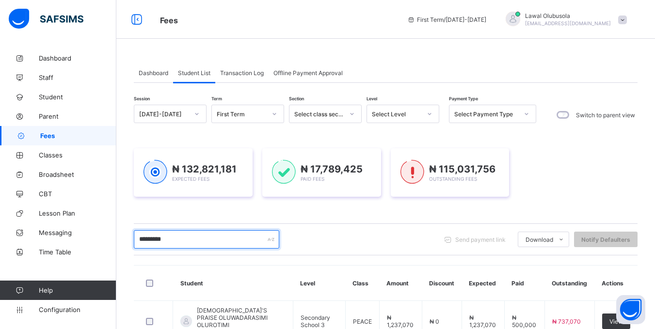
drag, startPoint x: 188, startPoint y: 234, endPoint x: 0, endPoint y: 284, distance: 194.6
click at [0, 284] on div "Fees First Term / 2025-2026 Lawal Olubusola lawal_olubusola_060@public.com Dash…" at bounding box center [327, 217] width 655 height 434
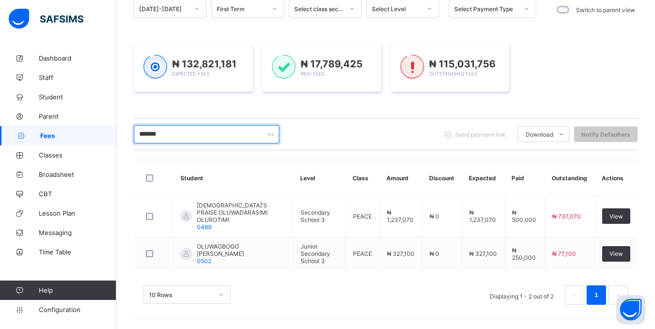
click at [205, 136] on input "*******" at bounding box center [206, 134] width 145 height 18
click at [193, 132] on input "*******" at bounding box center [206, 134] width 145 height 18
click at [239, 131] on input "*******" at bounding box center [206, 134] width 145 height 18
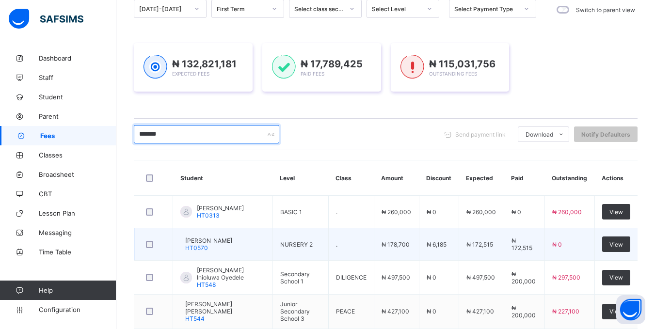
scroll to position [347, 0]
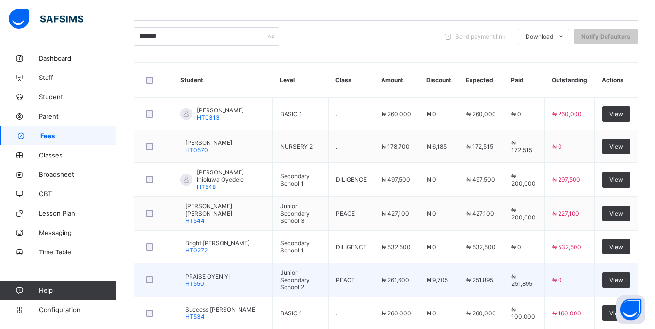
scroll to position [154, 0]
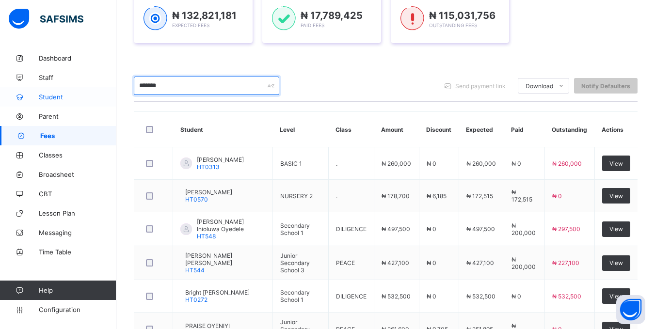
drag, startPoint x: 176, startPoint y: 88, endPoint x: 113, endPoint y: 103, distance: 65.2
click at [113, 102] on div "Fees First Term / 2025-2026 Lawal Olubusola lawal_olubusola_060@public.com Dash…" at bounding box center [327, 196] width 655 height 700
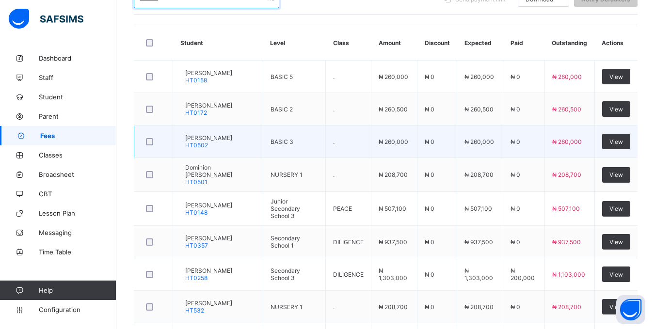
scroll to position [251, 0]
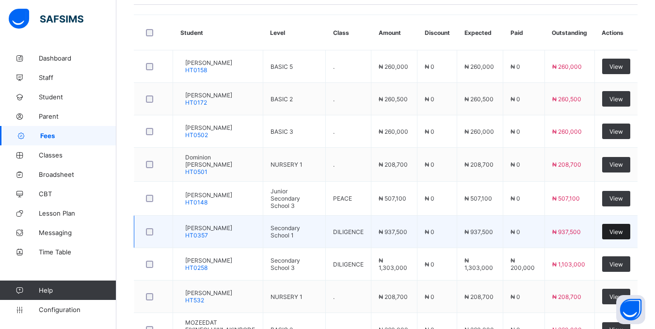
type input "********"
click at [623, 230] on span "View" at bounding box center [616, 231] width 14 height 7
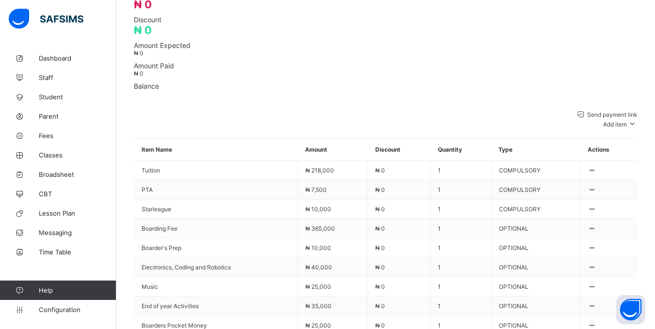
scroll to position [485, 0]
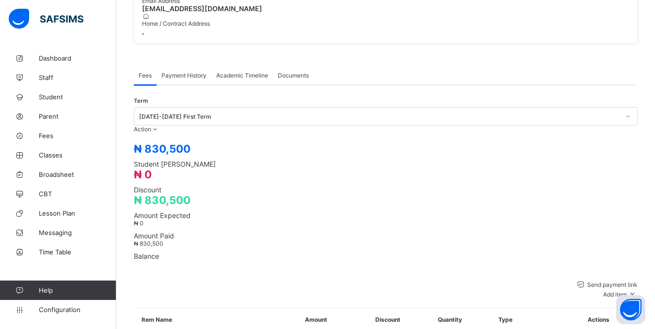
scroll to position [291, 0]
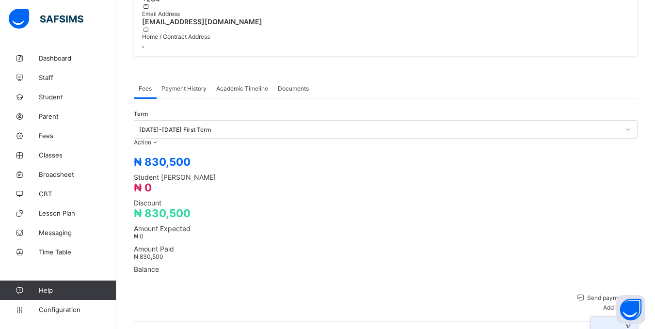
click at [631, 329] on div "Optional items" at bounding box center [613, 332] width 39 height 7
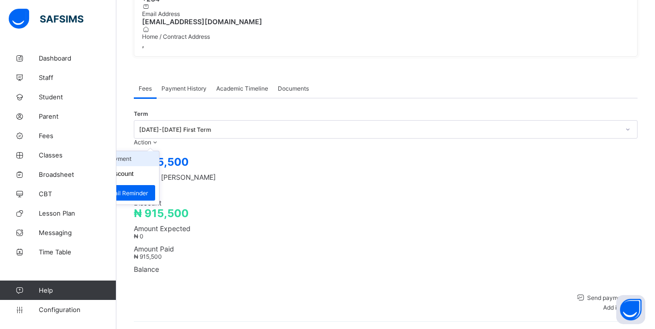
click at [159, 151] on li "Receive Payment" at bounding box center [118, 158] width 79 height 15
type input "*****"
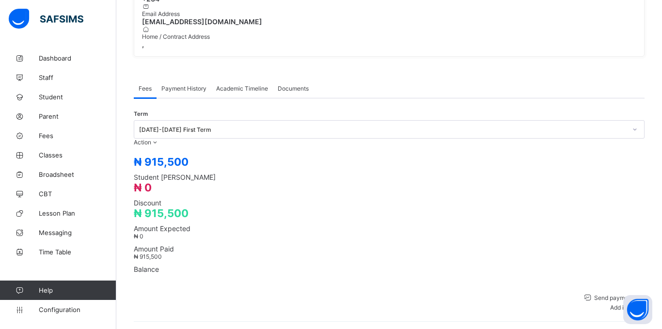
type input "**********"
type input "*********"
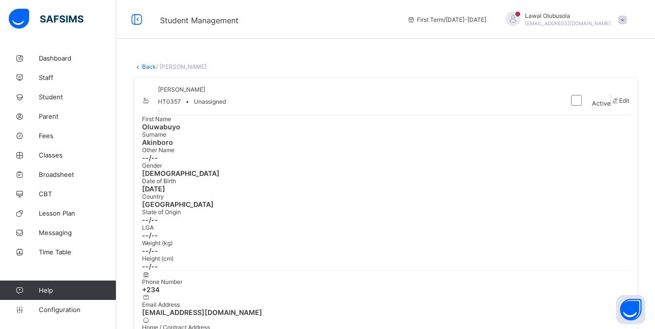
click at [148, 68] on link "Back" at bounding box center [149, 66] width 14 height 7
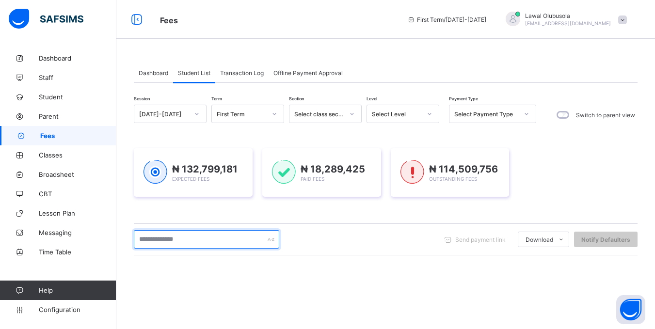
click at [183, 242] on input "text" at bounding box center [206, 239] width 145 height 18
type input "******"
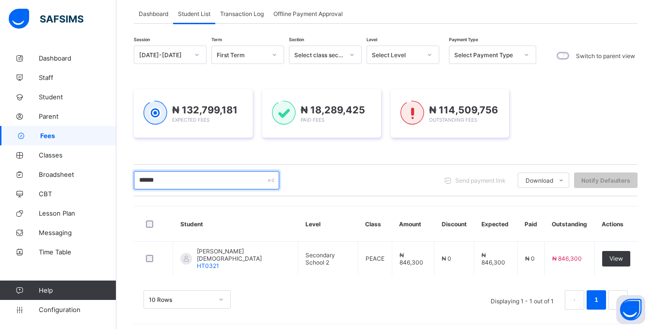
scroll to position [63, 0]
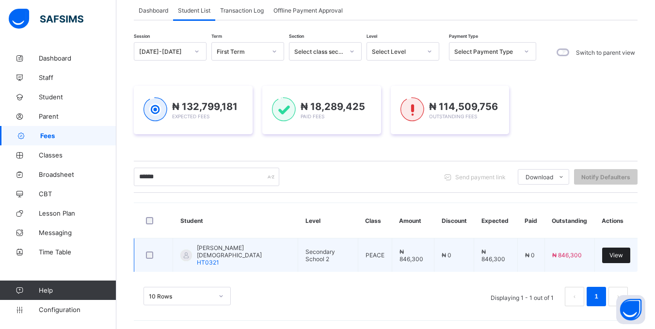
click at [623, 254] on span "View" at bounding box center [616, 255] width 14 height 7
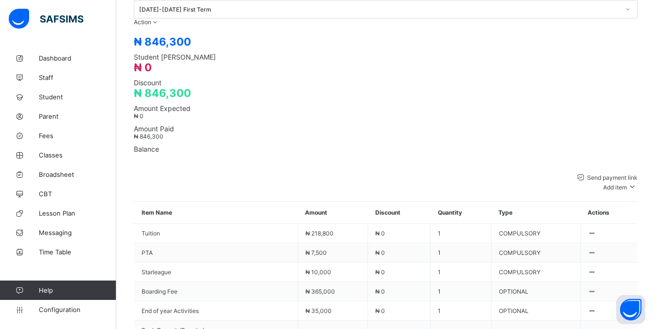
scroll to position [485, 0]
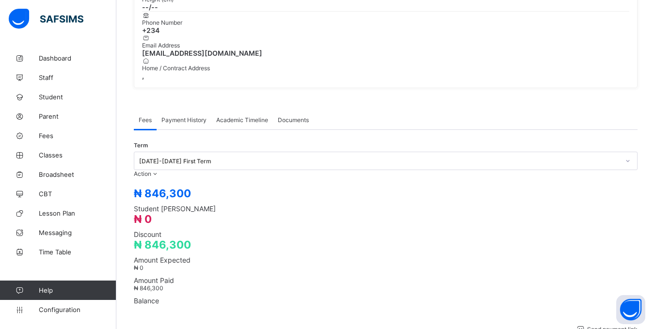
scroll to position [242, 0]
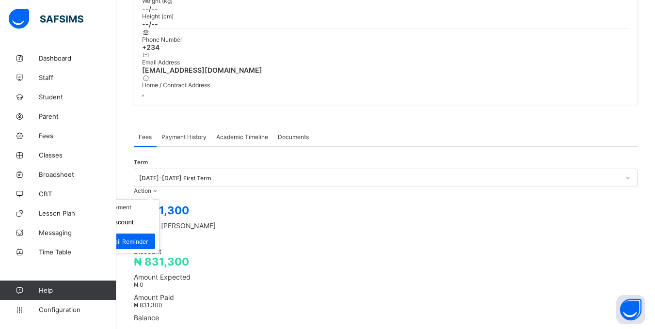
click at [159, 199] on ul "Receive Payment Manage Discount Send Email Reminder" at bounding box center [119, 226] width 80 height 54
click at [159, 200] on li "Receive Payment" at bounding box center [118, 207] width 79 height 15
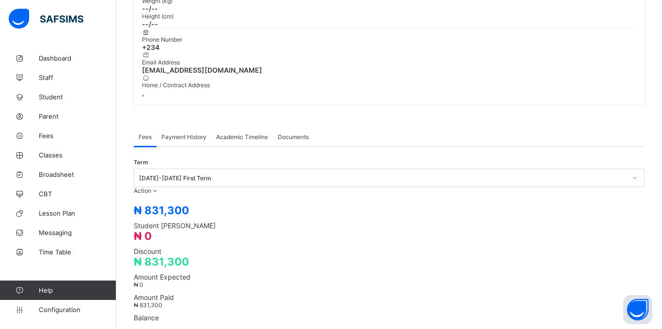
type input "******"
type input "**********"
type input "*********"
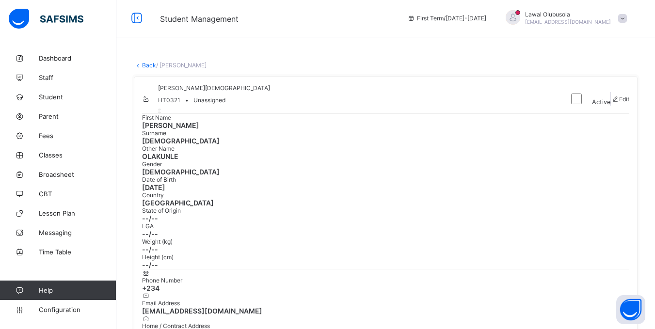
scroll to position [0, 0]
click at [148, 69] on link "Back" at bounding box center [149, 66] width 14 height 7
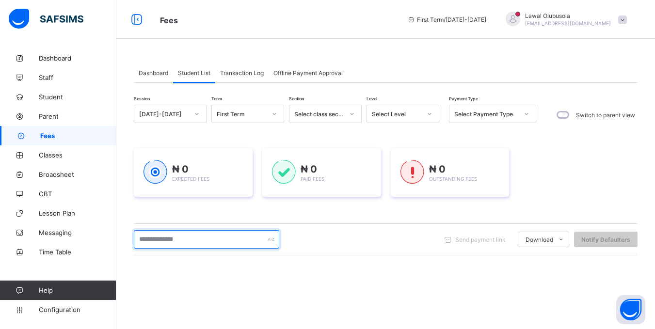
click at [165, 242] on input "text" at bounding box center [206, 239] width 145 height 18
type input "*******"
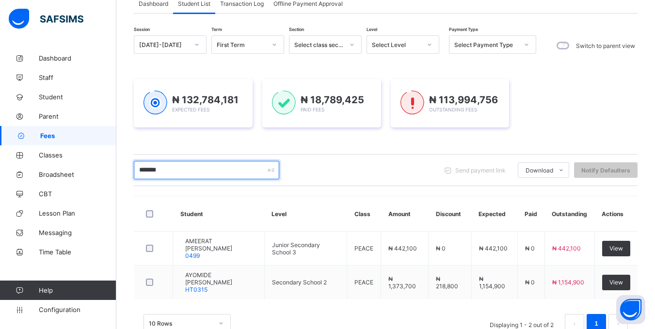
scroll to position [98, 0]
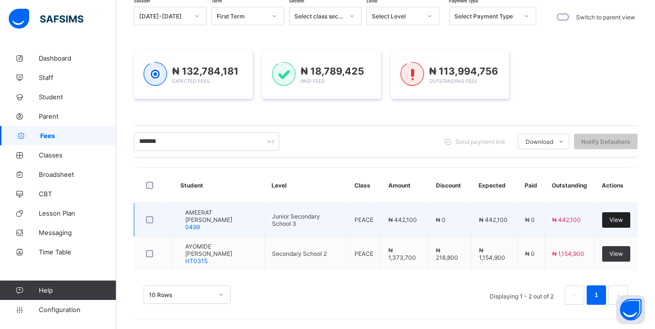
click at [619, 220] on span "View" at bounding box center [616, 219] width 14 height 7
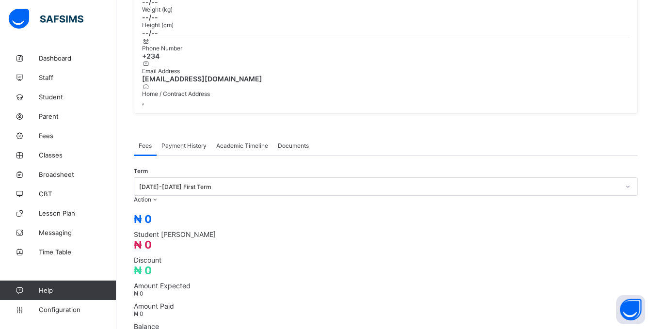
scroll to position [242, 0]
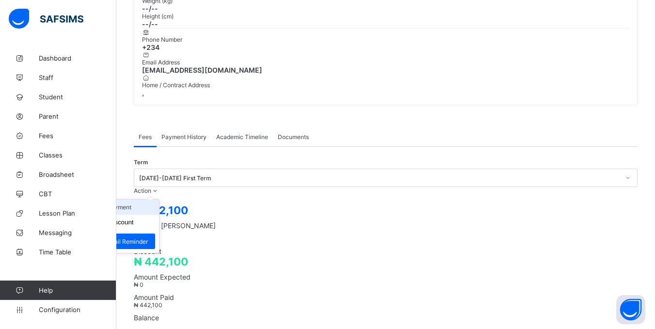
click at [159, 200] on li "Receive Payment" at bounding box center [118, 207] width 79 height 15
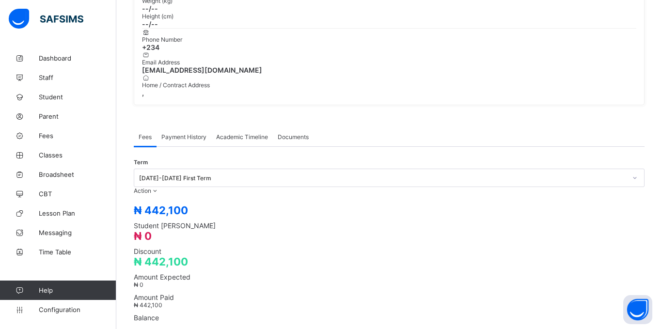
type input "*****"
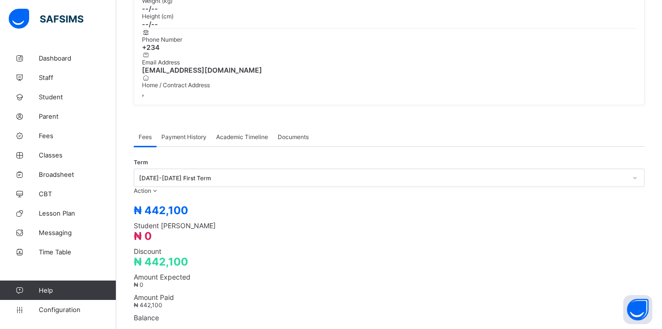
type input "**********"
type input "*********"
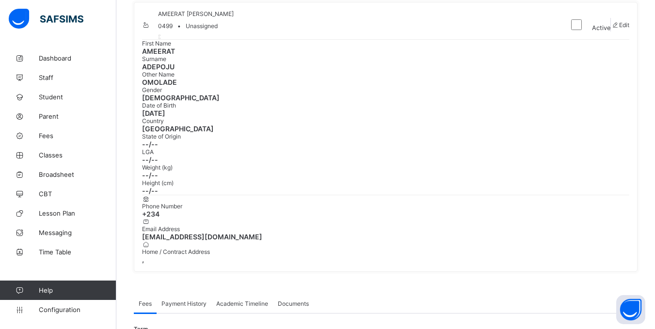
scroll to position [48, 0]
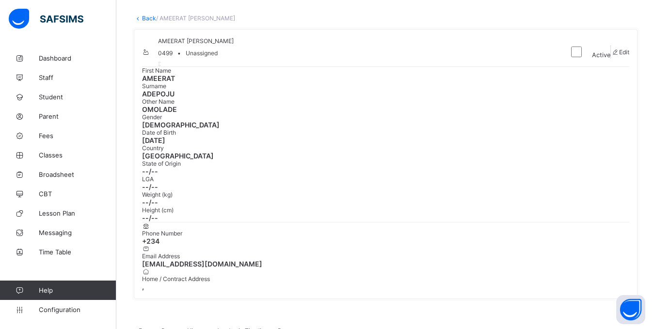
click at [144, 19] on link "Back" at bounding box center [149, 18] width 14 height 7
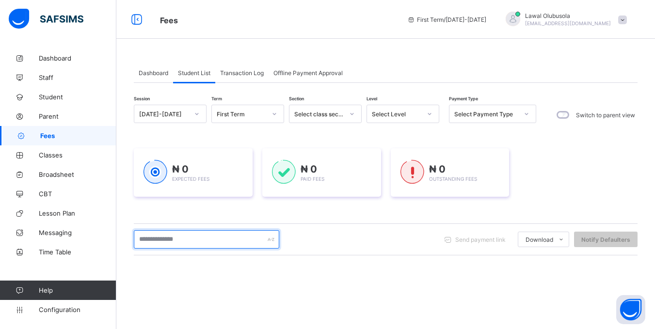
click at [183, 242] on input "text" at bounding box center [206, 239] width 145 height 18
type input "*******"
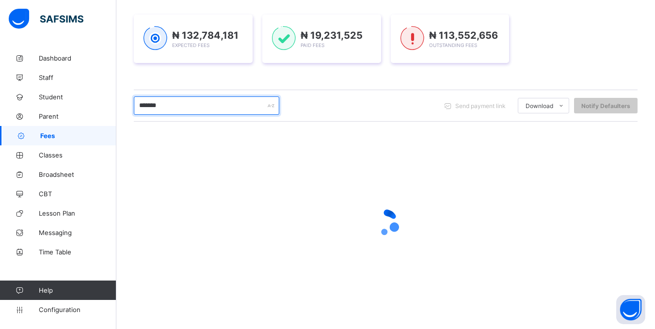
scroll to position [98, 0]
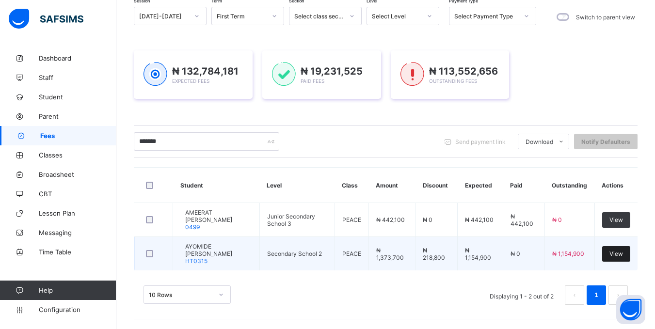
click at [618, 252] on span "View" at bounding box center [616, 253] width 14 height 7
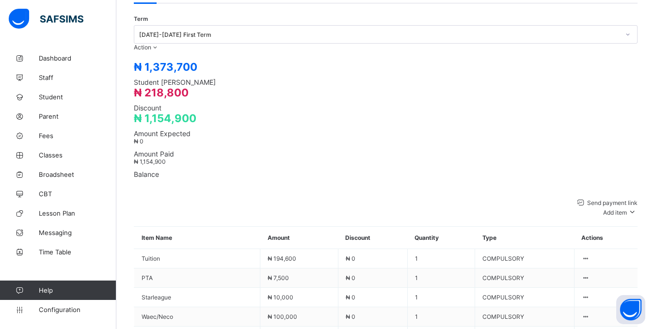
scroll to position [424, 0]
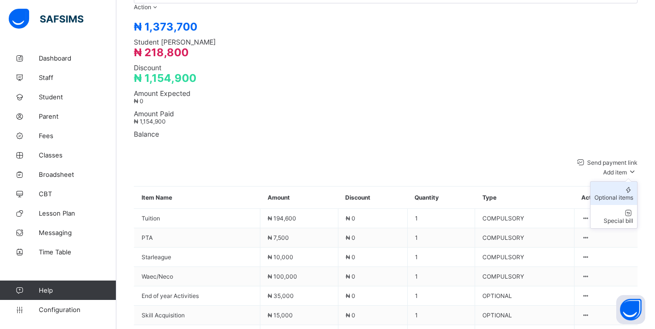
click at [611, 194] on div "Optional items" at bounding box center [613, 197] width 39 height 7
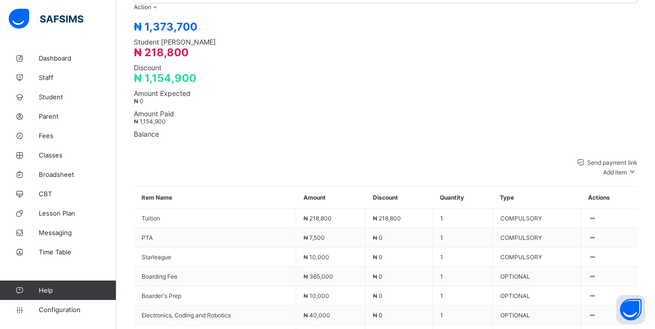
click at [627, 169] on span "Add item" at bounding box center [615, 172] width 24 height 7
click at [633, 217] on div "Special bill" at bounding box center [613, 220] width 39 height 7
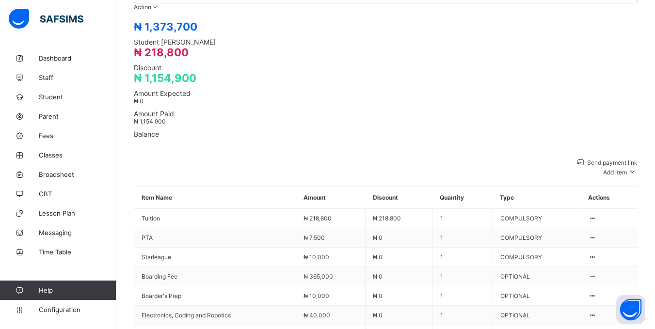
scroll to position [194, 0]
type input "******"
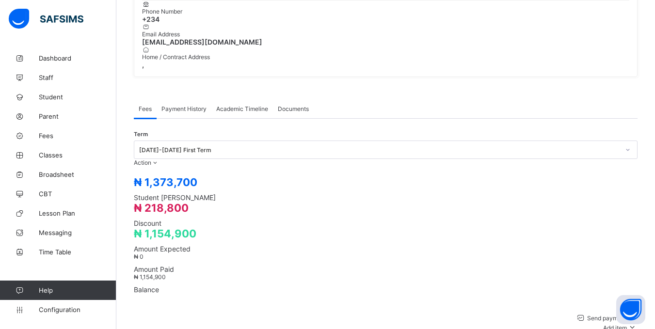
scroll to position [261, 0]
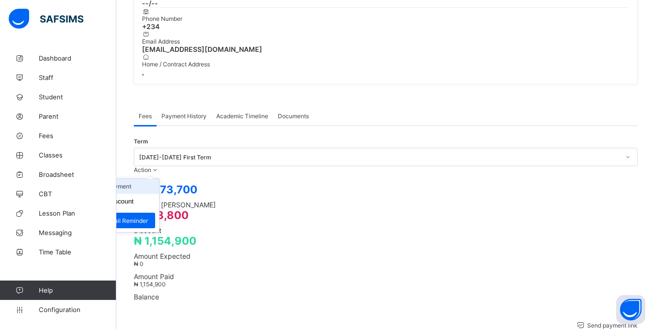
click at [159, 179] on li "Receive Payment" at bounding box center [118, 186] width 79 height 15
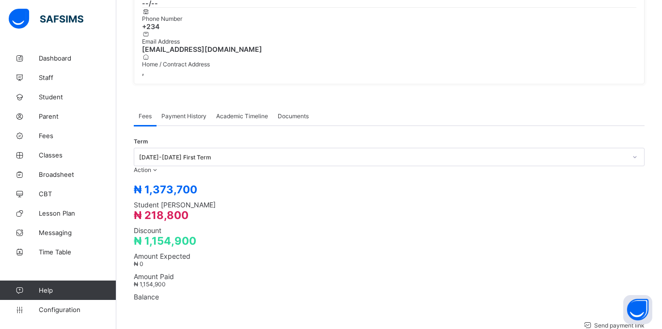
type input "*****"
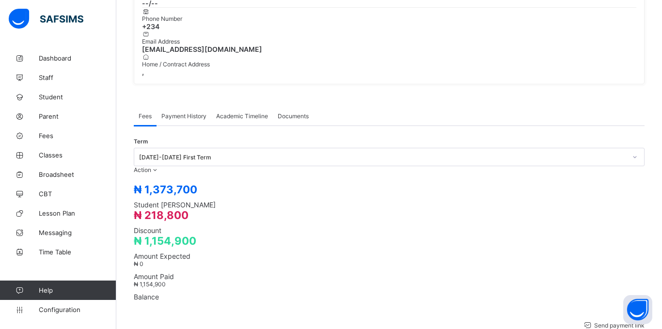
type input "**********"
click at [311, 226] on span "Discount" at bounding box center [386, 230] width 504 height 8
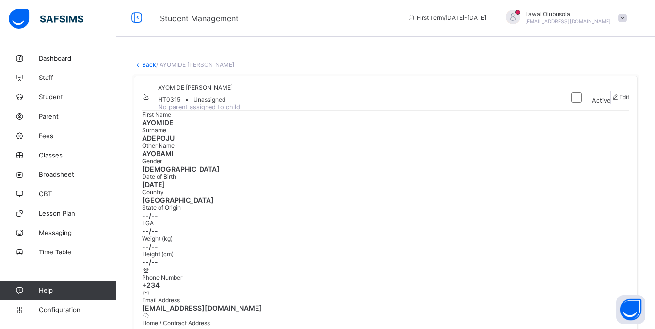
scroll to position [0, 0]
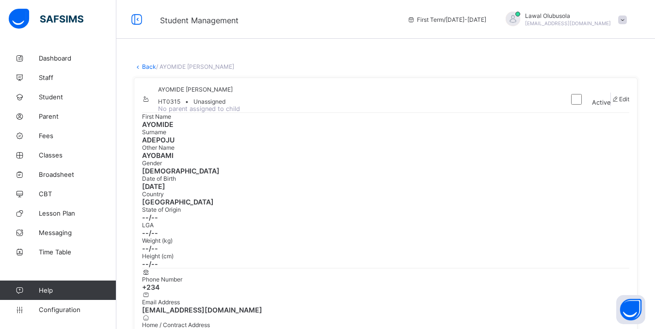
click at [151, 66] on link "Back" at bounding box center [149, 66] width 14 height 7
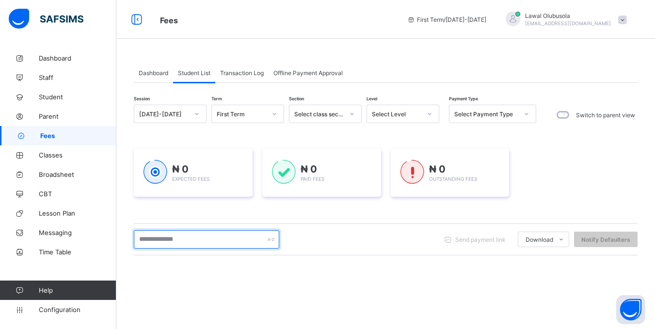
click at [174, 237] on input "text" at bounding box center [206, 239] width 145 height 18
type input "*******"
click at [184, 241] on input "*******" at bounding box center [206, 239] width 145 height 18
click at [177, 241] on input "*******" at bounding box center [206, 239] width 145 height 18
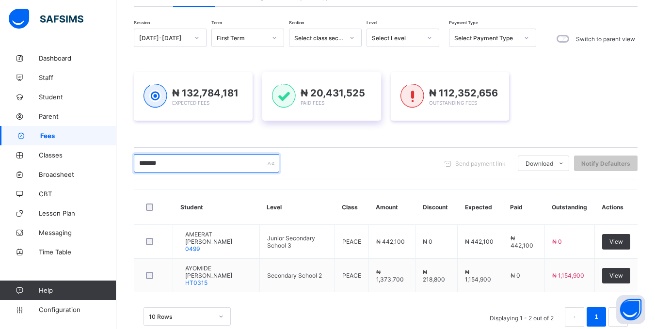
scroll to position [98, 0]
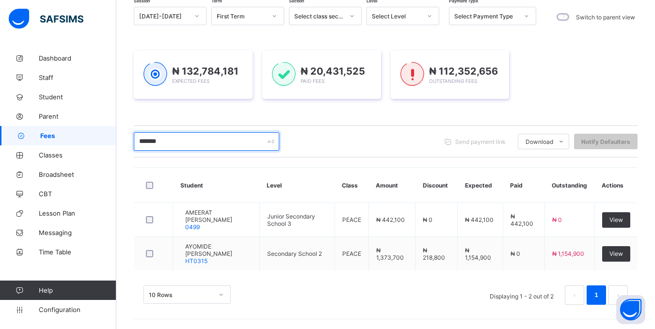
click at [182, 140] on input "*******" at bounding box center [206, 141] width 145 height 18
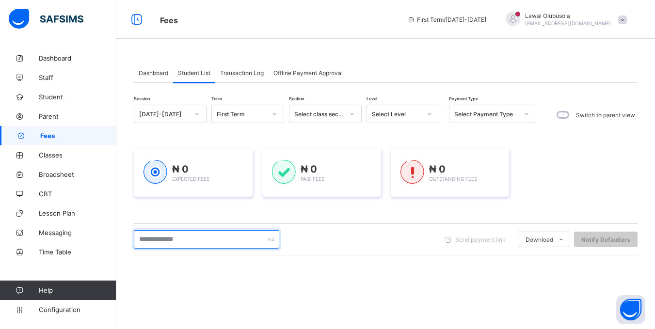
click at [188, 241] on input "text" at bounding box center [206, 239] width 145 height 18
click at [189, 243] on input "*******" at bounding box center [206, 239] width 145 height 18
click at [207, 237] on input "********" at bounding box center [206, 239] width 145 height 18
type input "*******"
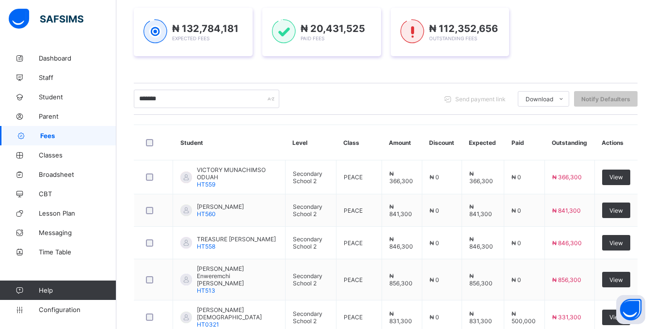
scroll to position [145, 0]
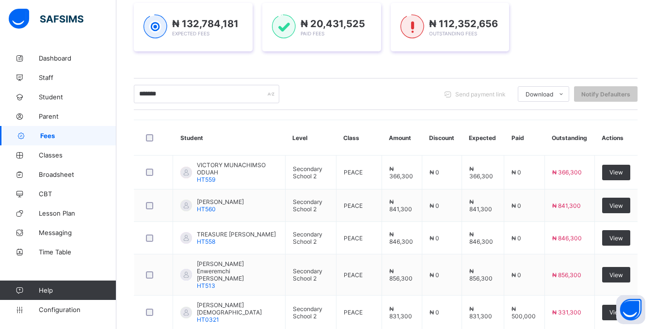
click at [179, 95] on input "*******" at bounding box center [206, 94] width 145 height 18
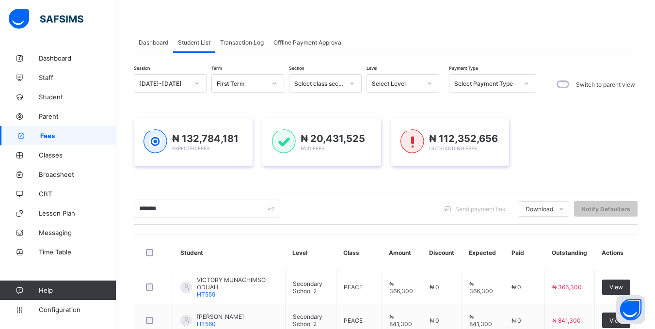
scroll to position [24, 0]
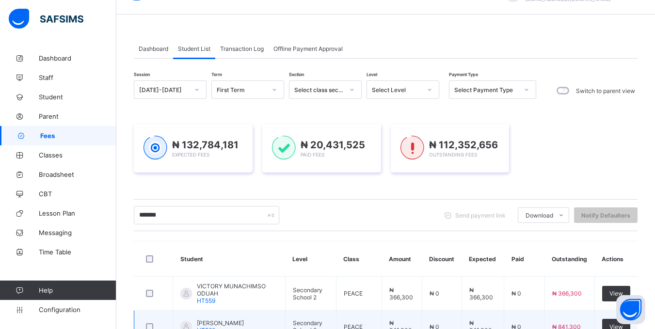
drag, startPoint x: 185, startPoint y: 218, endPoint x: 275, endPoint y: 321, distance: 137.4
click at [93, 249] on div "Fees First Term / 2025-2026 Lawal Olubusola lawal_olubusola_060@public.com Dash…" at bounding box center [327, 325] width 655 height 698
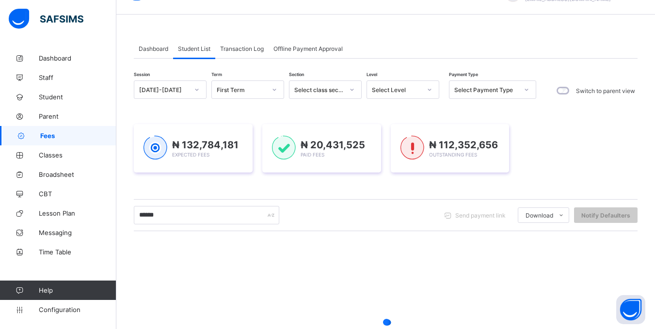
type input "******"
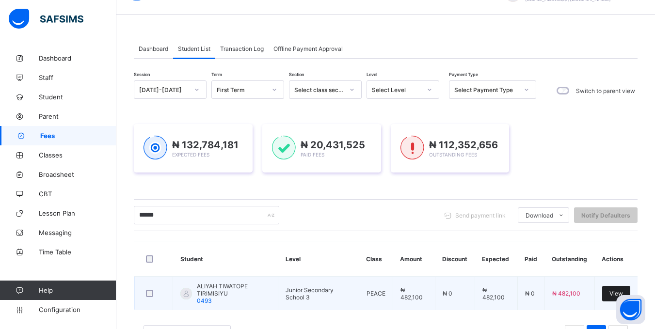
click at [622, 290] on span "View" at bounding box center [616, 293] width 14 height 7
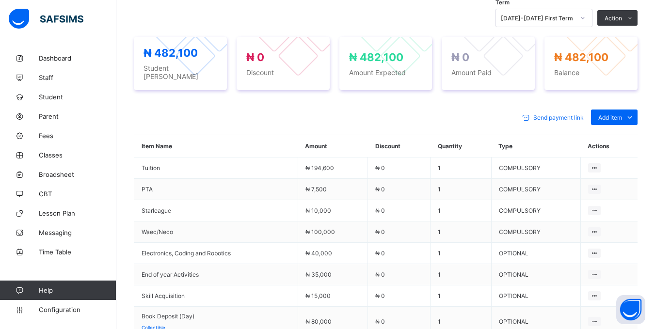
scroll to position [363, 0]
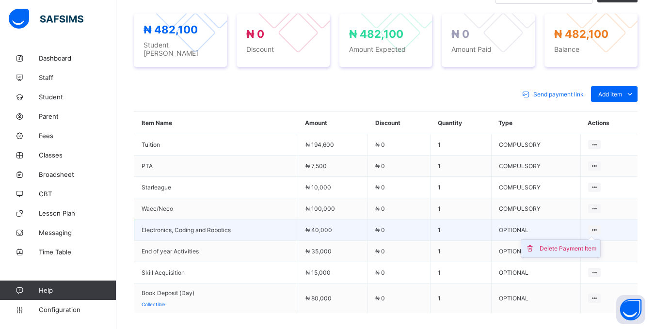
click at [591, 245] on div "Delete Payment Item" at bounding box center [567, 249] width 57 height 10
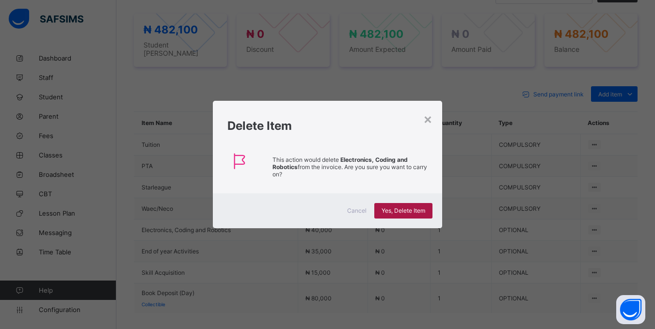
click at [418, 210] on span "Yes, Delete Item" at bounding box center [403, 210] width 44 height 7
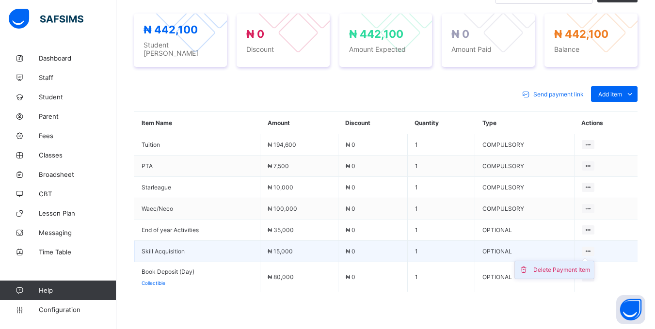
click at [583, 266] on div "Delete Payment Item" at bounding box center [561, 270] width 57 height 10
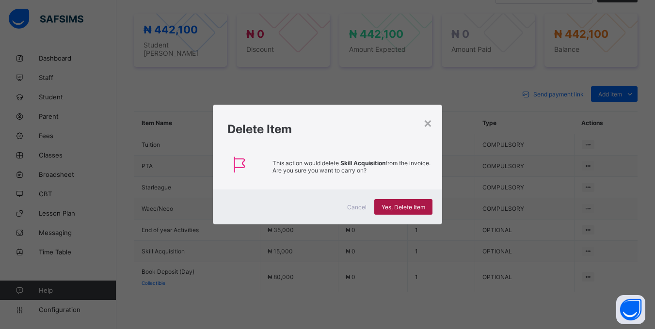
click at [418, 200] on div "Yes, Delete Item" at bounding box center [403, 207] width 58 height 16
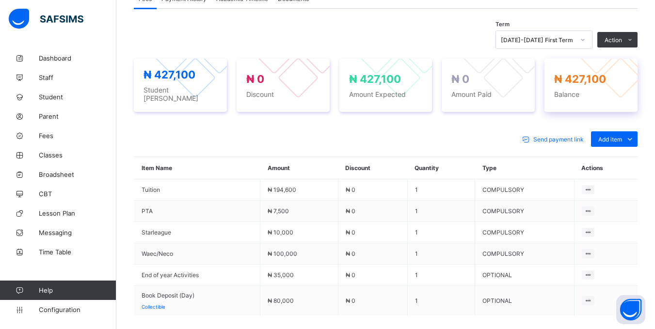
scroll to position [267, 0]
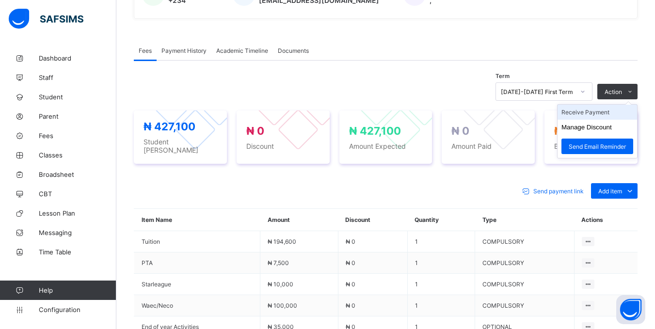
click at [579, 112] on li "Receive Payment" at bounding box center [596, 112] width 79 height 15
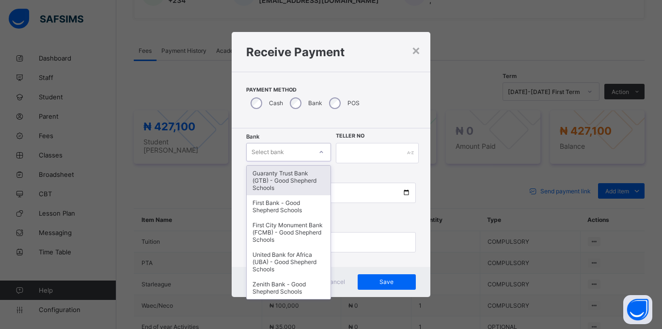
click at [268, 153] on div "Select bank" at bounding box center [268, 152] width 32 height 18
click at [264, 182] on div "Guaranty Trust Bank (GTB) - Good Shepherd Schools" at bounding box center [289, 181] width 84 height 30
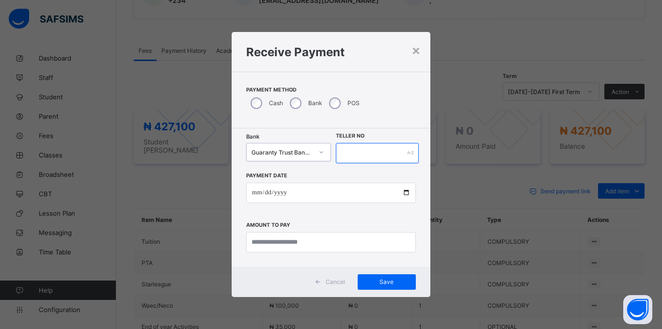
click at [374, 153] on input "text" at bounding box center [377, 153] width 83 height 20
type input "*****"
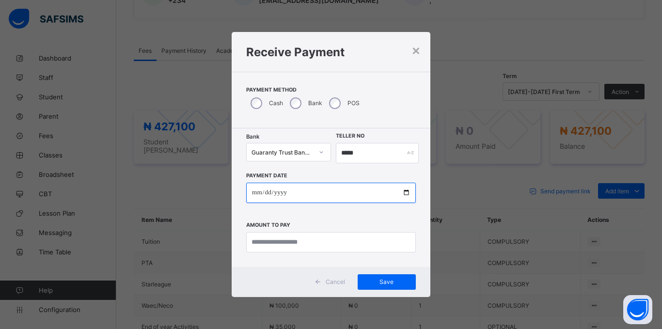
click at [251, 189] on input "date" at bounding box center [331, 193] width 170 height 20
type input "**********"
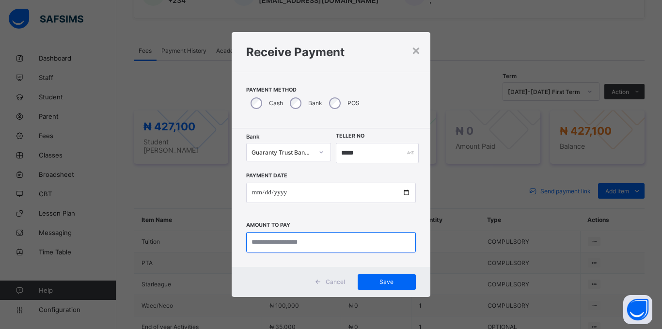
click at [277, 245] on input "currency" at bounding box center [331, 242] width 170 height 20
click at [270, 243] on input "currency" at bounding box center [331, 242] width 170 height 20
type input "*********"
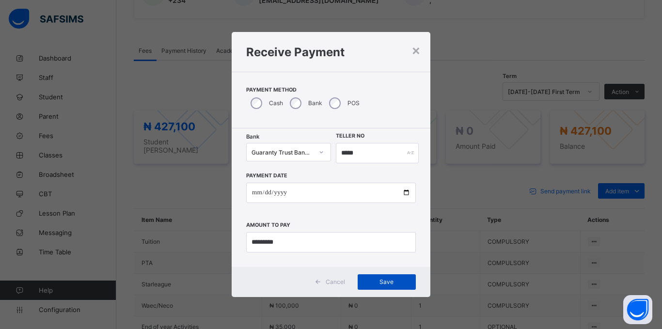
click at [391, 280] on span "Save" at bounding box center [387, 281] width 44 height 7
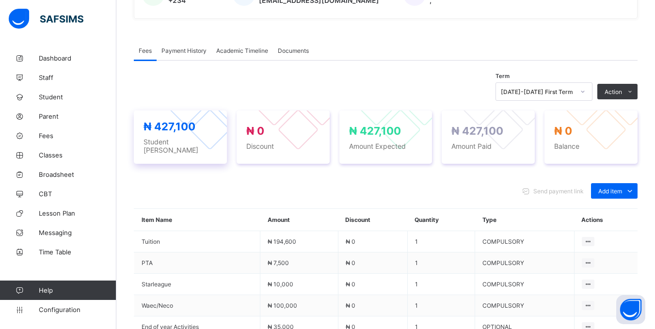
scroll to position [0, 0]
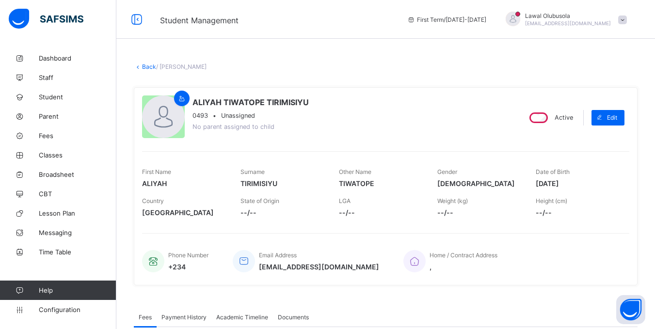
click at [144, 68] on link "Back" at bounding box center [149, 66] width 14 height 7
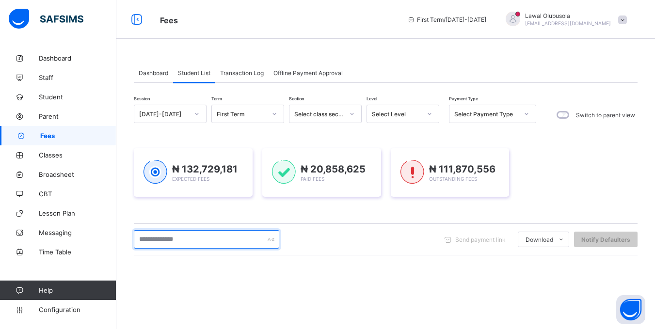
click at [202, 241] on input "text" at bounding box center [206, 239] width 145 height 18
type input "********"
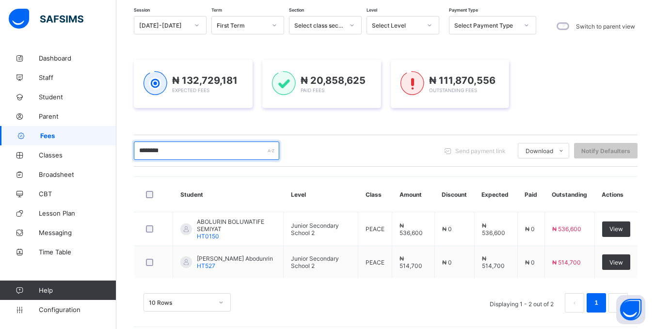
scroll to position [96, 0]
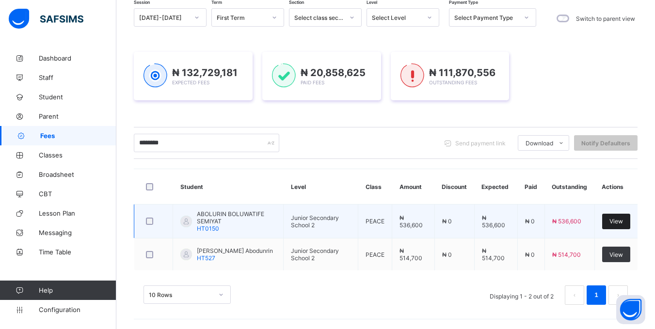
click at [621, 215] on div "View" at bounding box center [616, 222] width 28 height 16
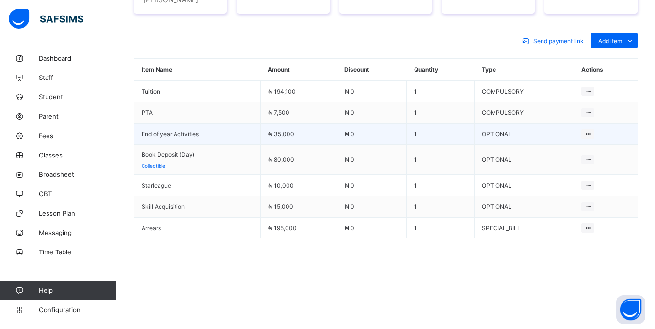
scroll to position [424, 0]
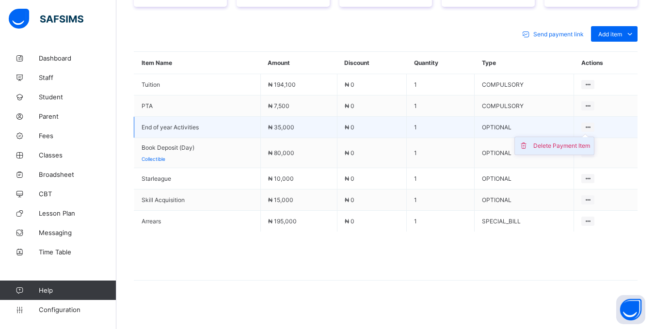
click at [584, 141] on div "Delete Payment Item" at bounding box center [561, 146] width 57 height 10
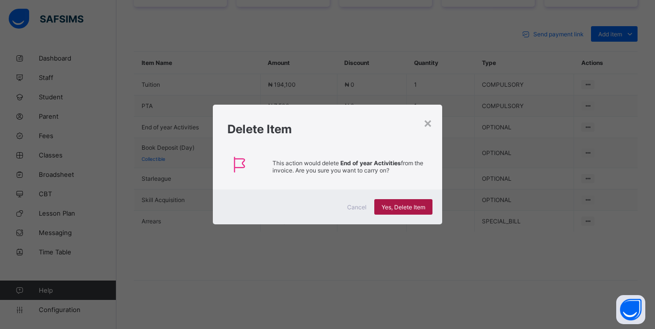
click at [417, 205] on span "Yes, Delete Item" at bounding box center [403, 207] width 44 height 7
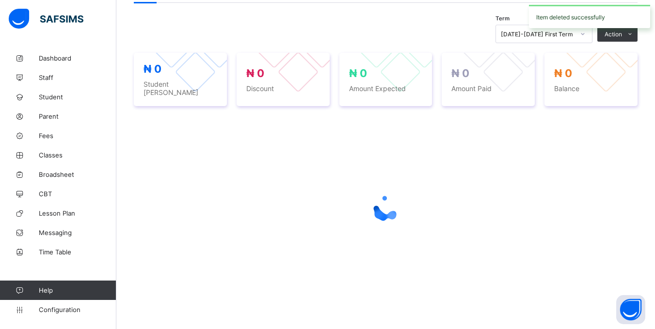
scroll to position [402, 0]
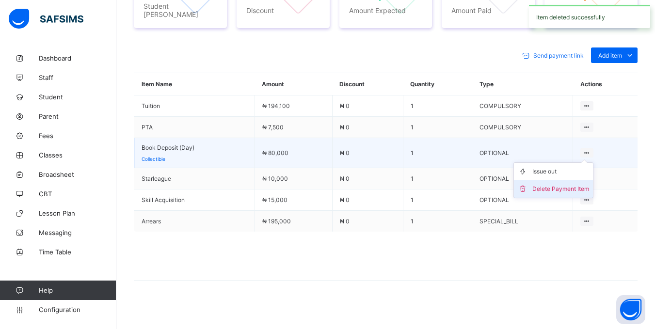
click at [575, 184] on div "Delete Payment Item" at bounding box center [560, 189] width 57 height 10
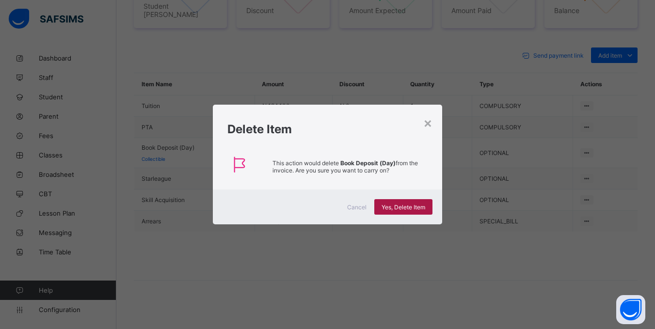
click at [405, 204] on span "Yes, Delete Item" at bounding box center [403, 207] width 44 height 7
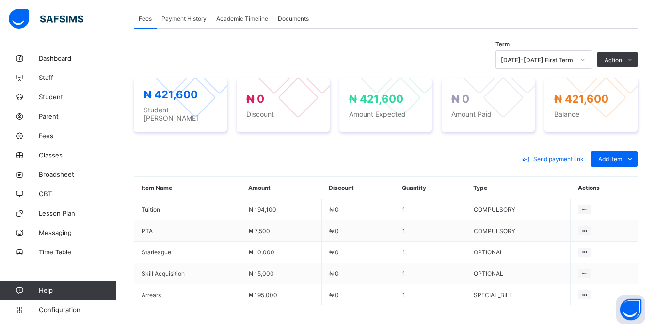
scroll to position [275, 0]
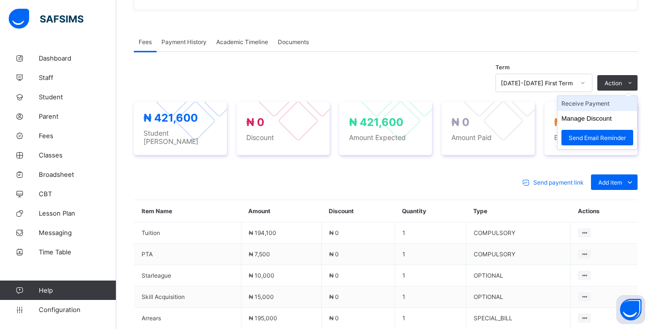
click at [602, 108] on li "Receive Payment" at bounding box center [596, 103] width 79 height 15
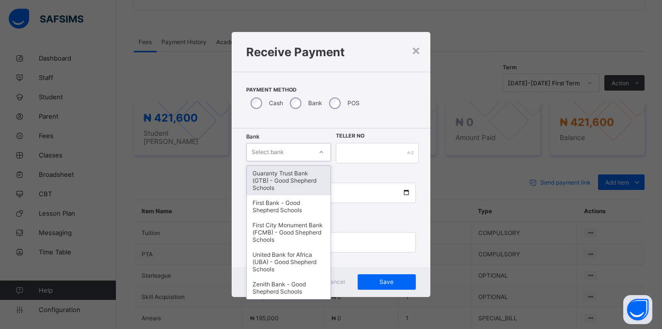
click at [298, 150] on div "Select bank" at bounding box center [279, 152] width 65 height 14
click at [295, 172] on div "Guaranty Trust Bank (GTB) - Good Shepherd Schools" at bounding box center [289, 181] width 84 height 30
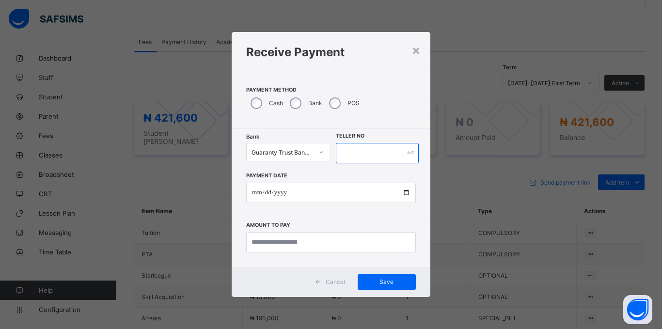
click at [363, 152] on input "text" at bounding box center [377, 153] width 83 height 20
type input "*****"
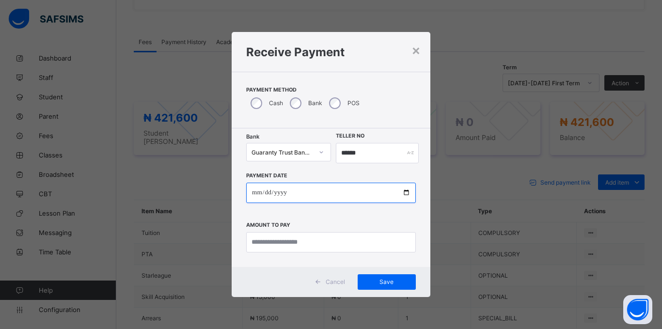
click at [257, 190] on input "date" at bounding box center [331, 193] width 170 height 20
type input "**********"
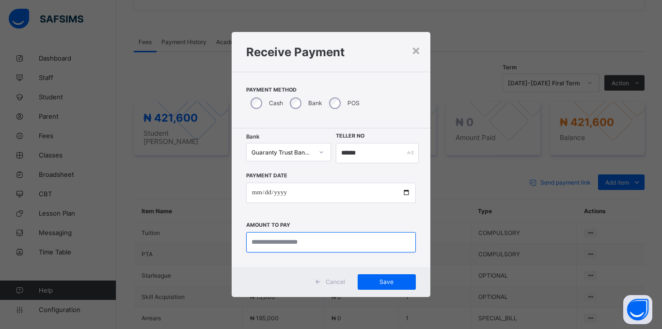
click at [289, 238] on input "currency" at bounding box center [331, 242] width 170 height 20
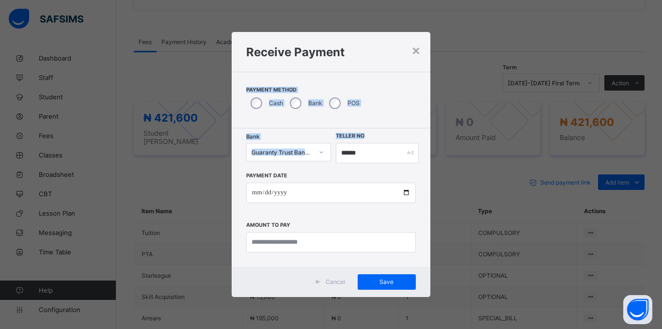
drag, startPoint x: 353, startPoint y: 52, endPoint x: 446, endPoint y: 137, distance: 125.6
click at [446, 137] on div "**********" at bounding box center [331, 164] width 662 height 329
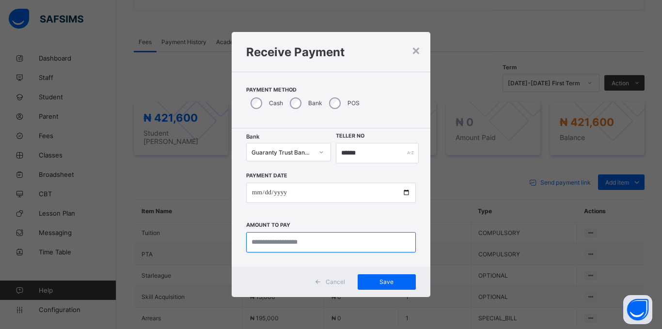
click at [284, 245] on input "currency" at bounding box center [331, 242] width 170 height 20
type input "*********"
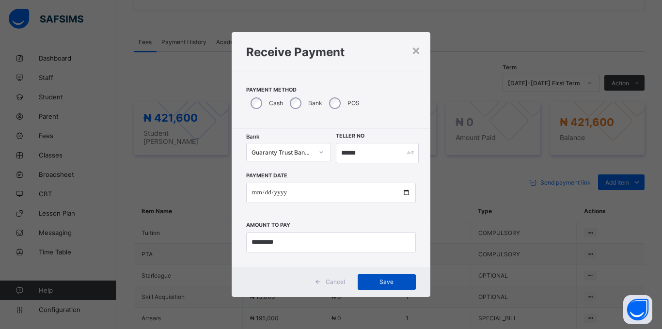
click at [398, 282] on span "Save" at bounding box center [387, 281] width 44 height 7
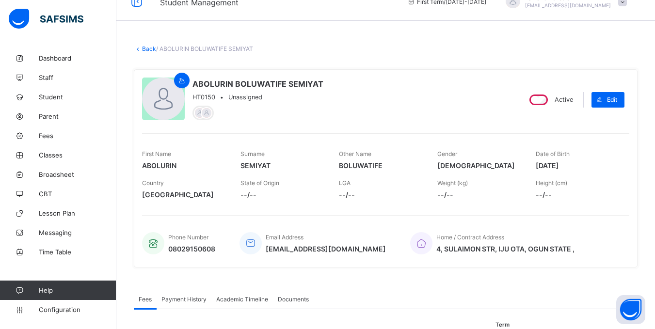
scroll to position [0, 0]
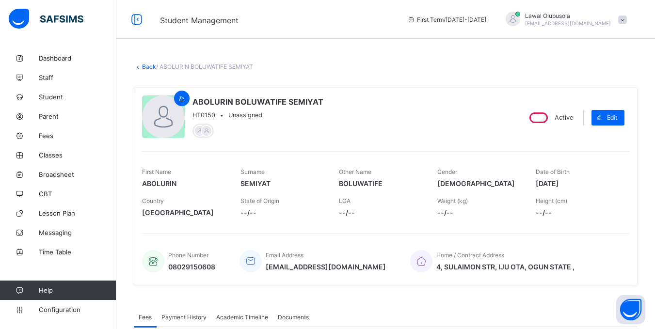
click at [139, 68] on icon at bounding box center [138, 66] width 8 height 7
click at [145, 69] on link "Back" at bounding box center [149, 66] width 14 height 7
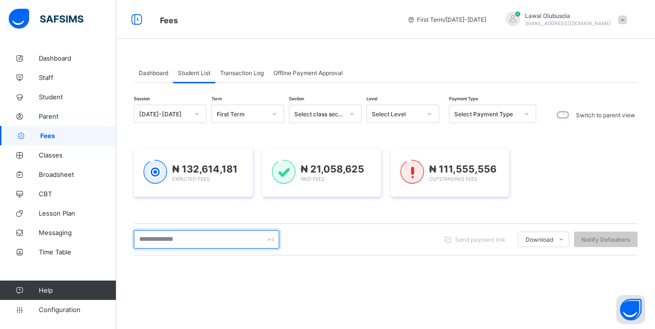
click at [162, 236] on input "text" at bounding box center [206, 239] width 145 height 18
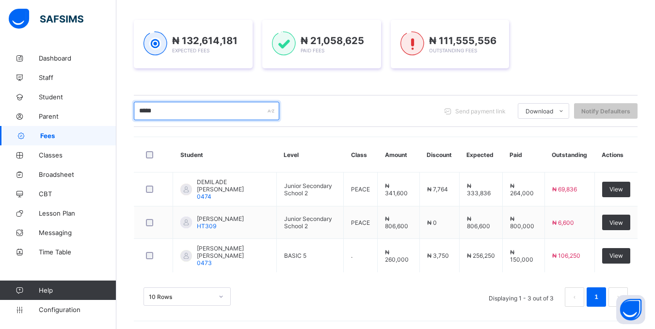
scroll to position [130, 0]
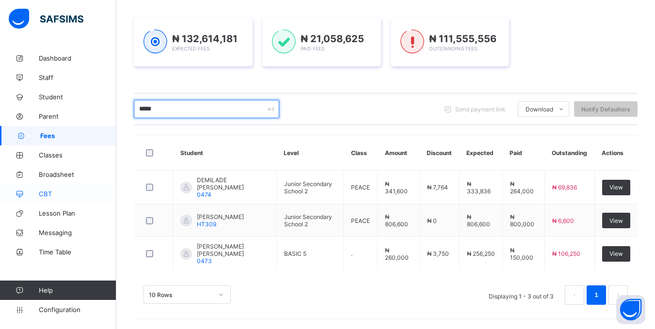
drag, startPoint x: 173, startPoint y: 106, endPoint x: 99, endPoint y: 198, distance: 118.2
click at [27, 168] on div "Fees First Term / 2025-2026 Lawal Olubusola lawal_olubusola_060@public.com Dash…" at bounding box center [327, 99] width 655 height 459
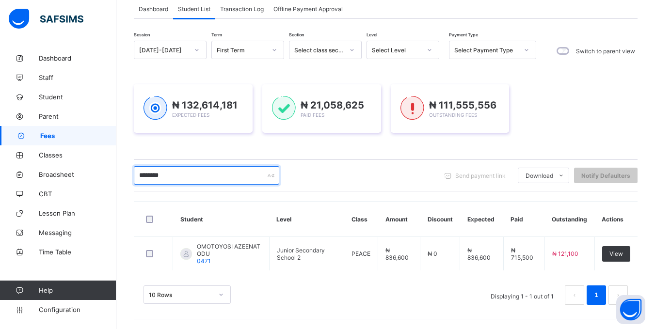
scroll to position [64, 0]
type input "********"
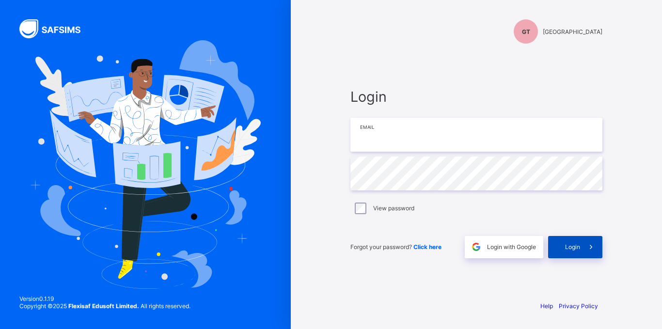
type input "**********"
click at [568, 247] on span "Login" at bounding box center [572, 246] width 15 height 7
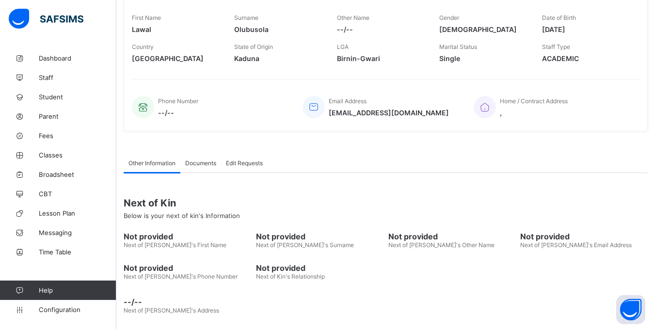
scroll to position [174, 0]
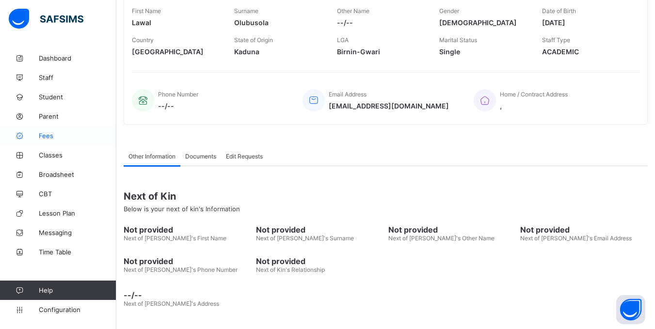
click at [42, 133] on span "Fees" at bounding box center [78, 136] width 78 height 8
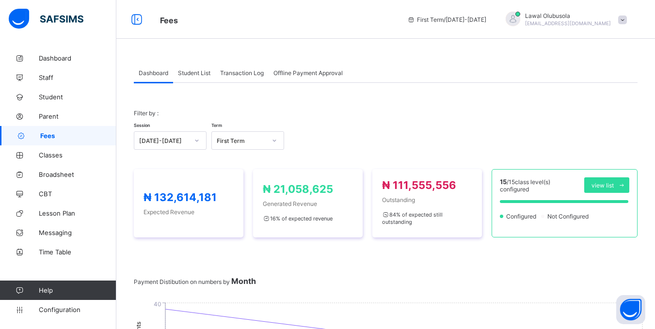
click at [196, 70] on span "Student List" at bounding box center [194, 72] width 32 height 7
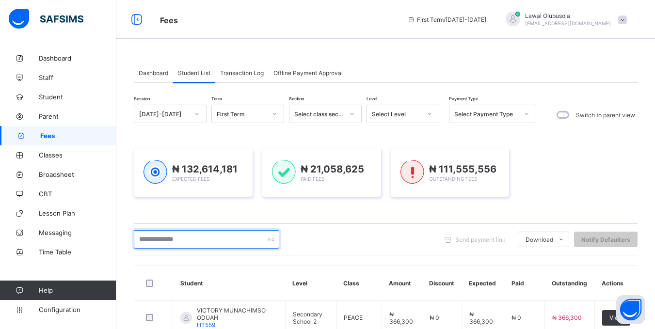
click at [212, 233] on input "text" at bounding box center [206, 239] width 145 height 18
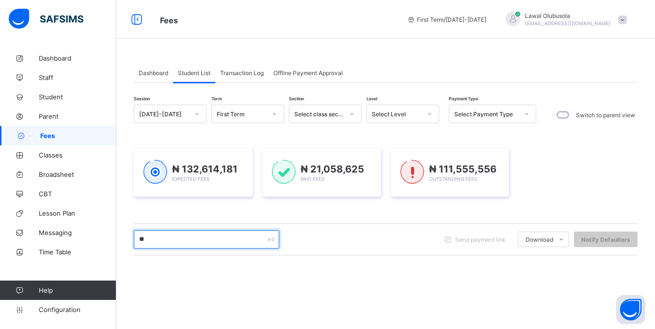
type input "*"
type input "*******"
click at [185, 238] on input "*******" at bounding box center [206, 239] width 145 height 18
click at [210, 241] on input "*******" at bounding box center [206, 239] width 145 height 18
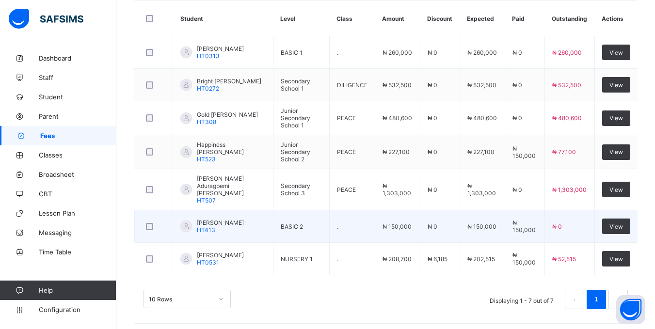
scroll to position [266, 0]
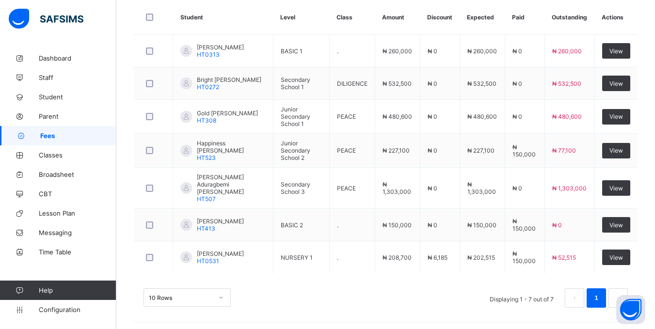
click at [543, 20] on th "Paid" at bounding box center [525, 17] width 40 height 35
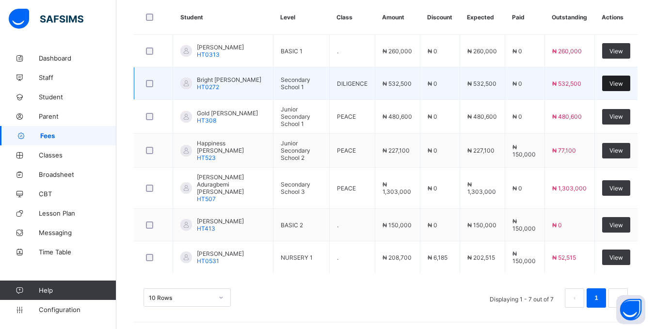
click at [614, 87] on div "View" at bounding box center [616, 84] width 28 height 16
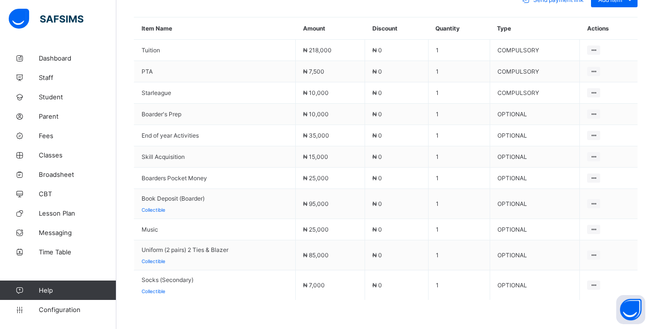
scroll to position [460, 0]
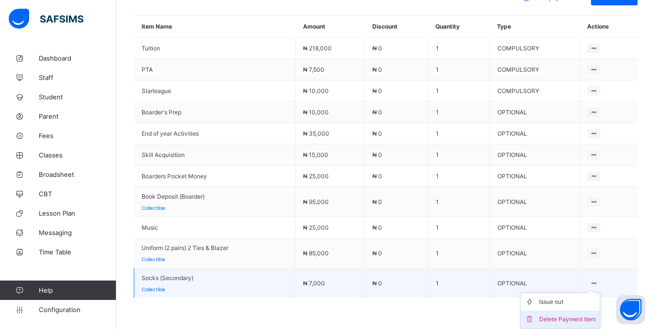
click at [579, 315] on div "Delete Payment Item" at bounding box center [567, 320] width 57 height 10
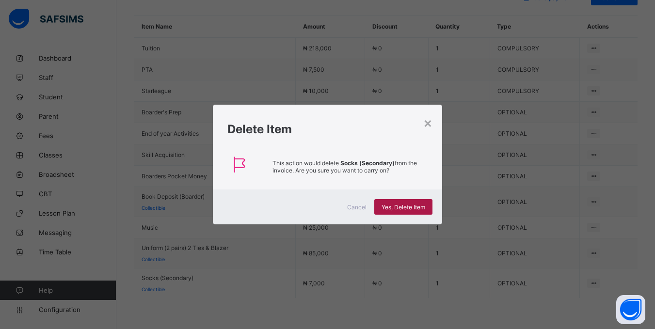
click at [417, 207] on span "Yes, Delete Item" at bounding box center [403, 207] width 44 height 7
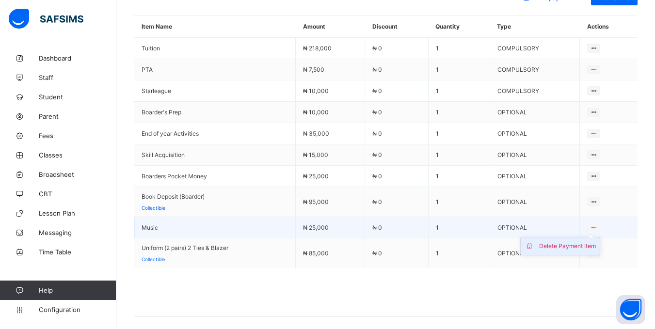
click at [588, 243] on div "Delete Payment Item" at bounding box center [567, 246] width 57 height 10
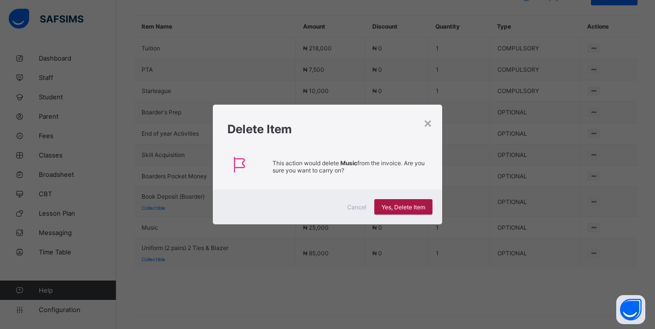
click at [416, 209] on span "Yes, Delete Item" at bounding box center [403, 207] width 44 height 7
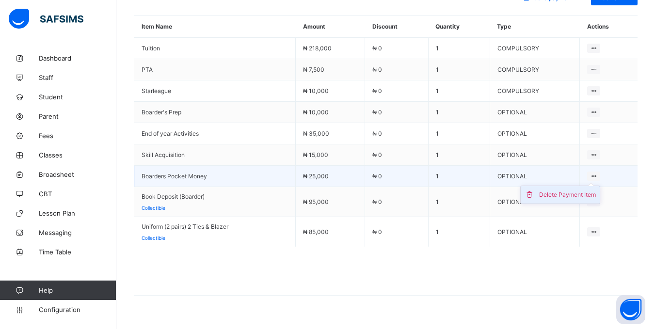
click at [585, 190] on div "Delete Payment Item" at bounding box center [567, 195] width 57 height 10
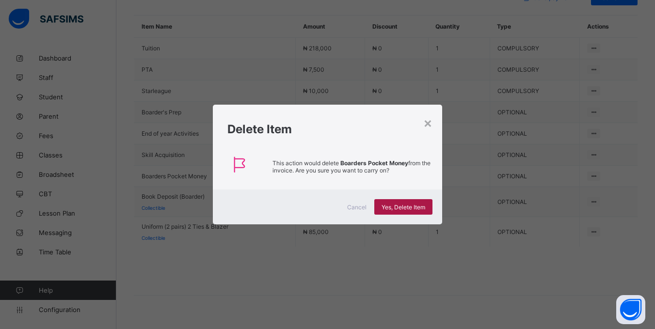
click at [419, 209] on span "Yes, Delete Item" at bounding box center [403, 207] width 44 height 7
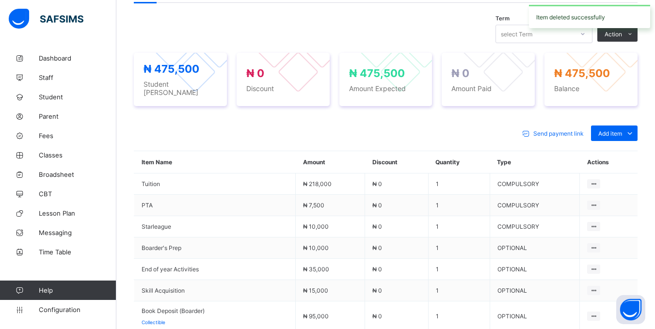
scroll to position [454, 0]
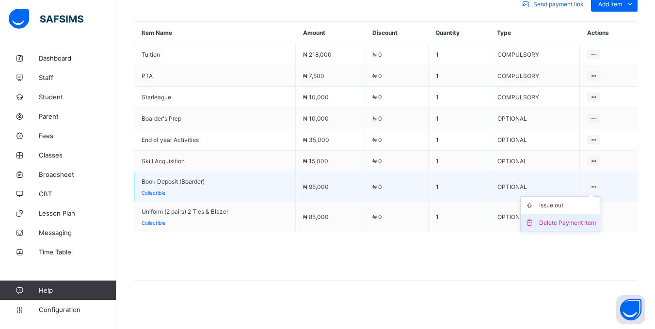
click at [587, 218] on div "Delete Payment Item" at bounding box center [567, 223] width 57 height 10
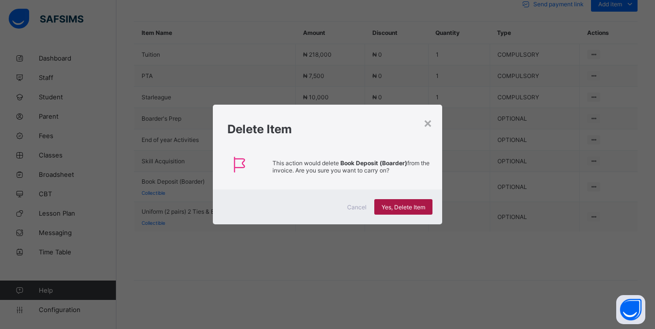
click at [394, 204] on span "Yes, Delete Item" at bounding box center [403, 207] width 44 height 7
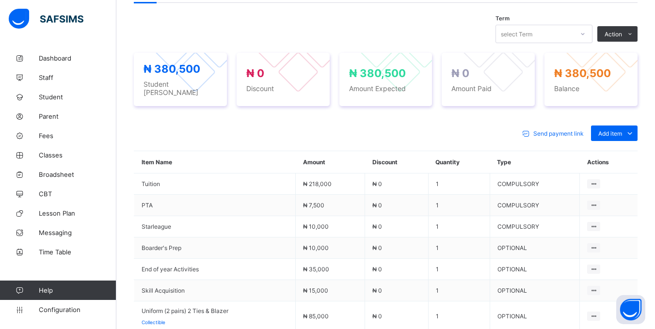
scroll to position [424, 0]
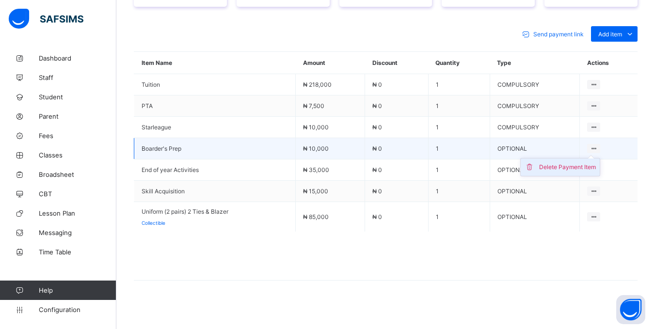
click at [588, 162] on div "Delete Payment Item" at bounding box center [567, 167] width 57 height 10
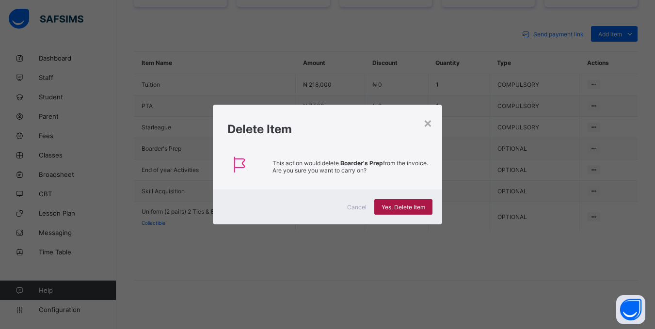
click at [415, 203] on div "Yes, Delete Item" at bounding box center [403, 207] width 58 height 16
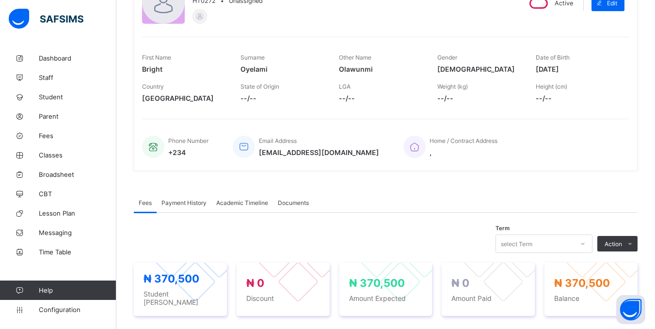
scroll to position [0, 0]
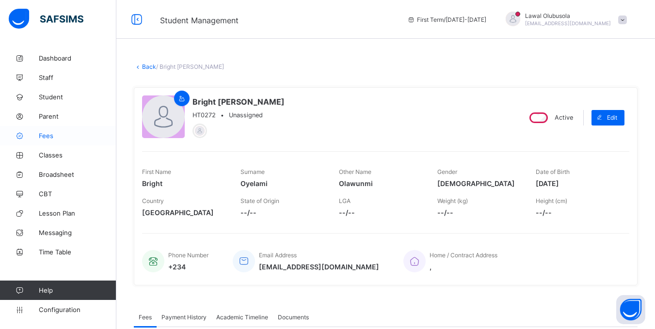
click at [40, 135] on span "Fees" at bounding box center [78, 136] width 78 height 8
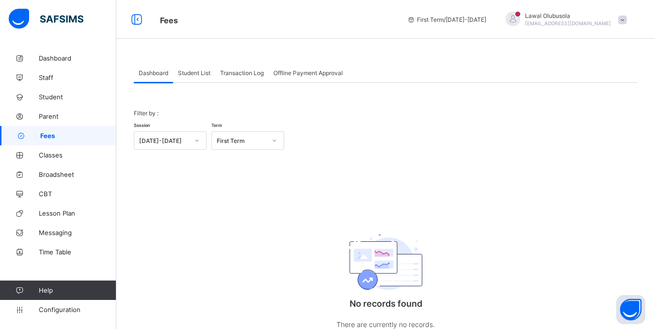
click at [184, 71] on span "Student List" at bounding box center [194, 72] width 32 height 7
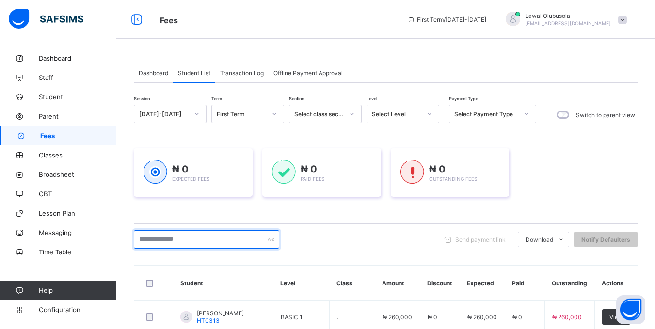
click at [222, 244] on input "text" at bounding box center [206, 239] width 145 height 18
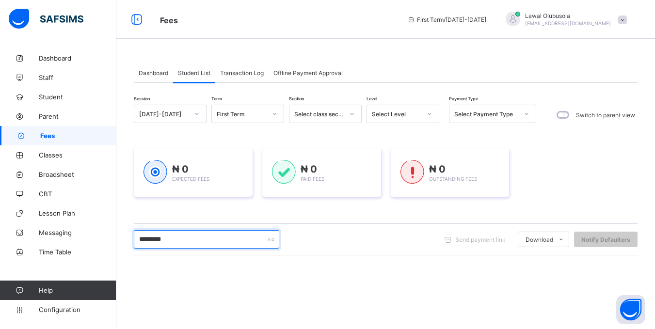
type input "*********"
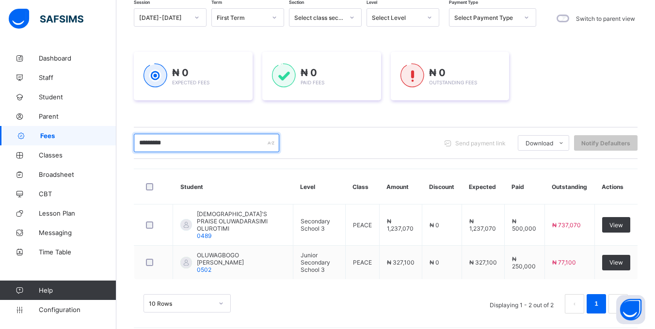
scroll to position [97, 0]
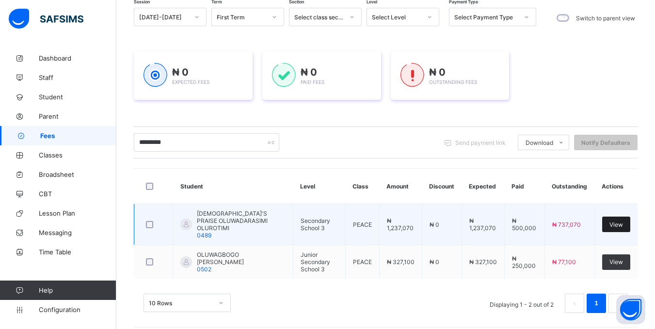
click at [622, 221] on span "View" at bounding box center [616, 224] width 14 height 7
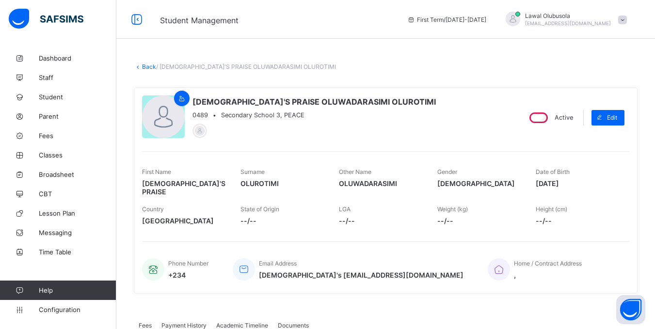
click at [146, 65] on link "Back" at bounding box center [149, 66] width 14 height 7
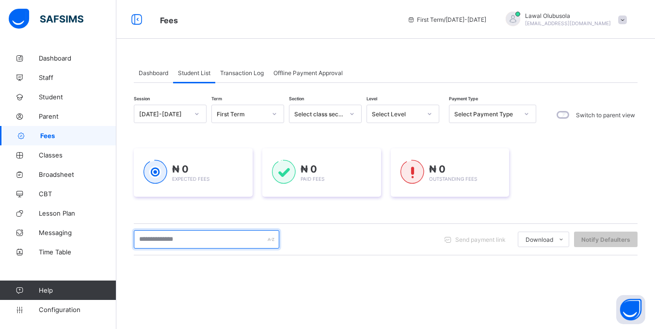
click at [168, 237] on input "text" at bounding box center [206, 239] width 145 height 18
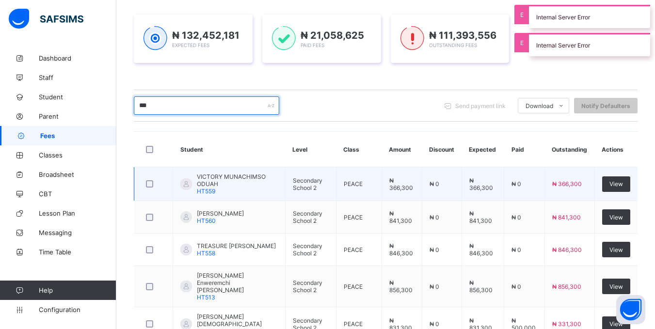
scroll to position [145, 0]
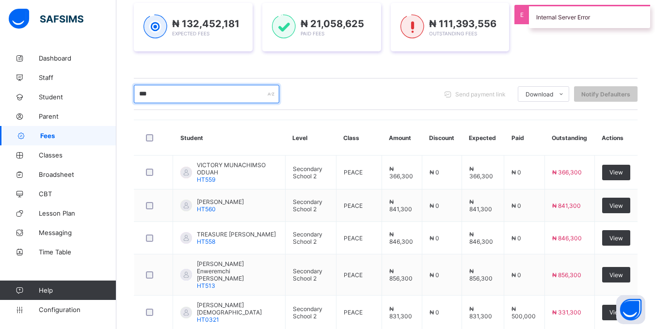
click at [204, 100] on input "***" at bounding box center [206, 94] width 145 height 18
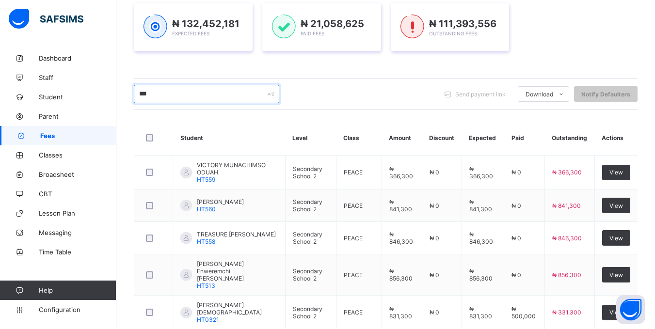
type input "*********"
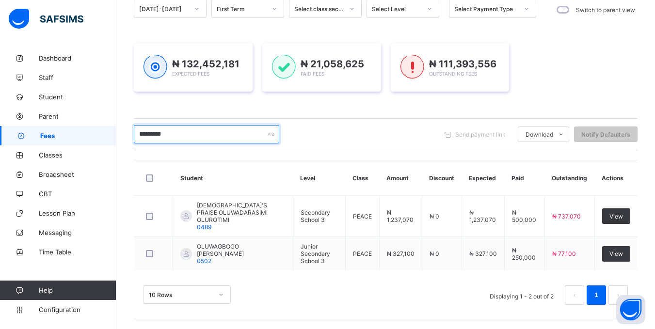
scroll to position [105, 0]
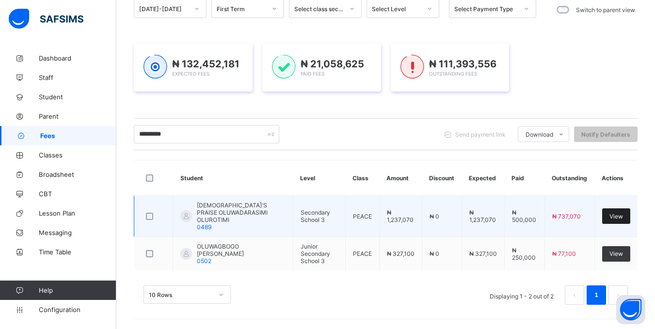
click at [618, 217] on span "View" at bounding box center [616, 216] width 14 height 7
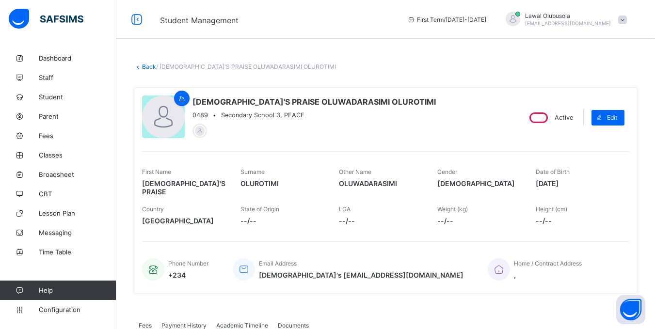
click at [143, 64] on link "Back" at bounding box center [149, 66] width 14 height 7
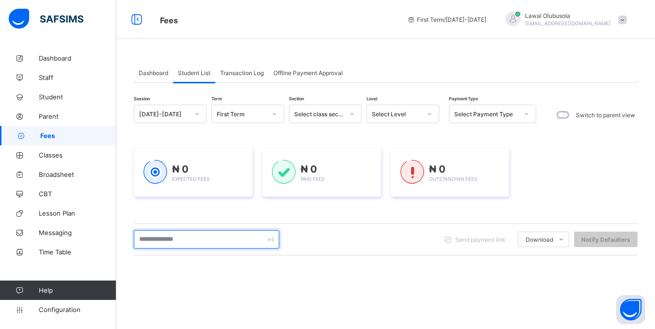
click at [176, 241] on input "text" at bounding box center [206, 239] width 145 height 18
type input "*********"
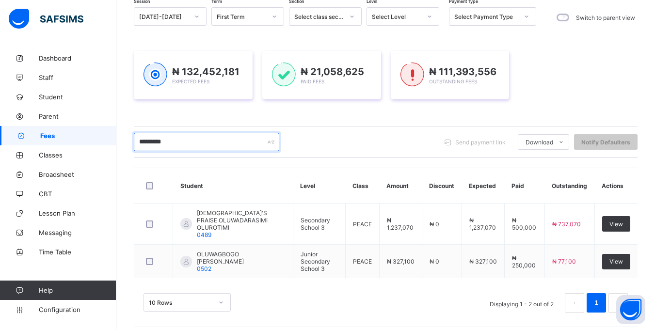
scroll to position [105, 0]
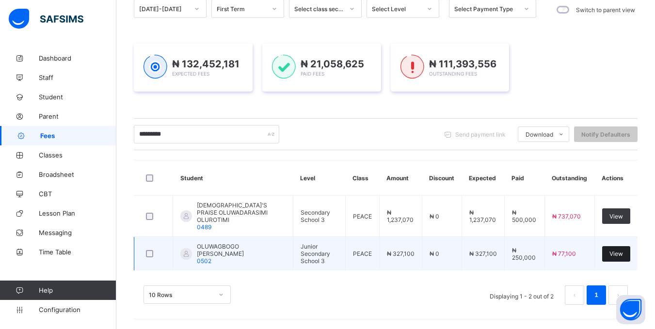
click at [630, 252] on div "View" at bounding box center [616, 254] width 28 height 16
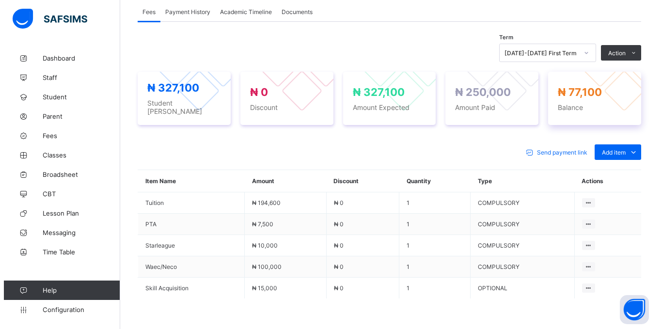
scroll to position [291, 0]
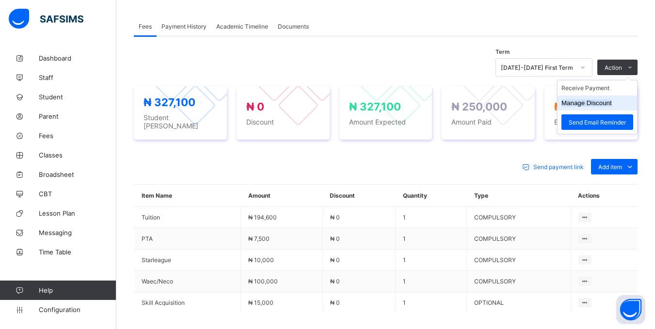
click at [601, 103] on button "Manage Discount" at bounding box center [586, 102] width 50 height 7
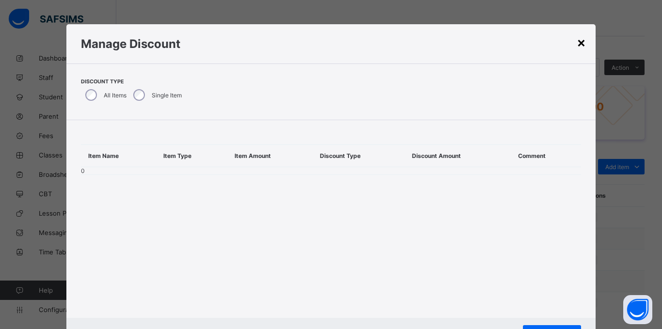
click at [579, 41] on div "×" at bounding box center [581, 42] width 9 height 16
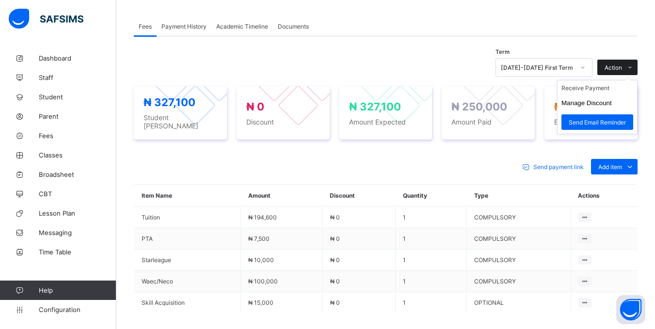
click at [622, 66] on span "Action" at bounding box center [612, 67] width 17 height 7
click at [583, 99] on li "Manage Discount" at bounding box center [596, 102] width 79 height 15
click at [585, 101] on button "Manage Discount" at bounding box center [586, 102] width 50 height 7
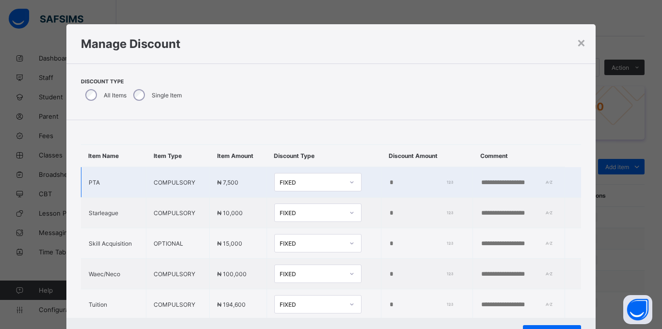
scroll to position [33, 0]
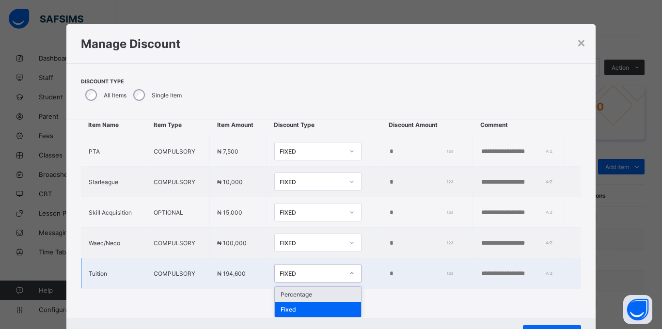
click at [315, 270] on div "FIXED" at bounding box center [312, 273] width 64 height 7
click at [293, 295] on div "Percentage" at bounding box center [318, 294] width 86 height 15
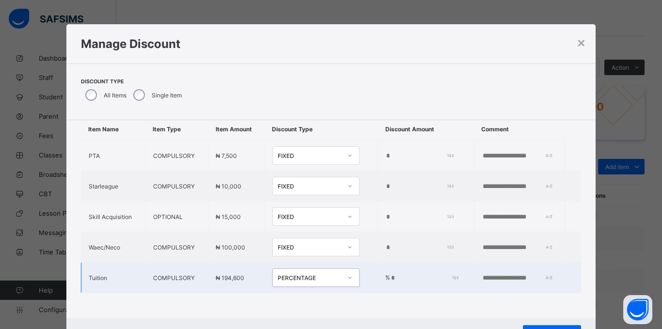
click at [390, 274] on input "*" at bounding box center [423, 278] width 66 height 8
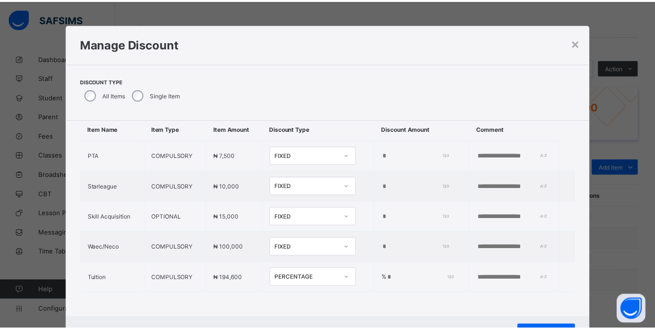
scroll to position [43, 0]
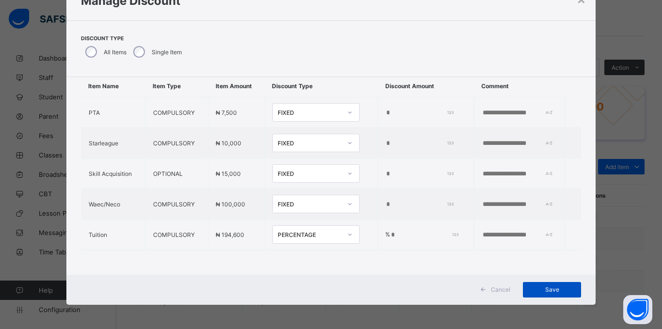
type input "*"
click at [535, 291] on span "Save" at bounding box center [552, 289] width 44 height 7
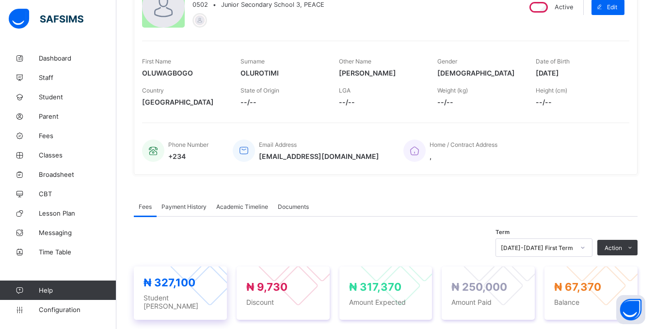
scroll to position [0, 0]
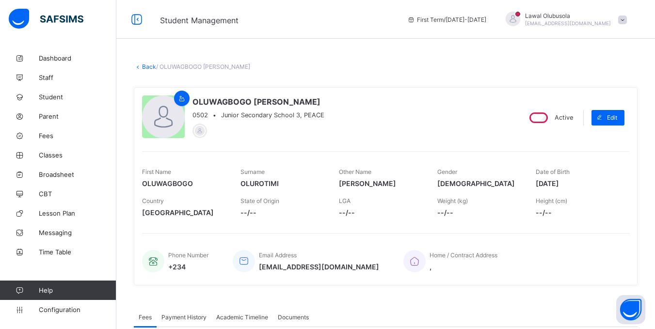
click at [147, 67] on link "Back" at bounding box center [149, 66] width 14 height 7
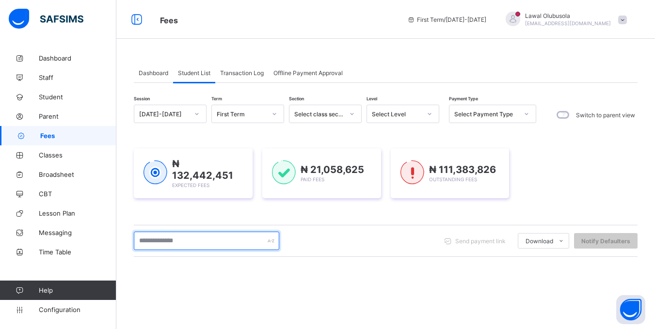
click at [220, 241] on input "text" at bounding box center [206, 241] width 145 height 18
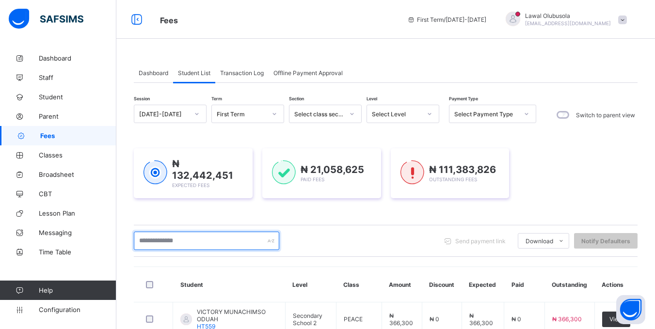
type input "*********"
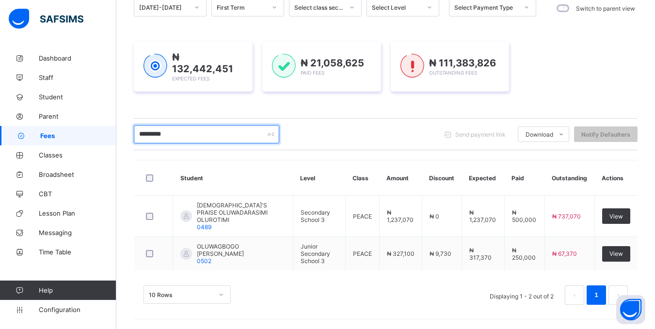
scroll to position [105, 0]
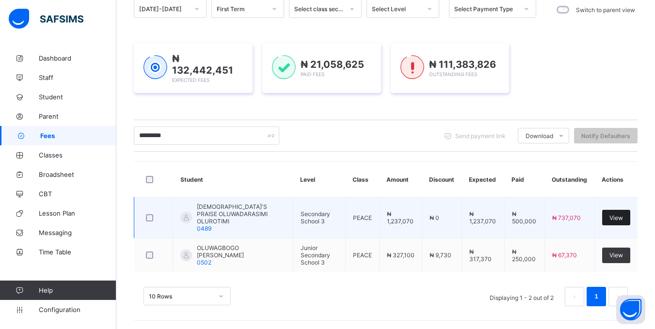
click at [628, 212] on div "View" at bounding box center [616, 218] width 28 height 16
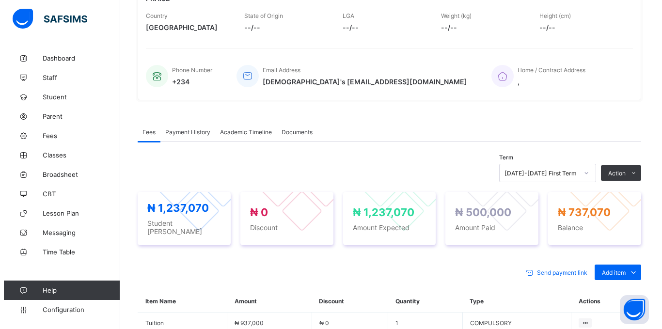
scroll to position [194, 0]
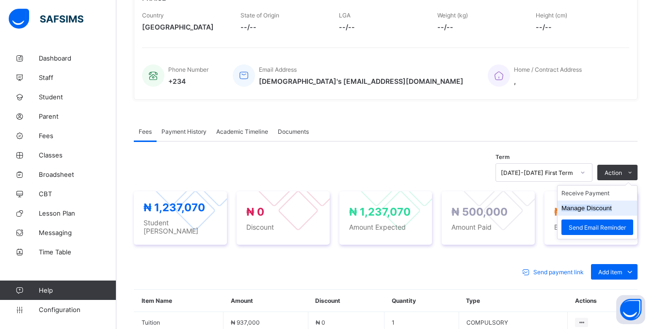
click at [605, 205] on button "Manage Discount" at bounding box center [586, 208] width 50 height 7
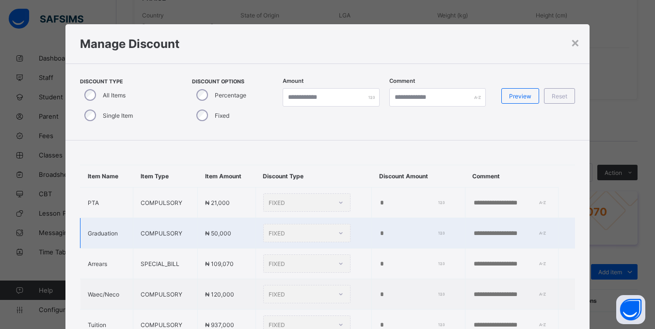
type input "*"
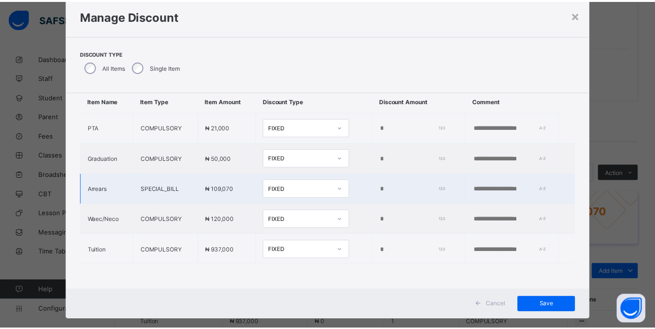
scroll to position [43, 0]
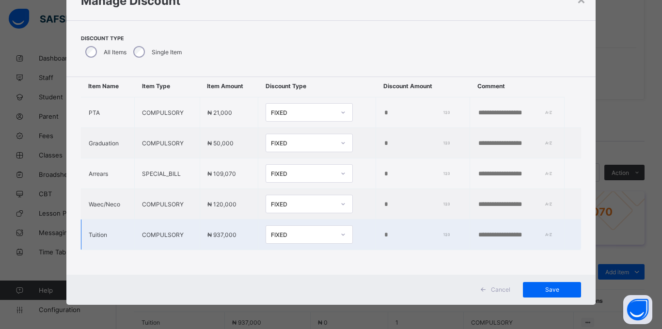
click at [281, 231] on div "FIXED" at bounding box center [303, 234] width 64 height 7
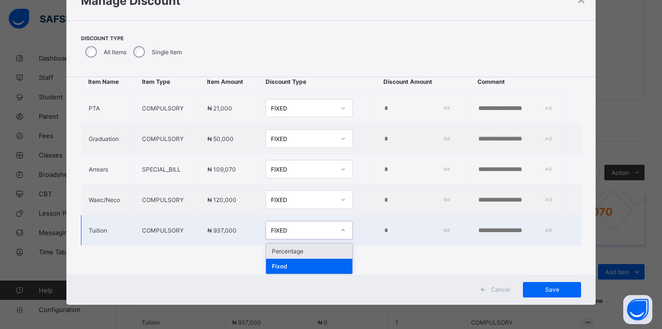
click at [276, 249] on div "Percentage" at bounding box center [309, 251] width 86 height 15
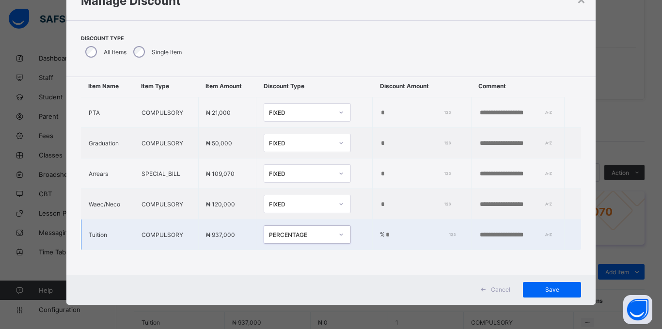
click at [385, 231] on input "*" at bounding box center [419, 235] width 68 height 8
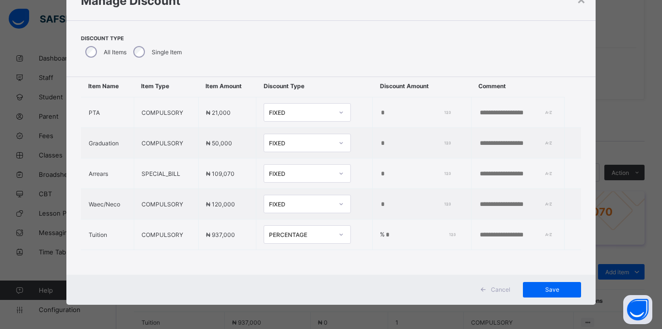
type input "*"
click at [370, 252] on div "Item Name Item Type Item Amount Discount Type Discount Amount Comment PTA COMPU…" at bounding box center [331, 162] width 530 height 224
click at [552, 290] on span "Save" at bounding box center [552, 289] width 44 height 7
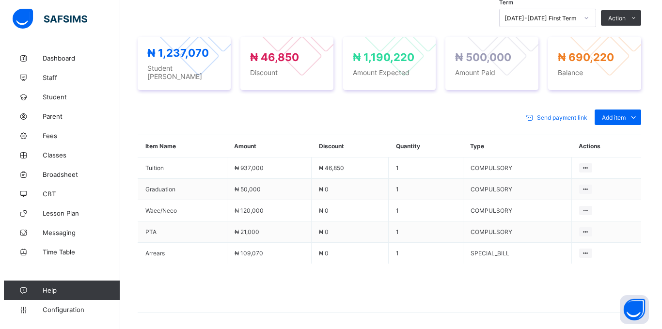
scroll to position [372, 0]
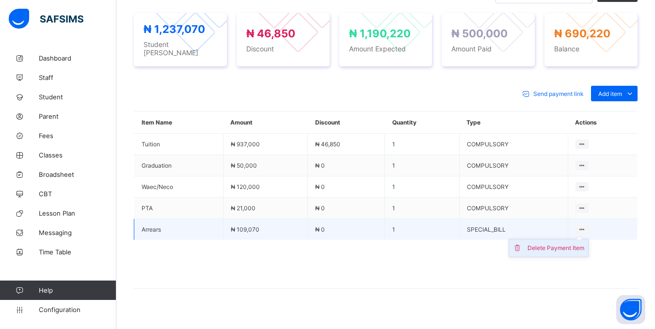
click at [576, 243] on div "Delete Payment Item" at bounding box center [555, 248] width 57 height 10
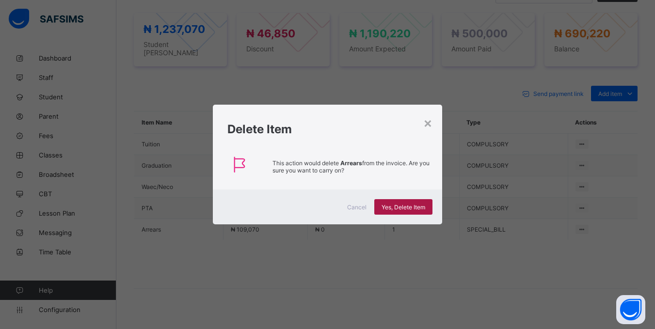
click at [378, 208] on div "Yes, Delete Item" at bounding box center [403, 207] width 58 height 16
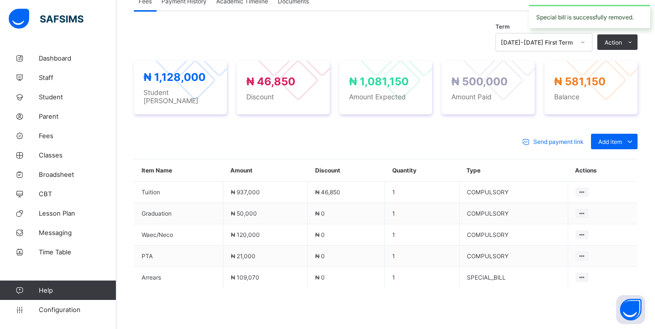
scroll to position [351, 0]
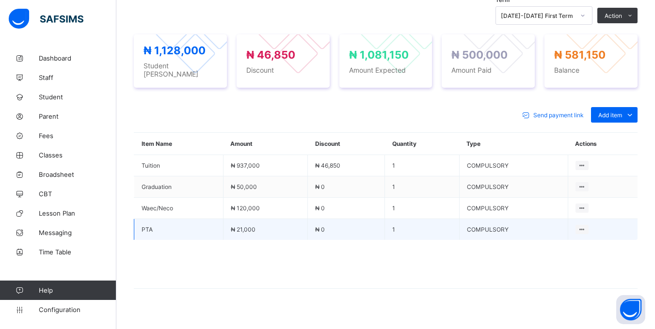
click at [584, 222] on td at bounding box center [603, 229] width 70 height 21
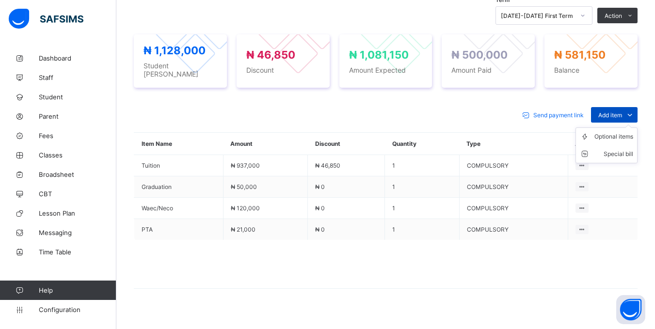
click at [616, 111] on span "Add item" at bounding box center [610, 114] width 24 height 7
click at [615, 132] on div "Optional items" at bounding box center [613, 137] width 39 height 10
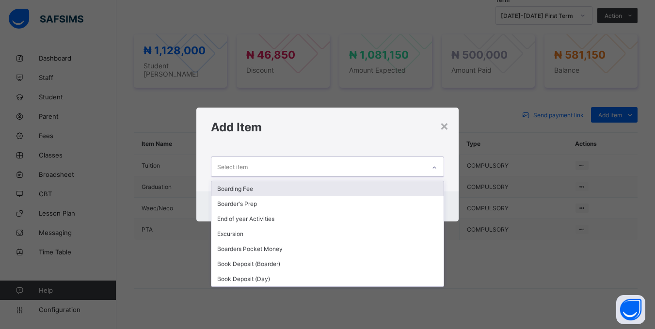
click at [352, 168] on div "Select item" at bounding box center [317, 166] width 213 height 19
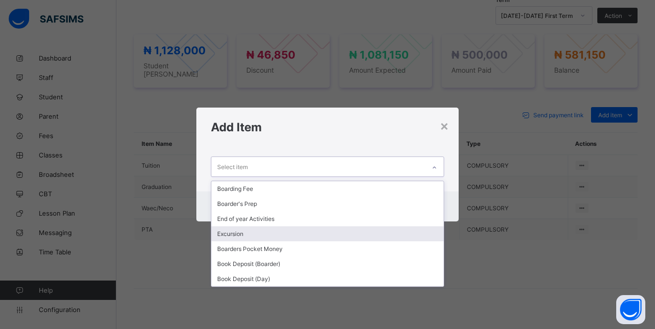
click at [247, 231] on div "Excursion" at bounding box center [327, 233] width 232 height 15
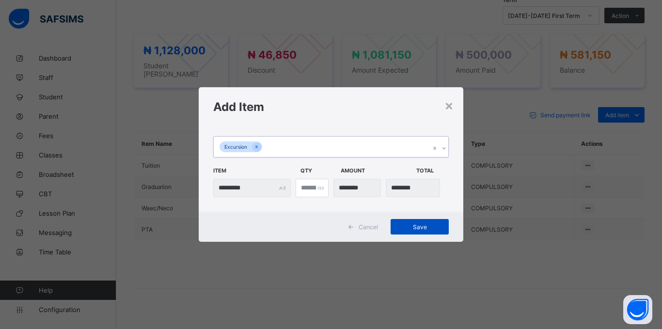
click at [421, 230] on span "Save" at bounding box center [420, 226] width 44 height 7
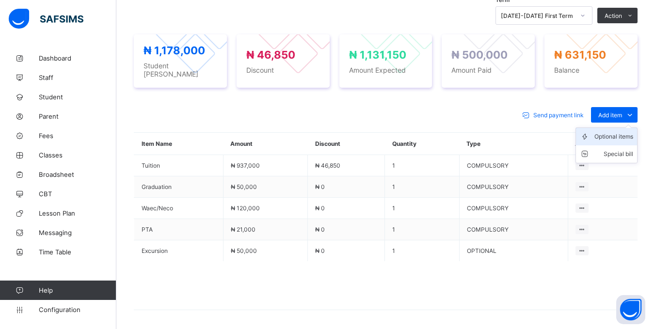
click at [615, 132] on div "Optional items" at bounding box center [613, 137] width 39 height 10
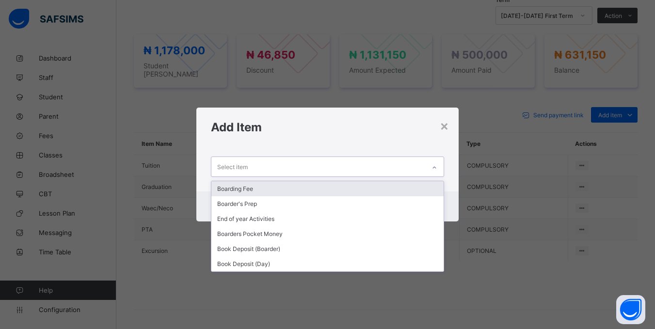
click at [409, 169] on div "Select item" at bounding box center [317, 166] width 213 height 19
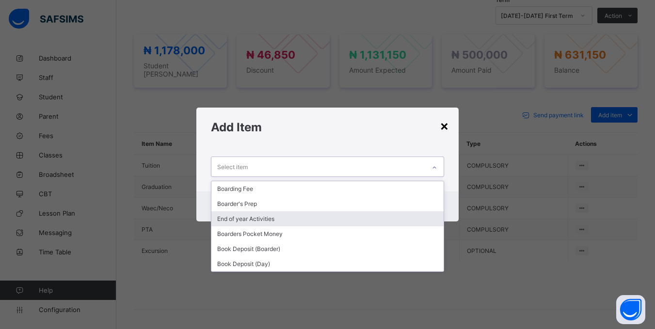
click at [445, 128] on div "×" at bounding box center [444, 125] width 9 height 16
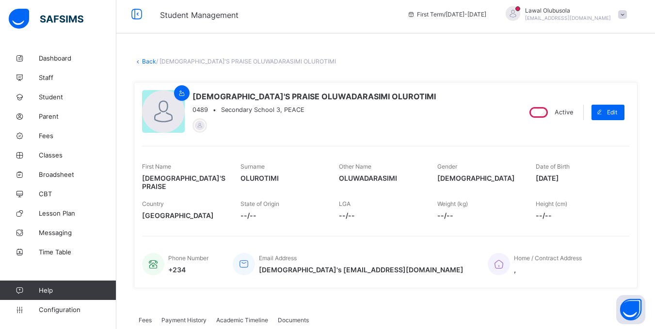
scroll to position [0, 0]
